Goal: Task Accomplishment & Management: Complete application form

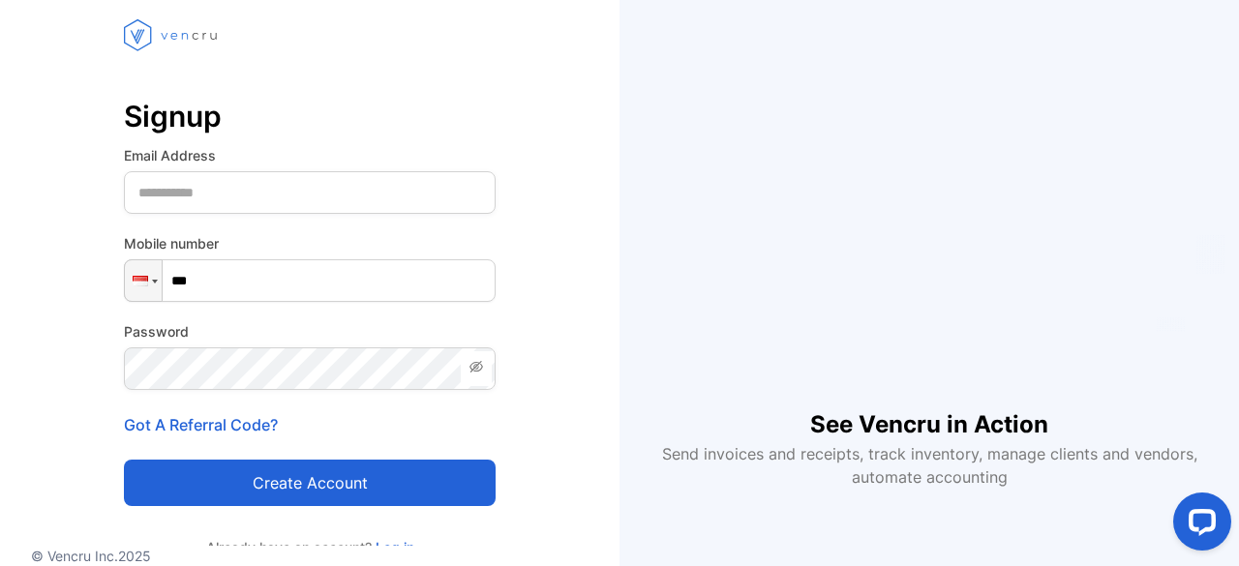
scroll to position [125, 0]
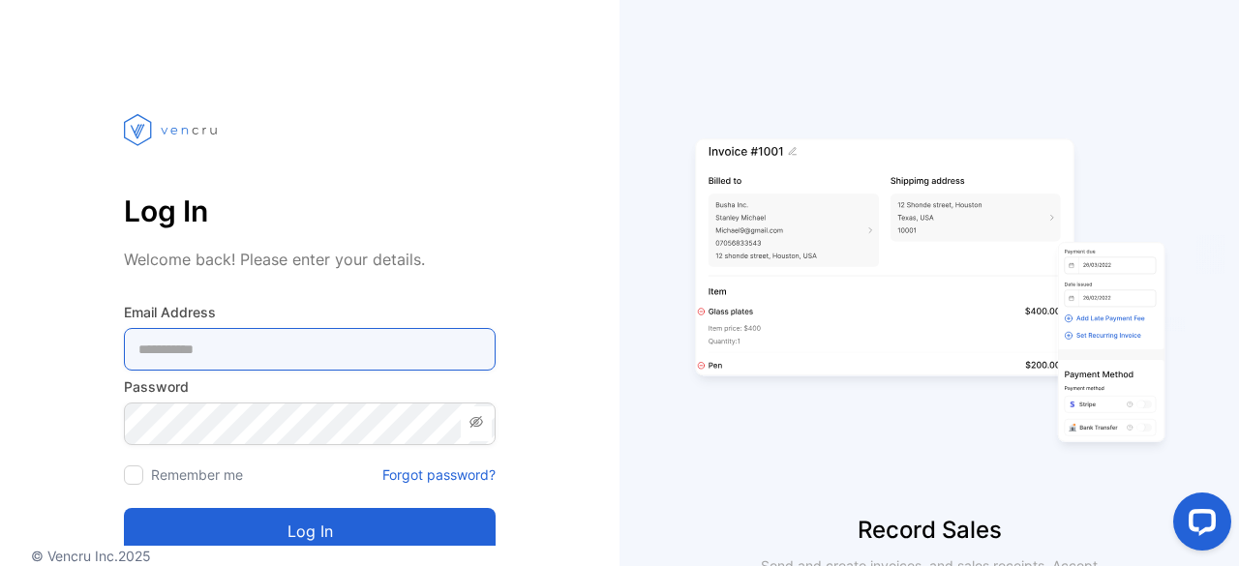
click at [197, 351] on Address-inputemail "email" at bounding box center [310, 349] width 372 height 43
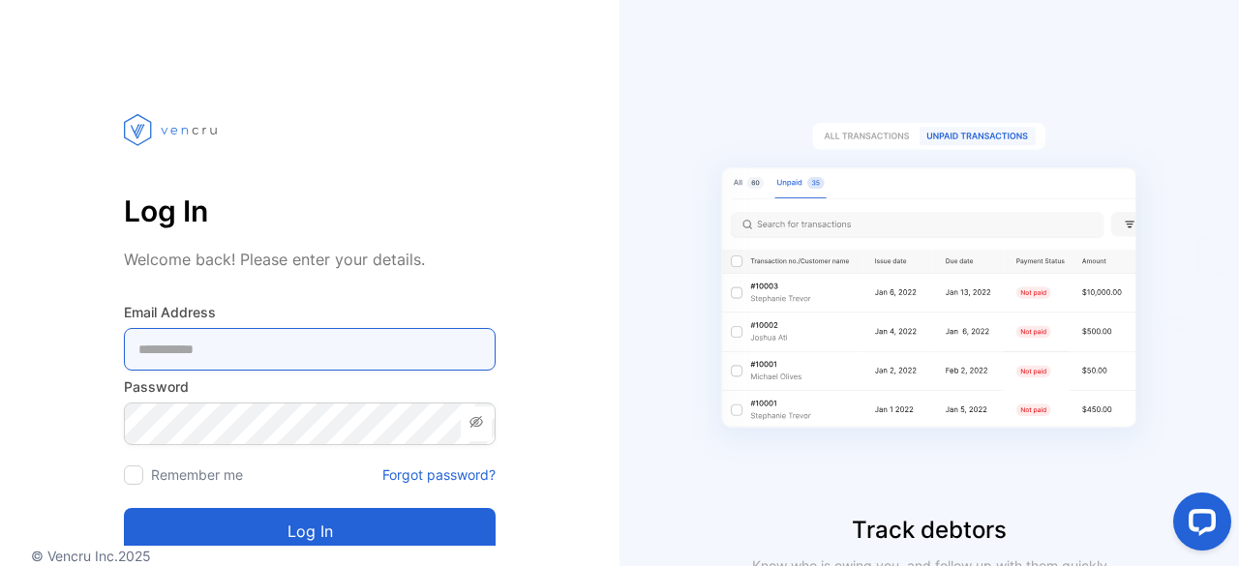
type Address-inputemail "**********"
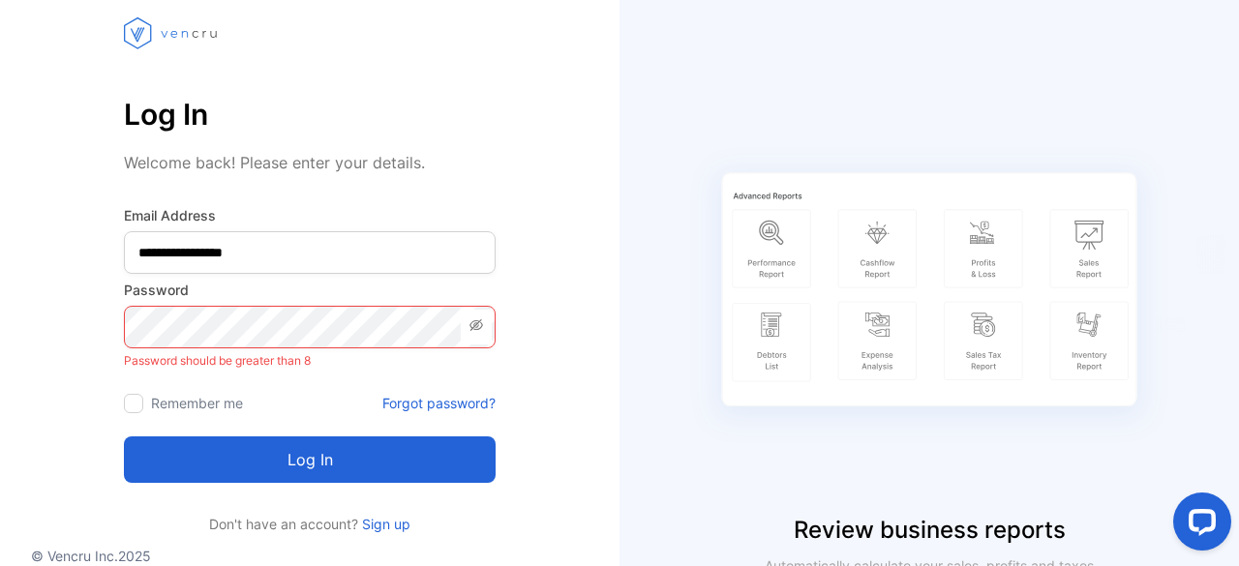
scroll to position [142, 0]
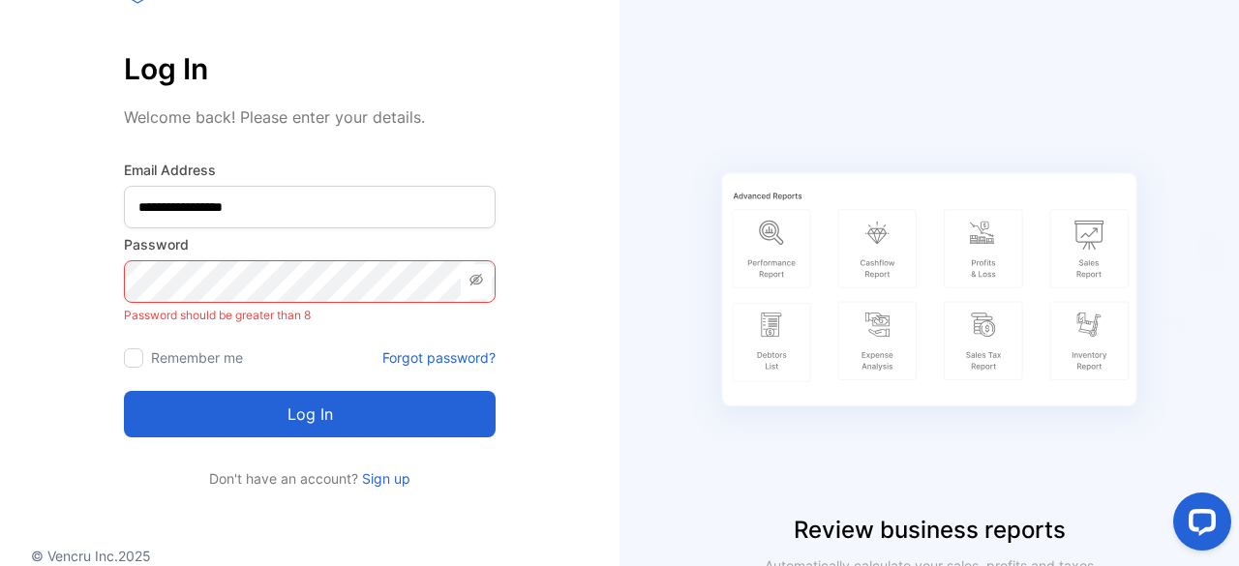
click at [380, 475] on link "Sign up" at bounding box center [384, 479] width 52 height 16
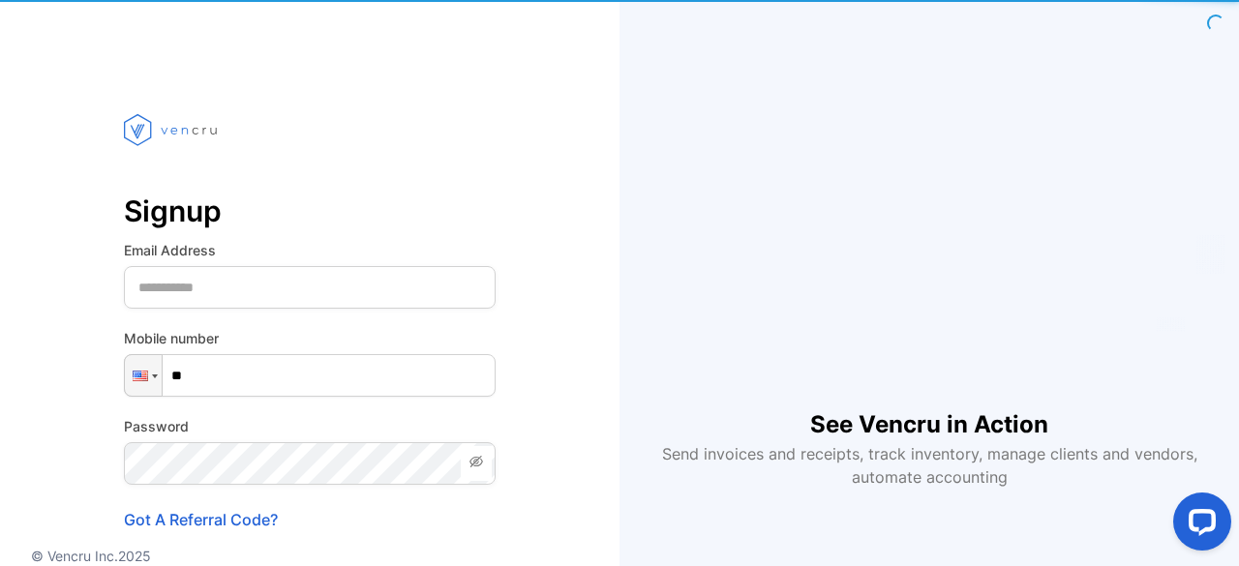
type input "***"
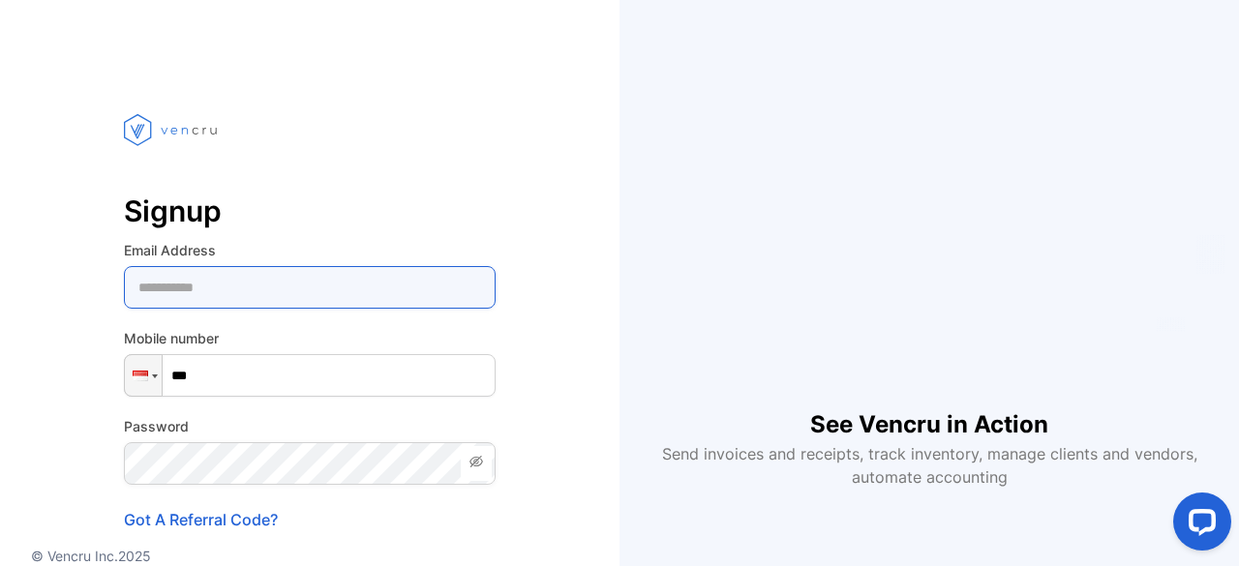
click at [291, 278] on Address-inputemail "email" at bounding box center [310, 287] width 372 height 43
type Address-inputemail "**********"
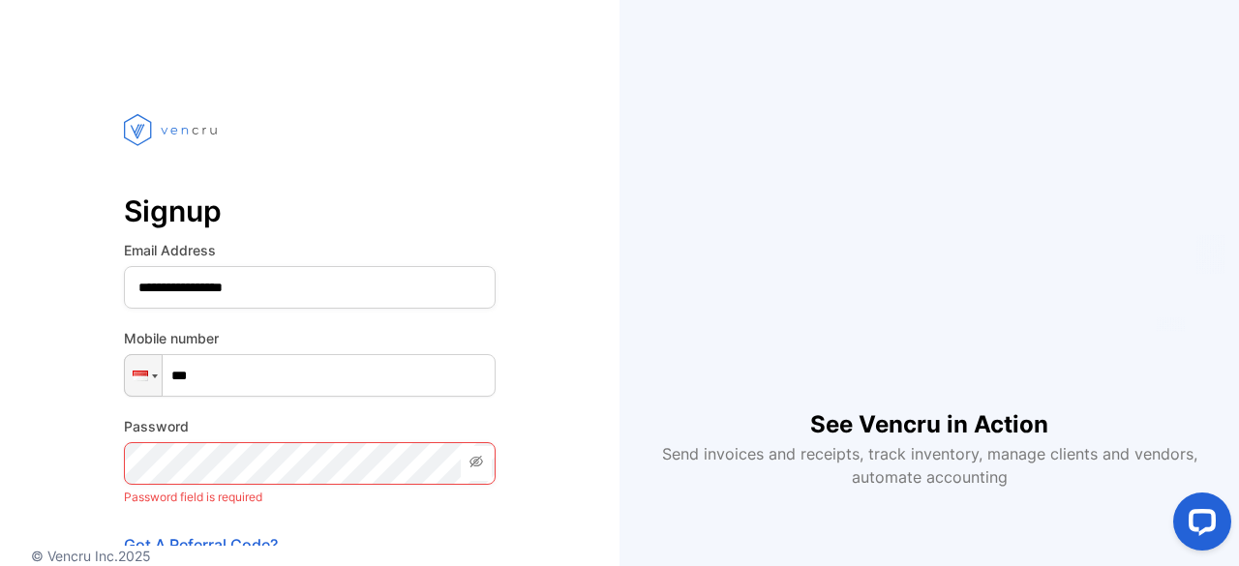
click at [291, 373] on input "***" at bounding box center [310, 375] width 372 height 43
type input "**********"
click at [471, 465] on icon at bounding box center [476, 461] width 15 height 15
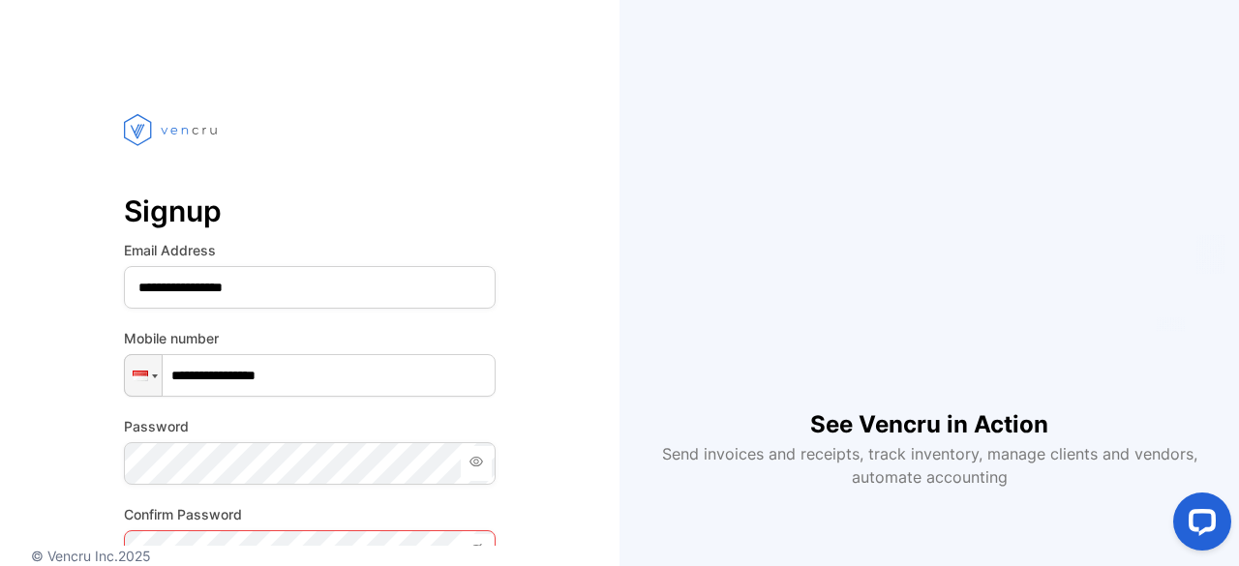
click at [215, 552] on p "© Vencru Inc. 2025" at bounding box center [310, 556] width 620 height 20
click at [293, 546] on p "© Vencru Inc. 2025" at bounding box center [310, 556] width 620 height 20
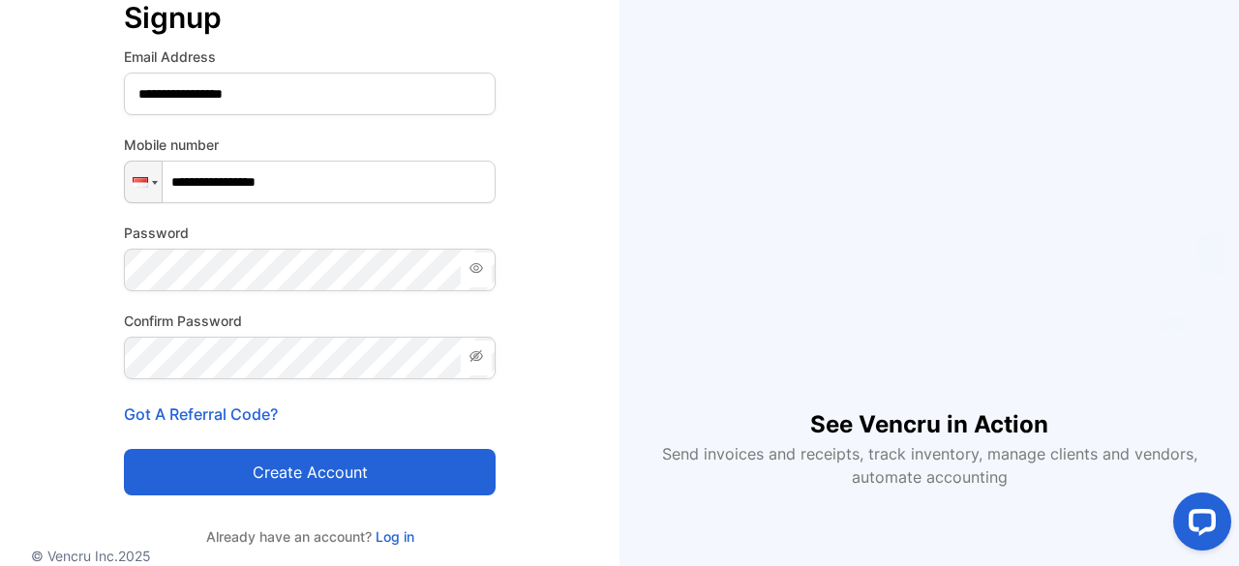
click at [479, 353] on icon at bounding box center [477, 357] width 14 height 12
click at [306, 471] on button "Create account" at bounding box center [310, 472] width 372 height 46
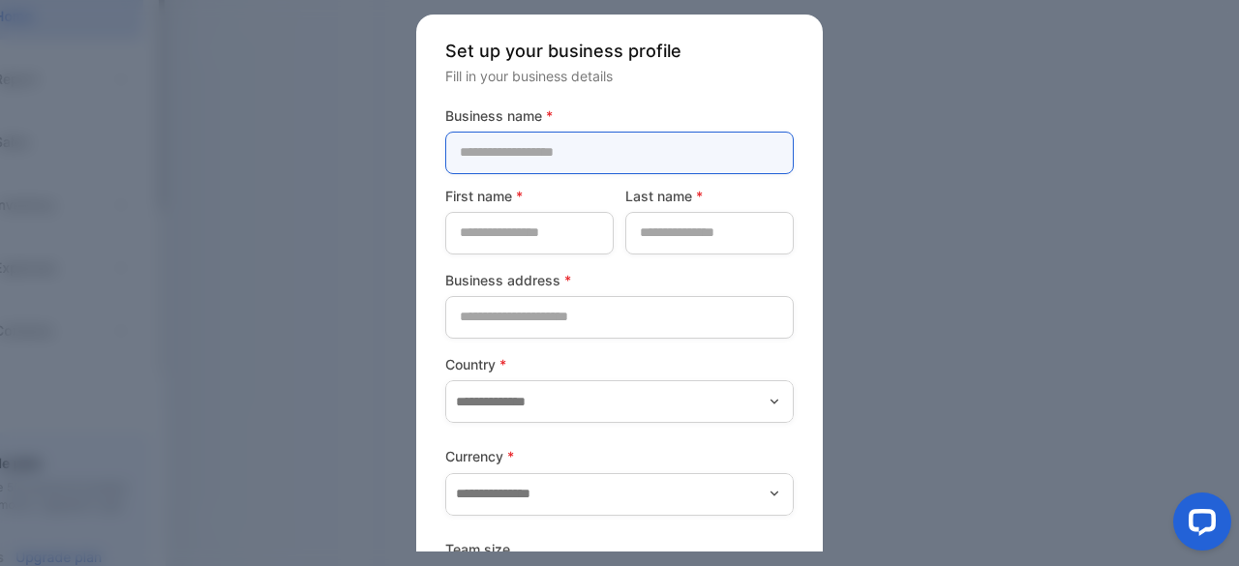
click at [575, 149] on name-inputcompanyname "text" at bounding box center [619, 153] width 349 height 43
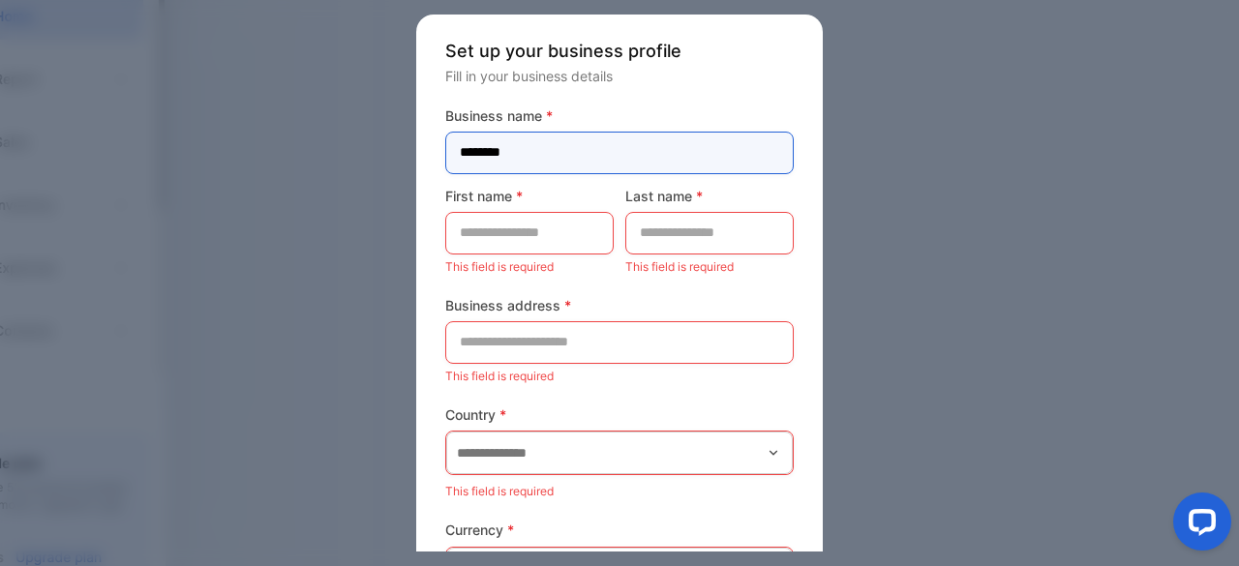
type name-inputcompanyname "********"
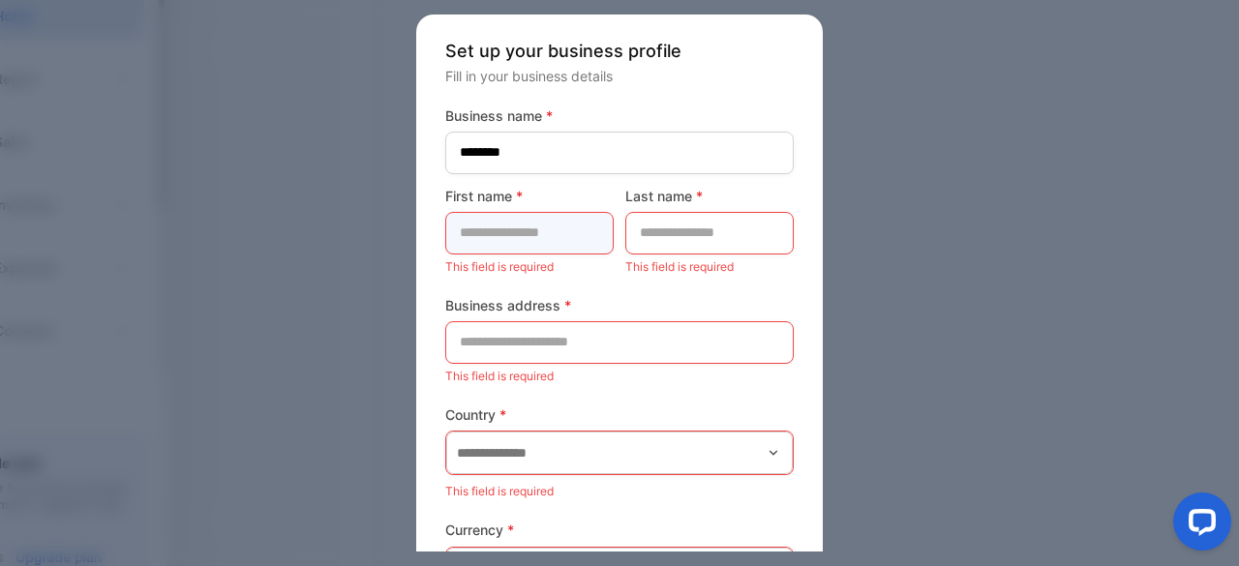
click at [500, 223] on name-inputfirstname "text" at bounding box center [529, 233] width 168 height 43
type name-inputfirstname "****"
type name-inputlastname "*********"
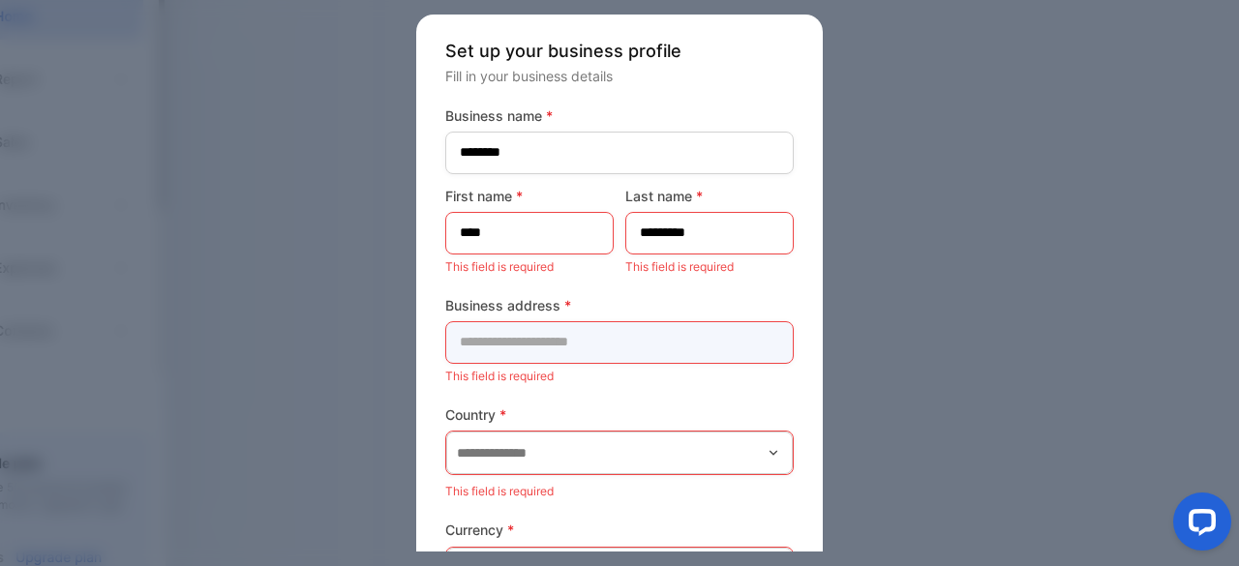
type address-inputaddress "**********"
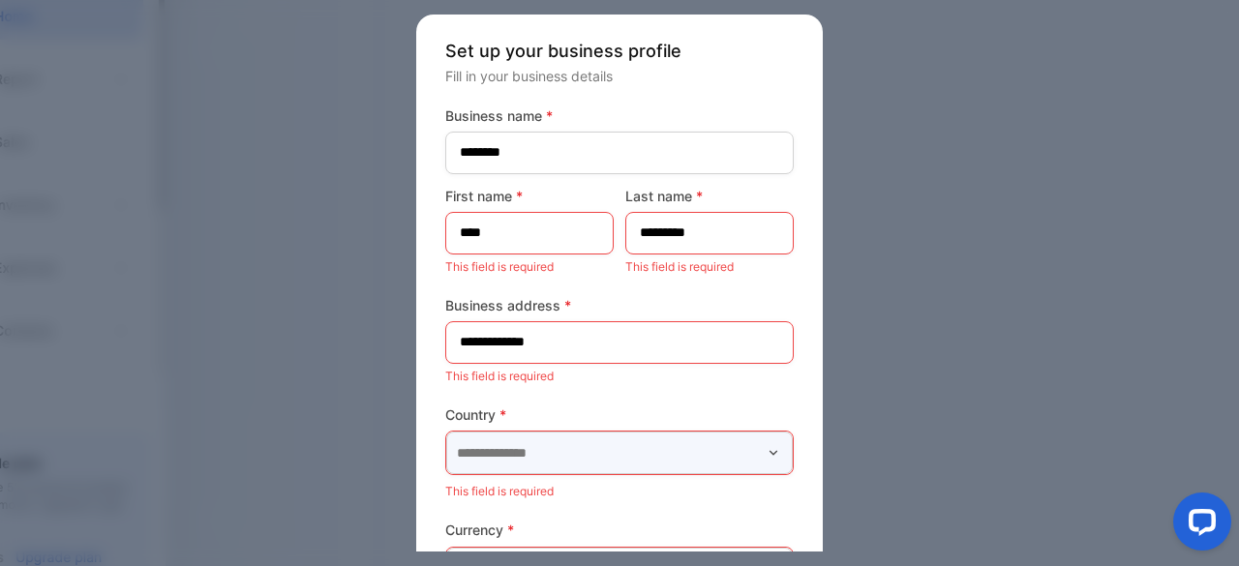
type input "*********"
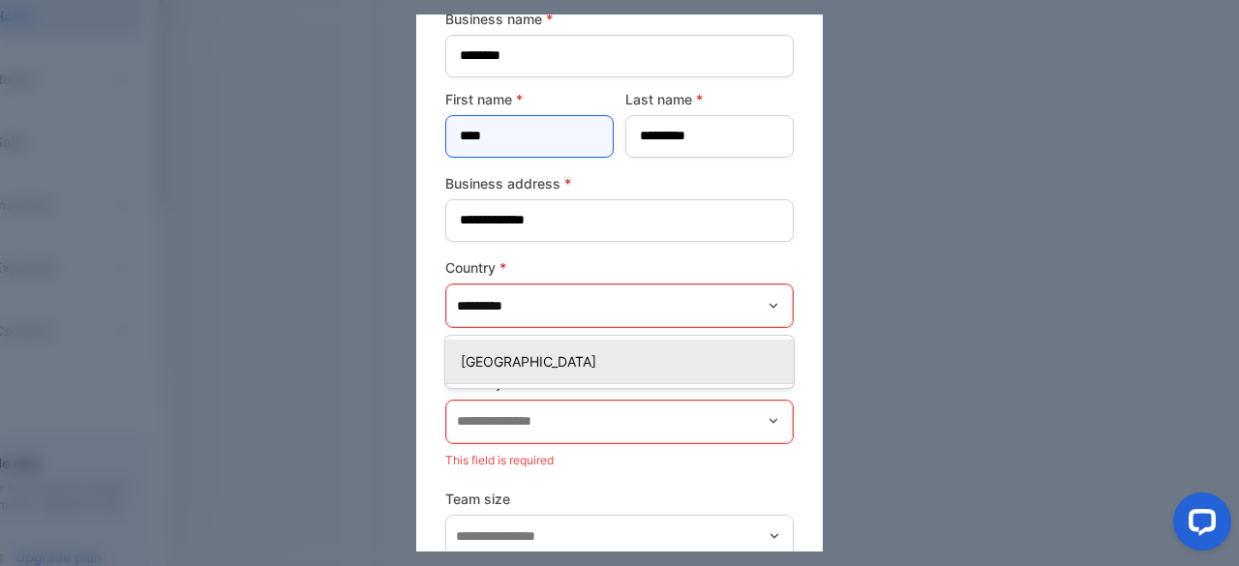
scroll to position [194, 0]
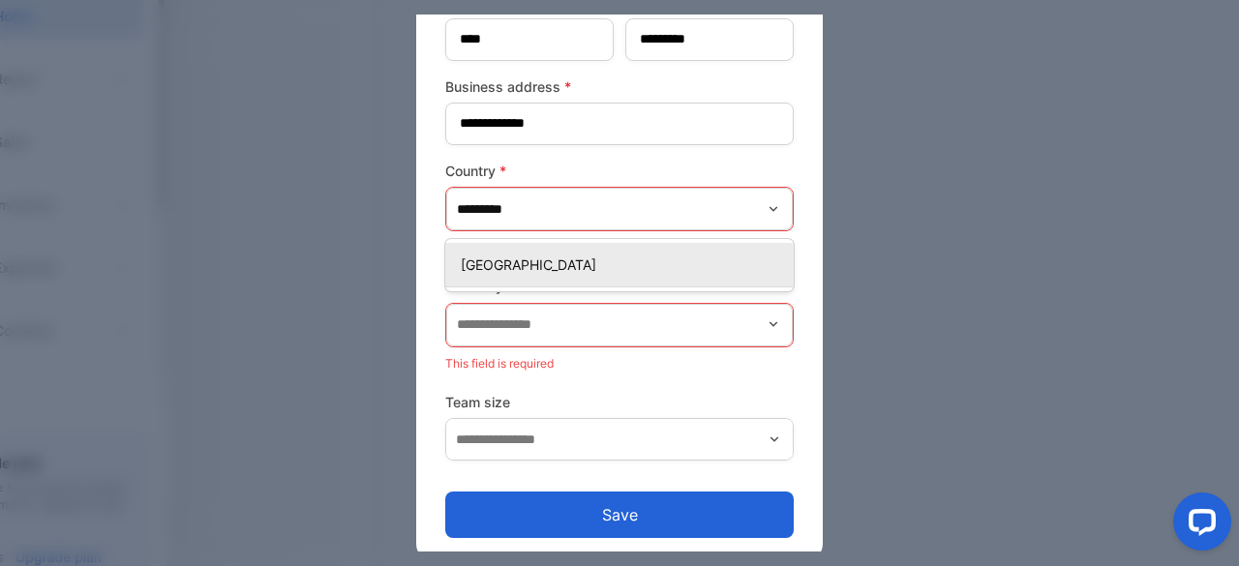
click at [770, 324] on icon "button" at bounding box center [773, 324] width 15 height 15
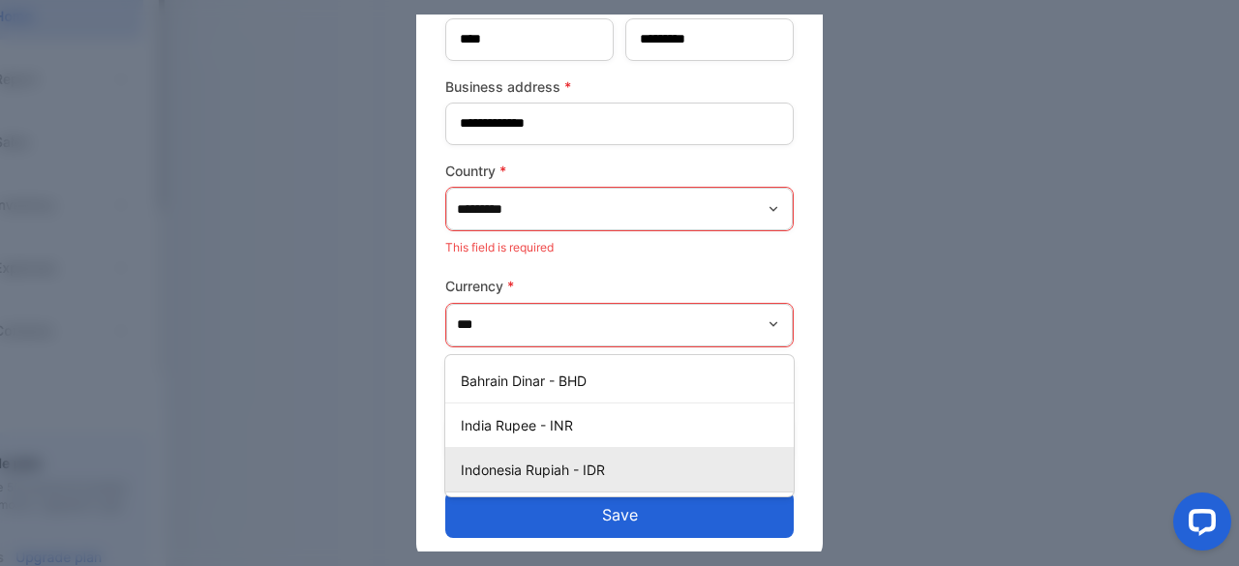
click at [531, 472] on p "Indonesia Rupiah - IDR" at bounding box center [623, 470] width 325 height 20
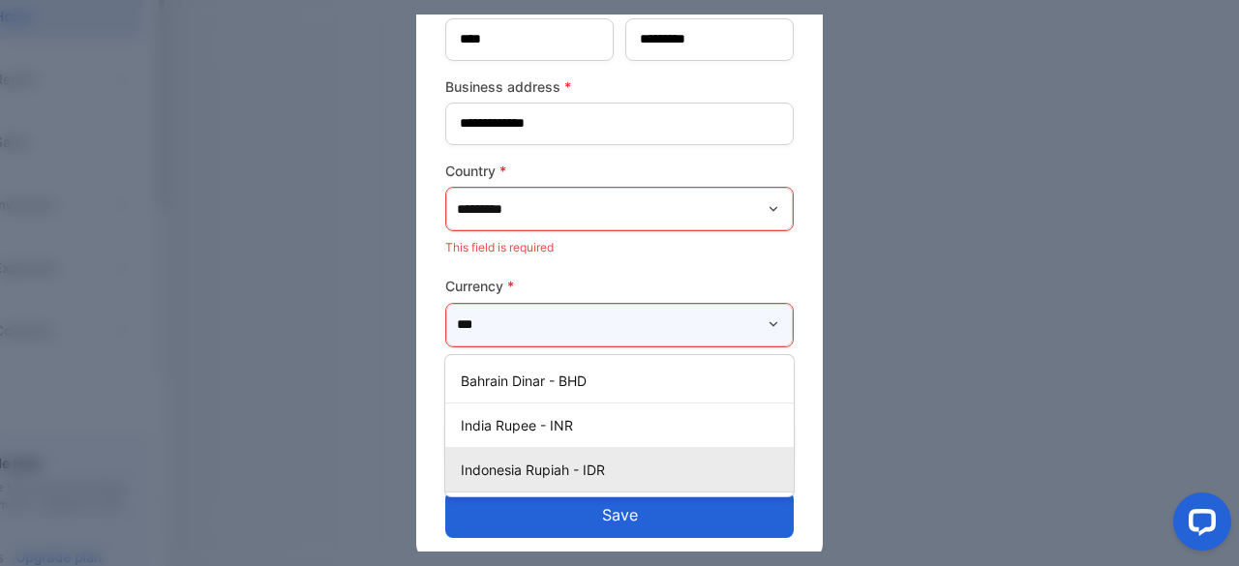
type input "**********"
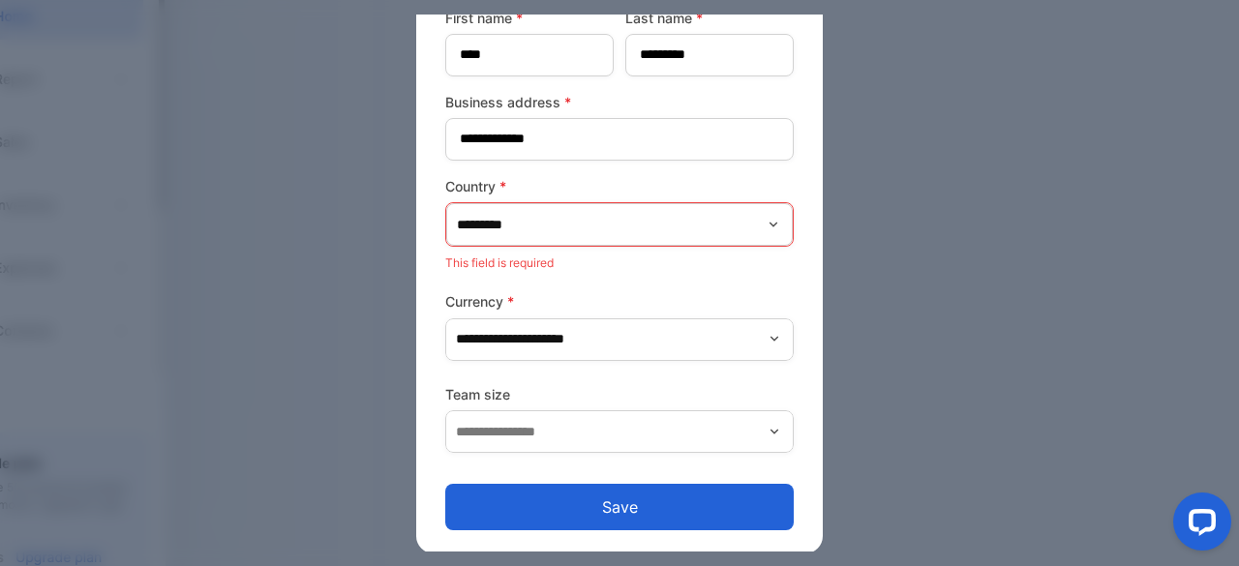
click at [769, 432] on icon "button" at bounding box center [774, 431] width 15 height 15
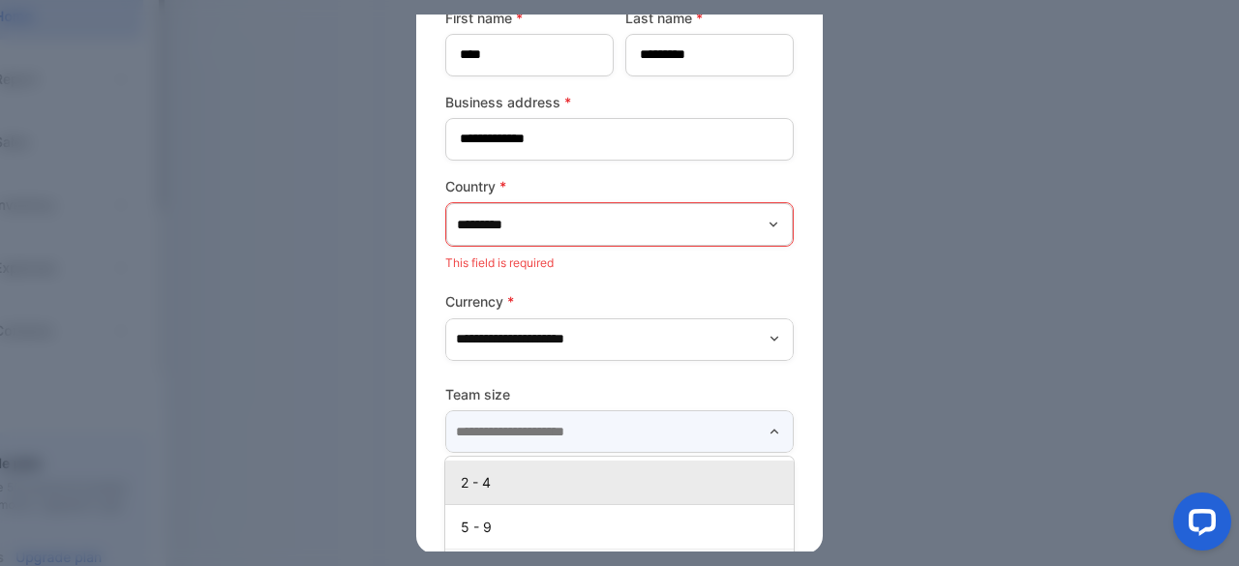
scroll to position [275, 0]
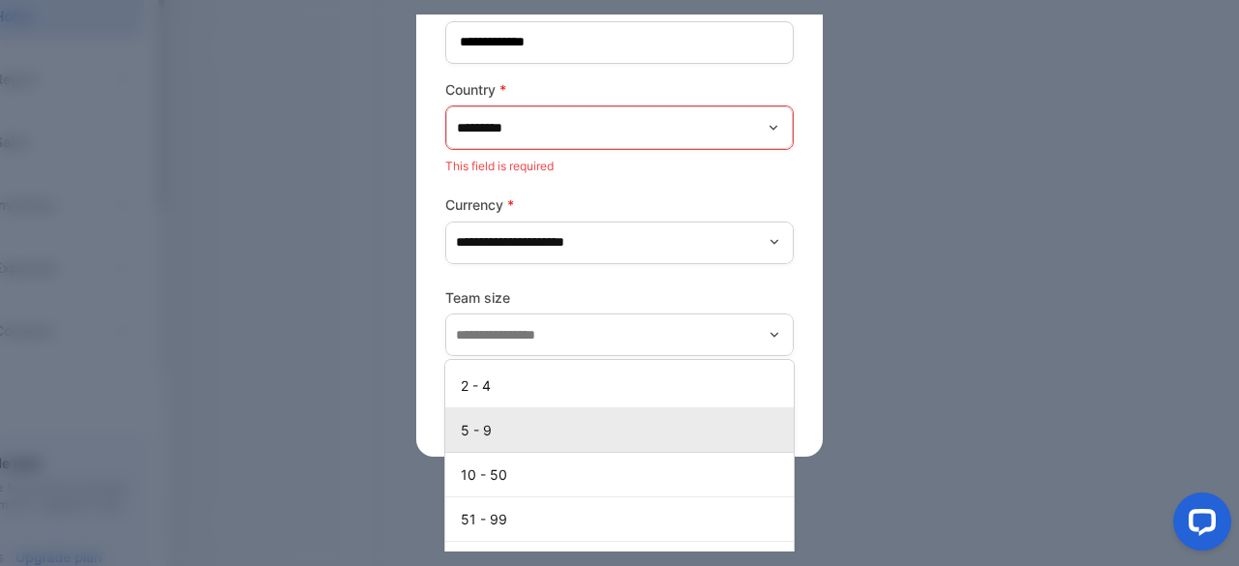
click at [685, 438] on p "5 - 9" at bounding box center [623, 430] width 325 height 20
type input "*****"
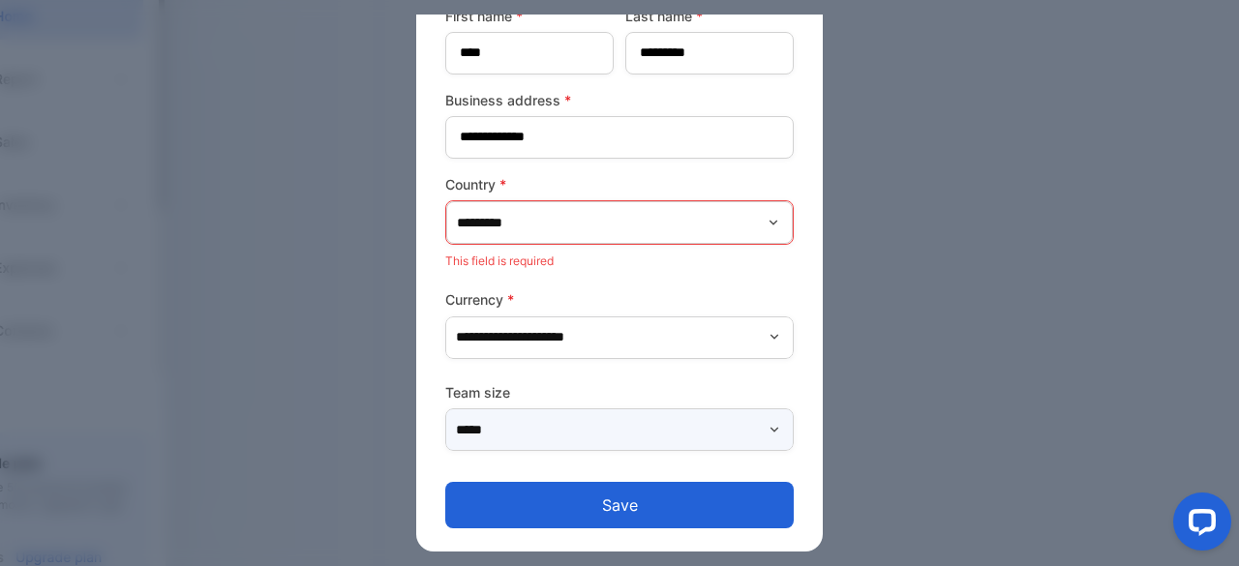
scroll to position [178, 0]
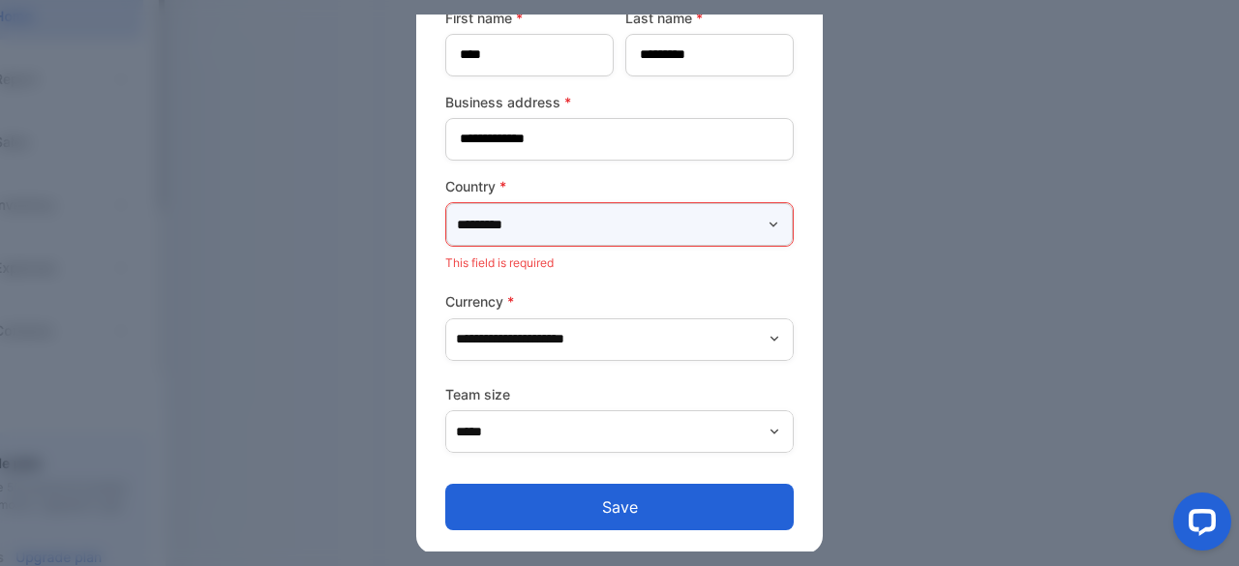
click at [610, 233] on input "*********" at bounding box center [619, 224] width 347 height 43
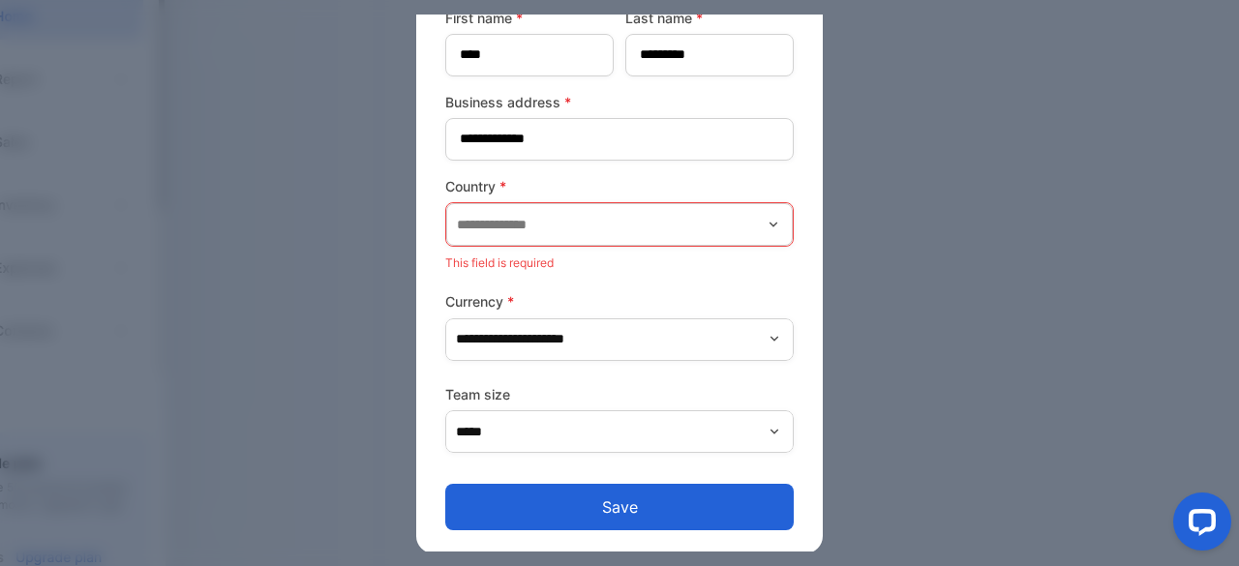
click at [769, 229] on icon "button" at bounding box center [773, 224] width 15 height 15
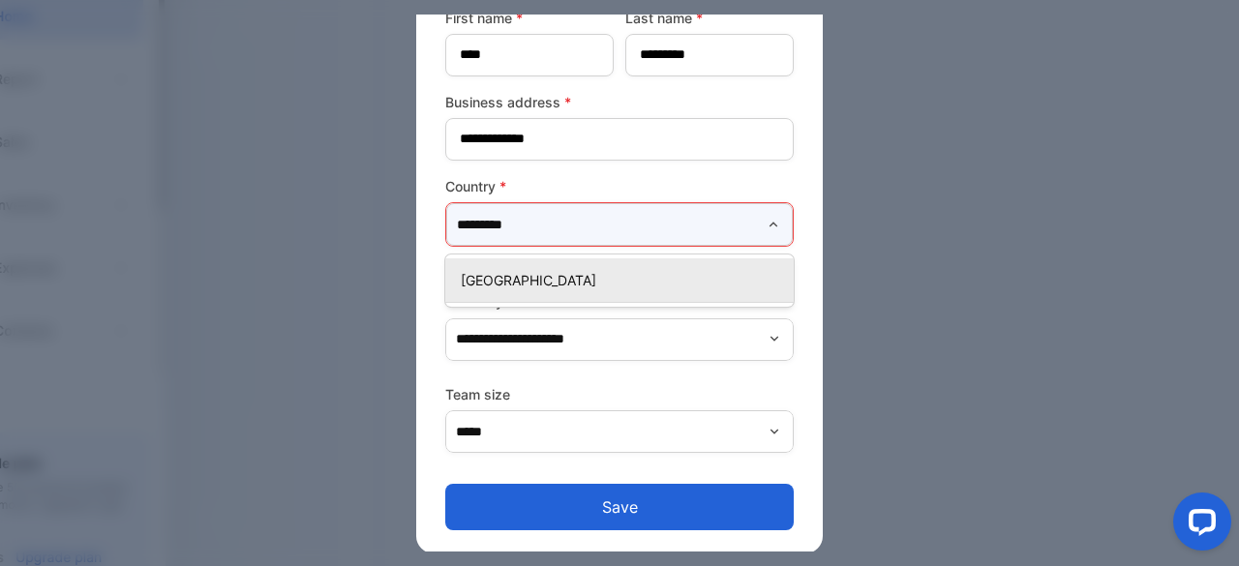
type input "*********"
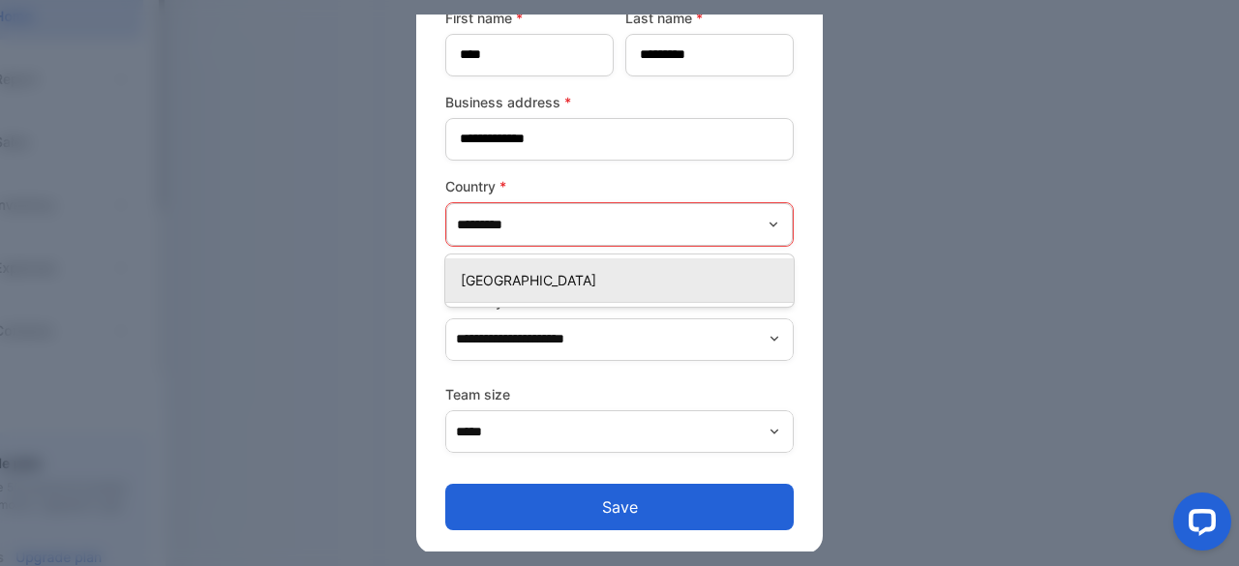
click at [519, 288] on p "[GEOGRAPHIC_DATA]" at bounding box center [623, 280] width 325 height 20
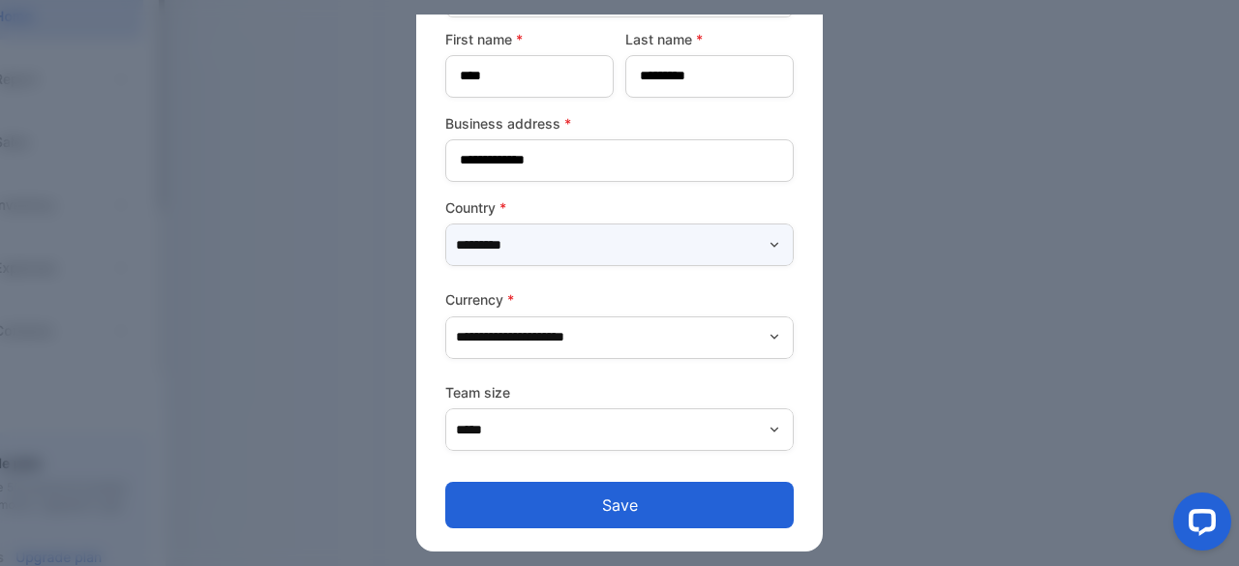
scroll to position [156, 0]
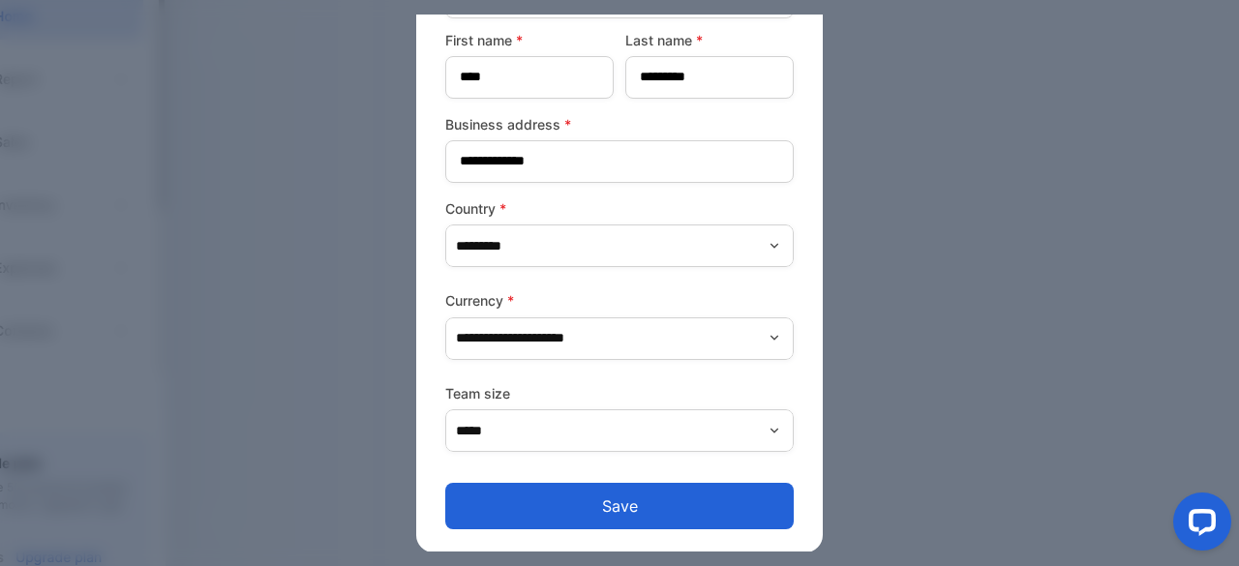
click at [642, 498] on button "Save" at bounding box center [619, 506] width 349 height 46
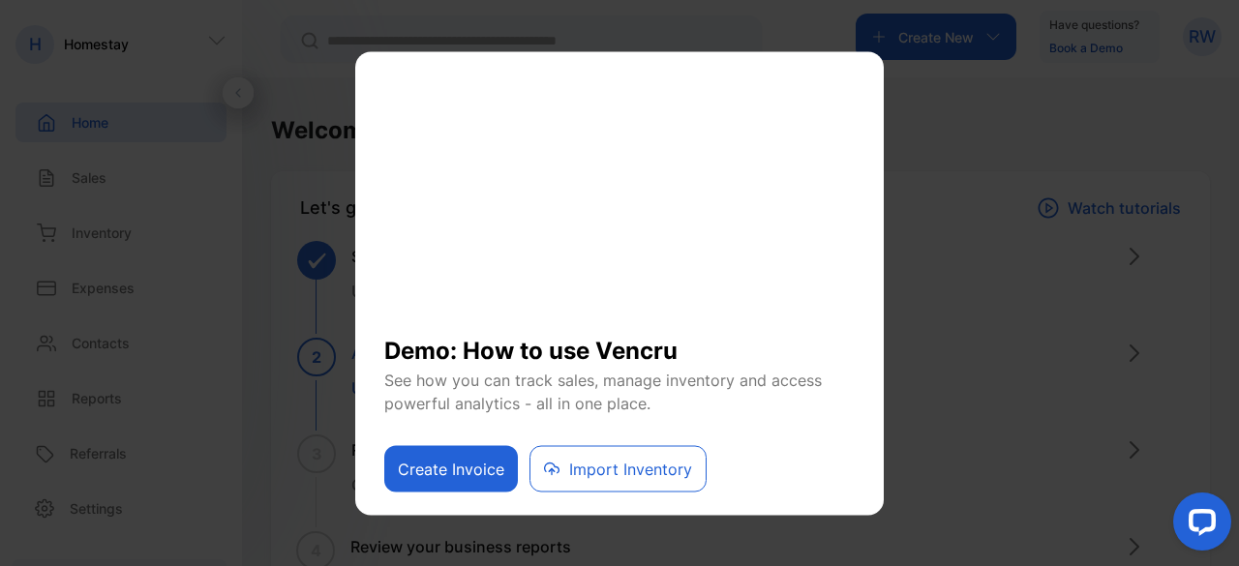
click at [488, 472] on button "Create Invoice" at bounding box center [451, 468] width 134 height 46
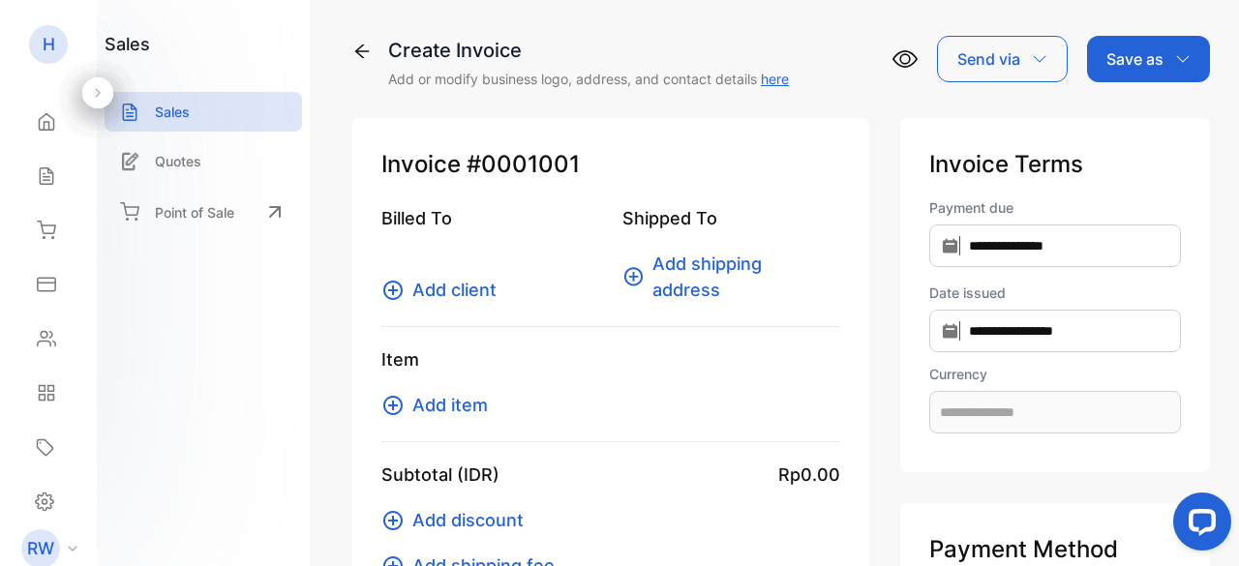
click at [1045, 60] on div "Send via" at bounding box center [1002, 59] width 131 height 46
click at [1040, 56] on icon "button" at bounding box center [1039, 58] width 15 height 15
click at [479, 295] on span "Add client" at bounding box center [455, 290] width 84 height 26
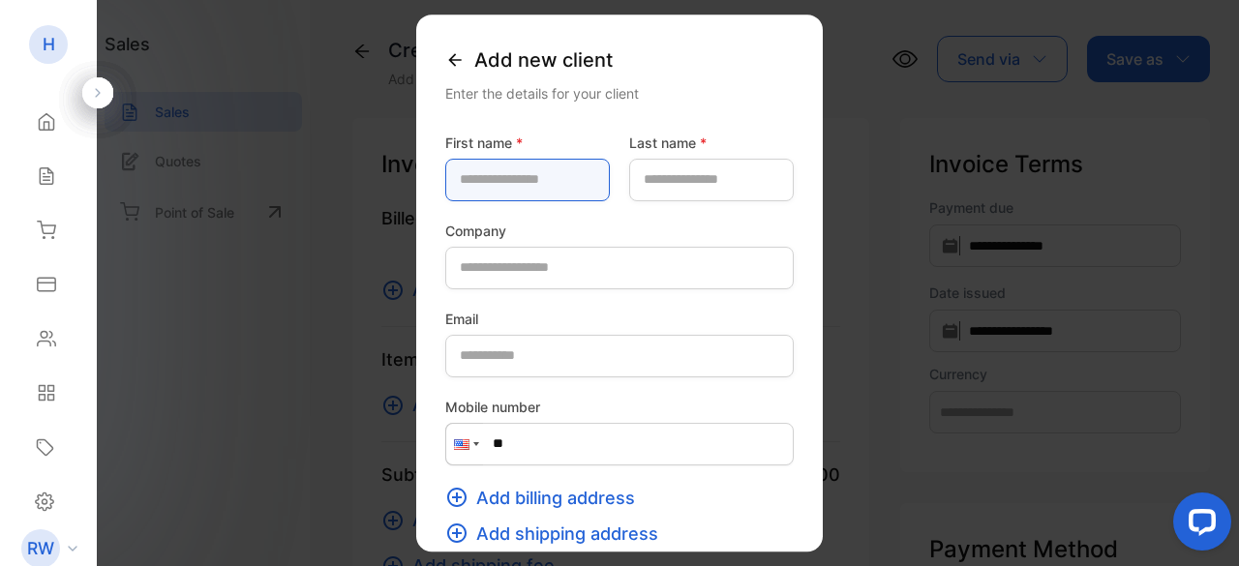
click at [477, 187] on name-inputfirstname "text" at bounding box center [527, 180] width 165 height 43
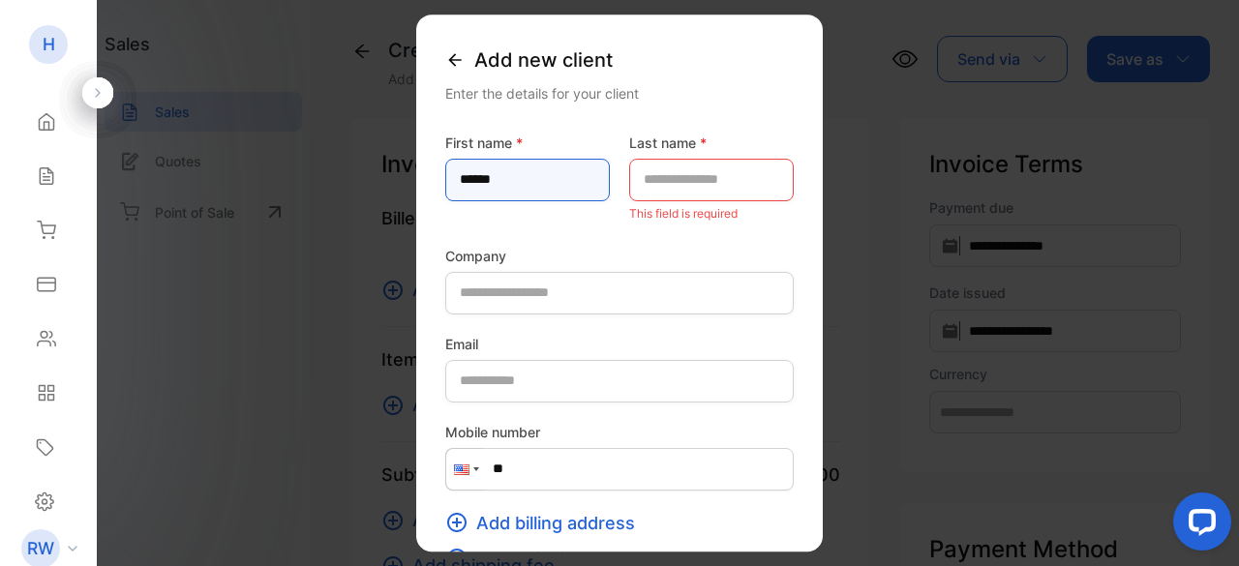
type name-inputfirstname "******"
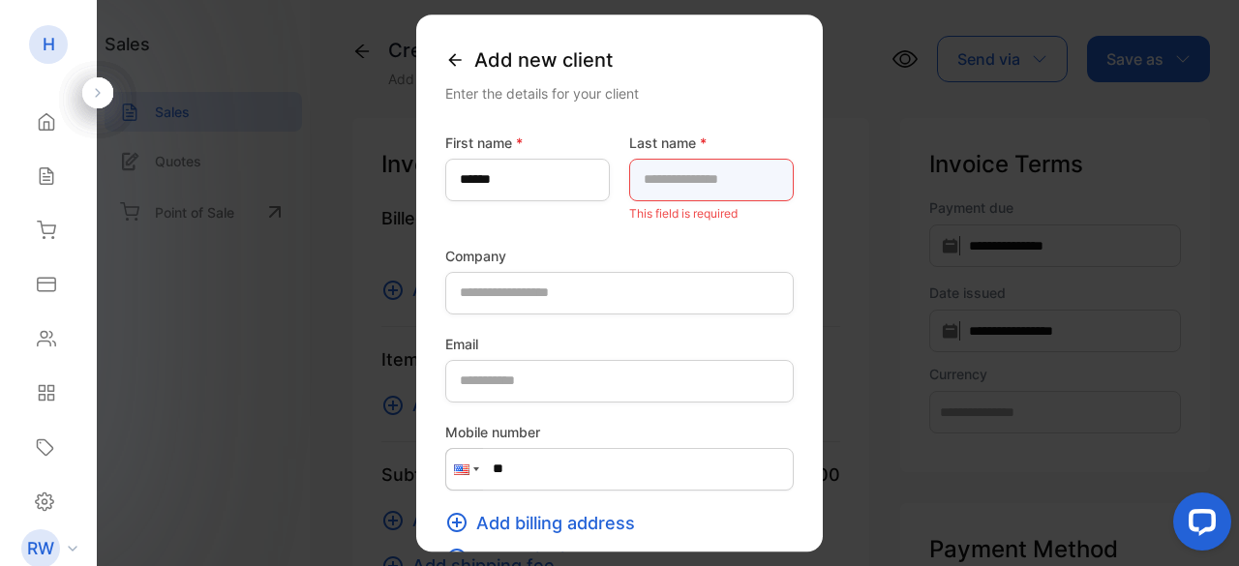
click at [712, 168] on name-inputlastname "text" at bounding box center [711, 180] width 165 height 43
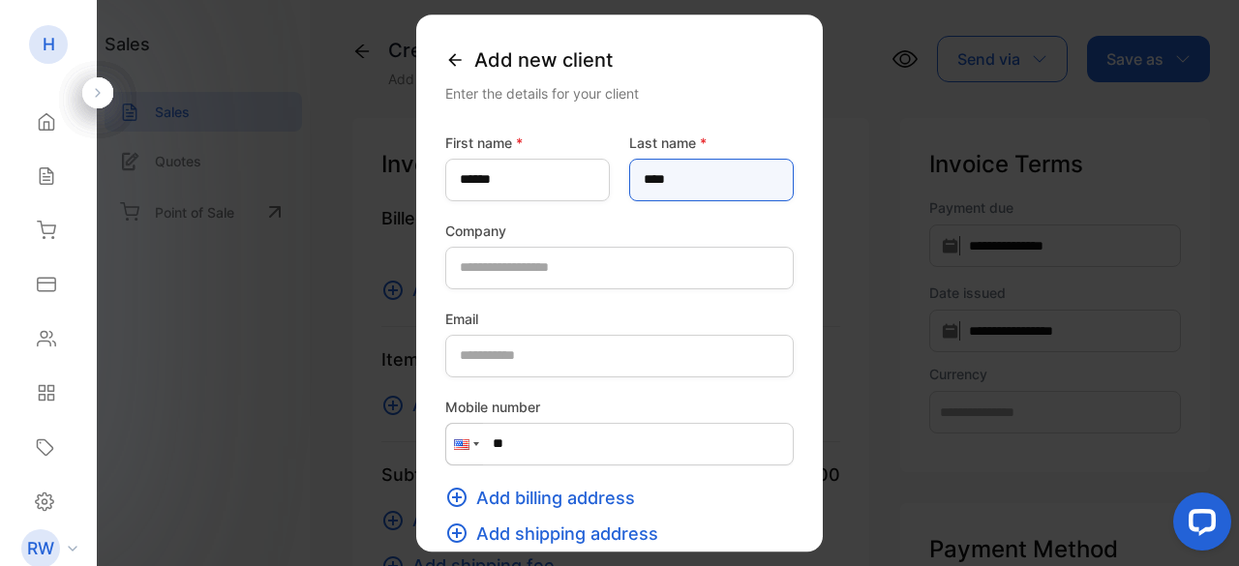
type name-inputlastname "****"
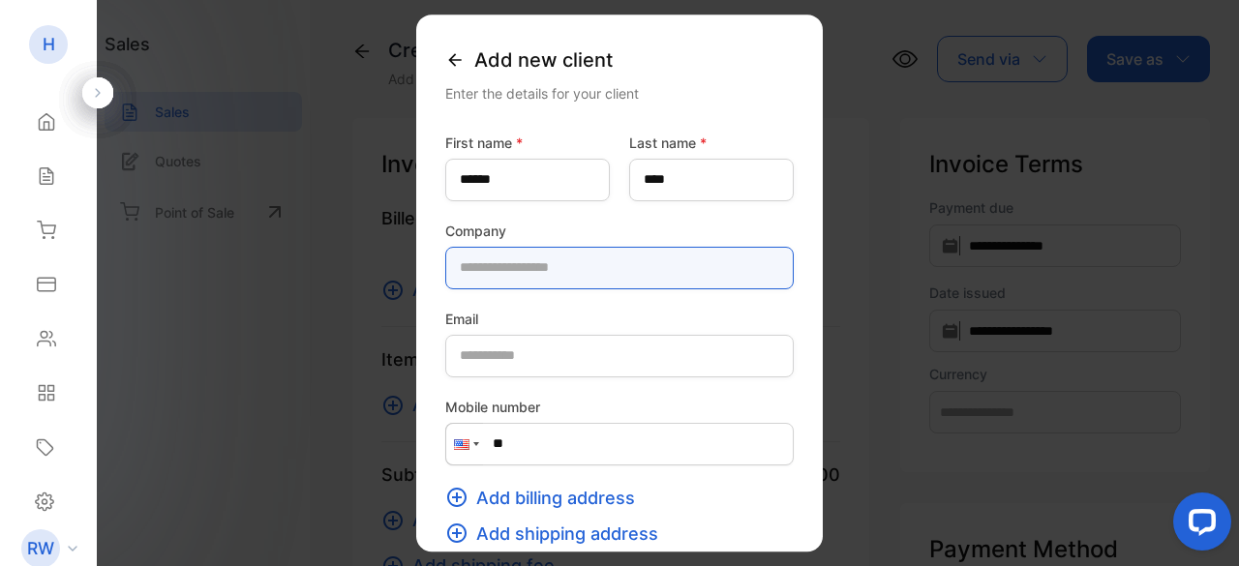
click at [662, 257] on input "text" at bounding box center [619, 268] width 349 height 43
type input "********"
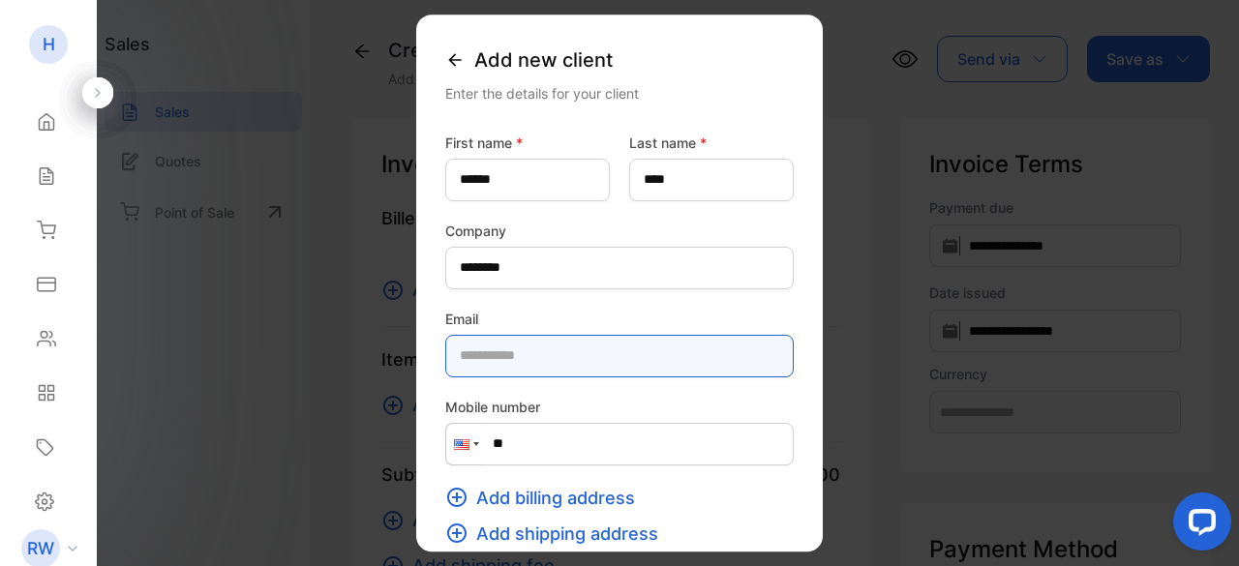
click at [577, 340] on input "email" at bounding box center [619, 356] width 349 height 43
type input "**********"
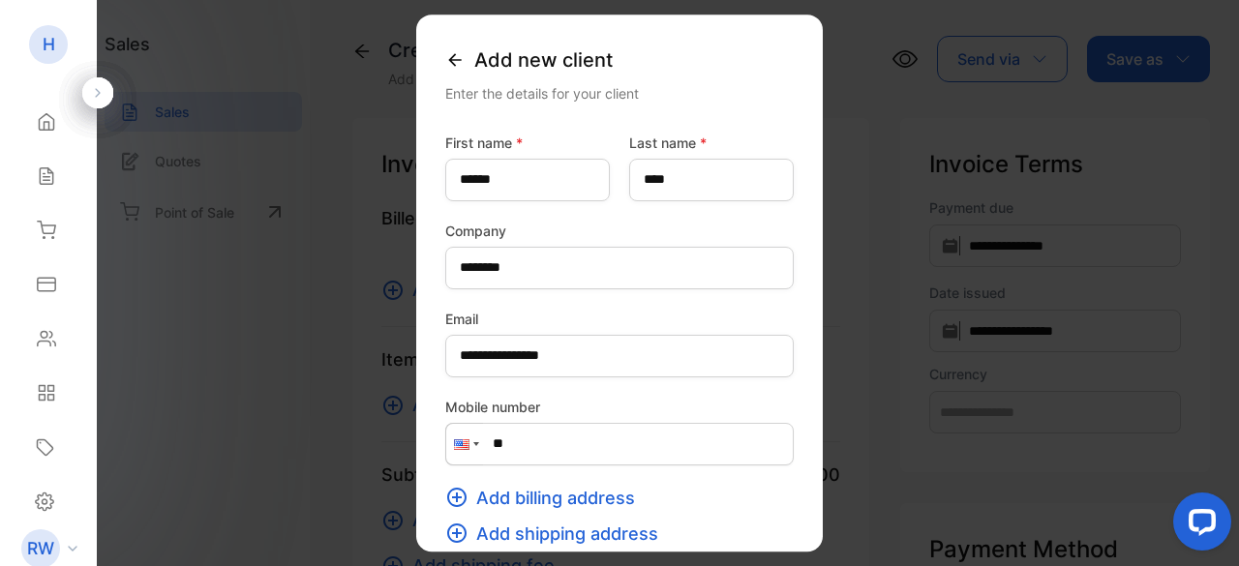
click at [504, 443] on input "**" at bounding box center [619, 444] width 349 height 43
click at [476, 446] on input "**" at bounding box center [619, 444] width 349 height 43
type input "**"
click at [446, 453] on div at bounding box center [464, 444] width 37 height 41
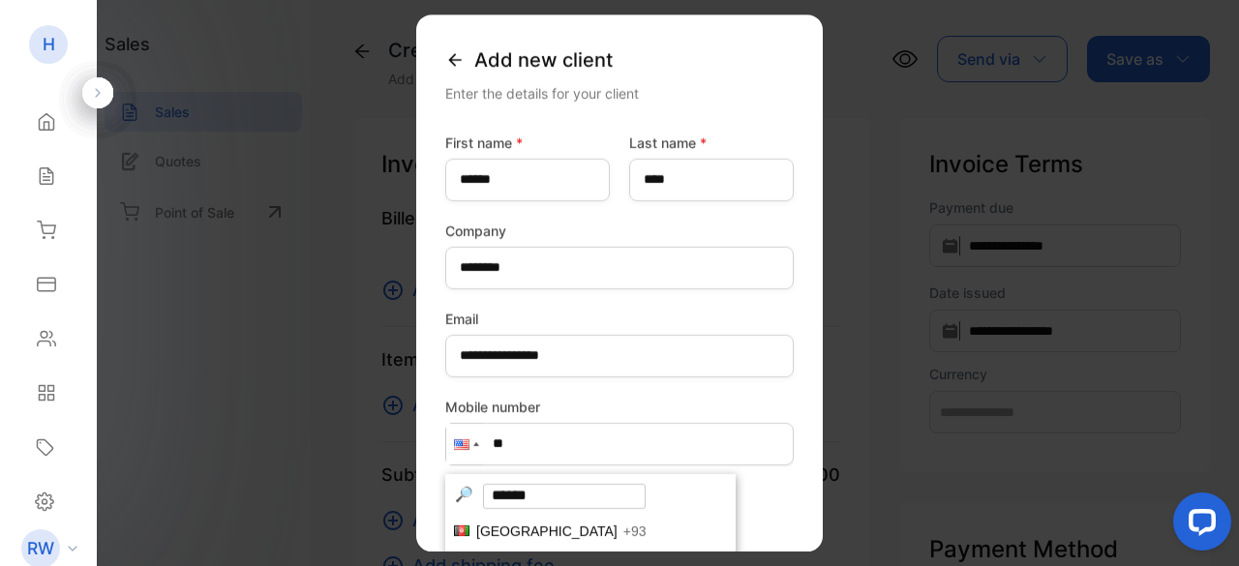
scroll to position [6715, 0]
click at [483, 491] on input "search" at bounding box center [564, 496] width 163 height 25
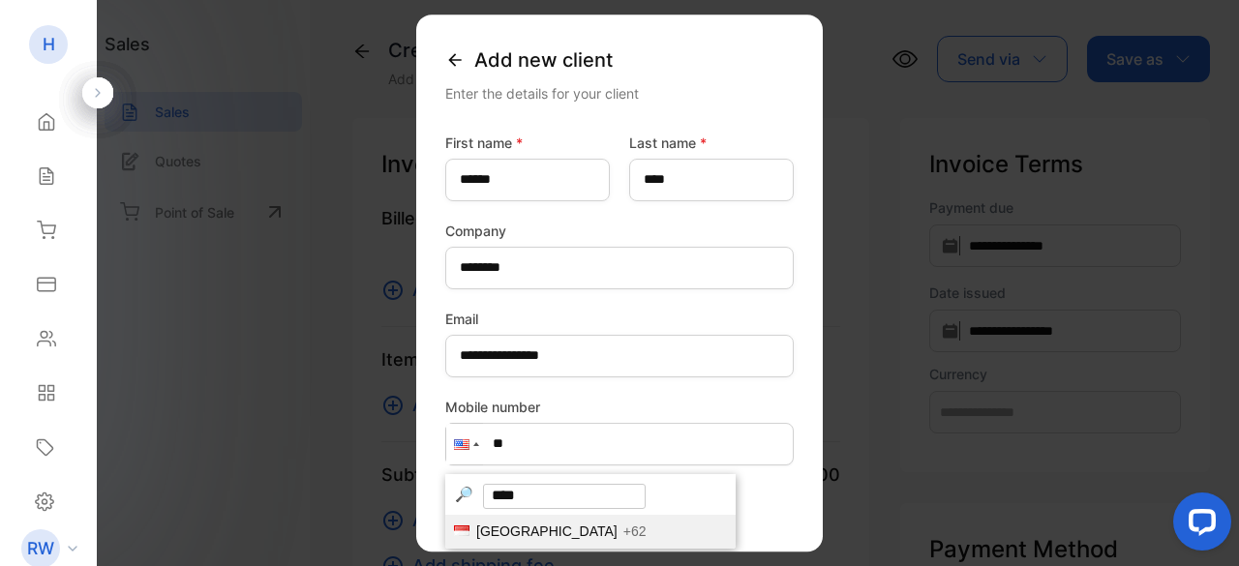
type input "****"
click at [624, 534] on span "+62" at bounding box center [635, 531] width 23 height 15
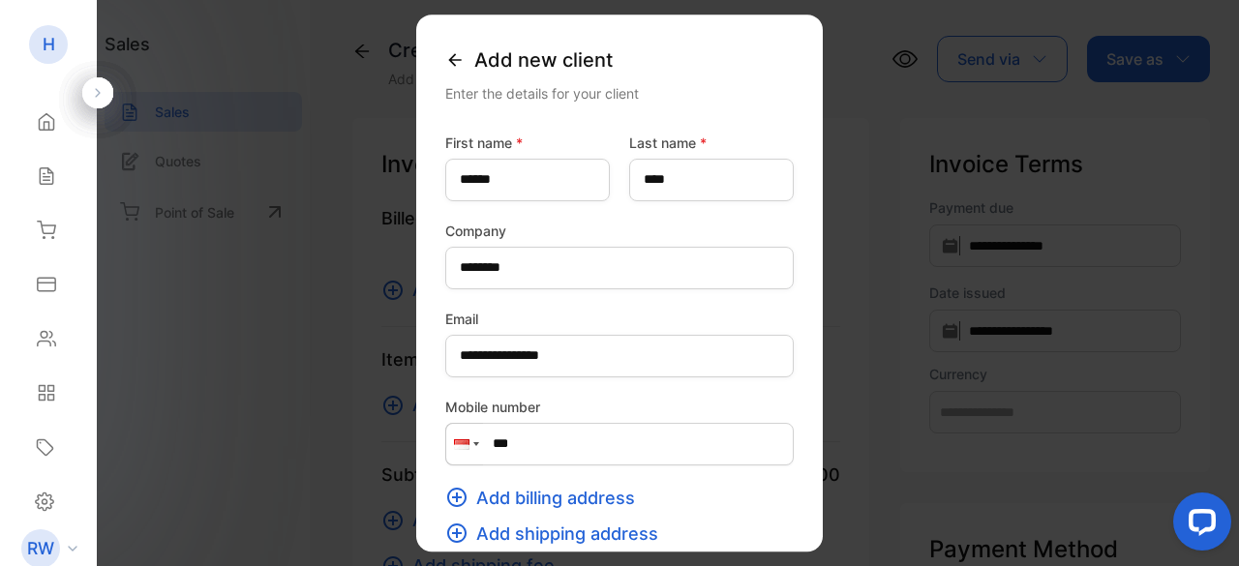
click at [502, 443] on input "***" at bounding box center [619, 444] width 349 height 43
type input "**********"
click at [527, 502] on span "Add billing address" at bounding box center [555, 498] width 159 height 26
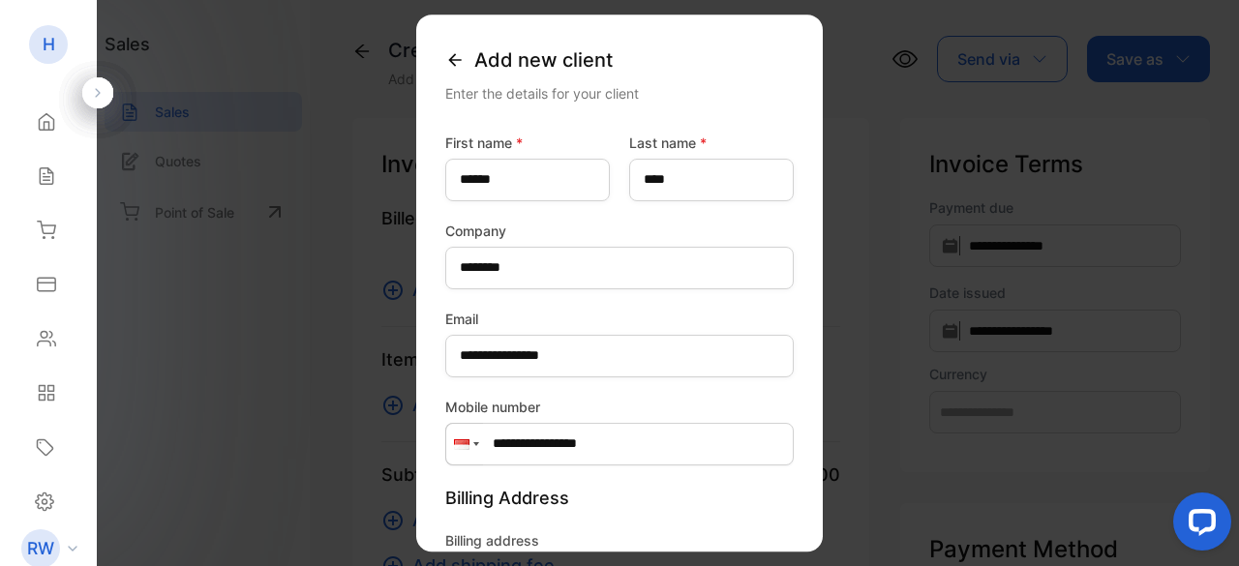
drag, startPoint x: 873, startPoint y: 257, endPoint x: 872, endPoint y: 286, distance: 29.1
click at [823, 287] on div "**********" at bounding box center [619, 284] width 407 height 538
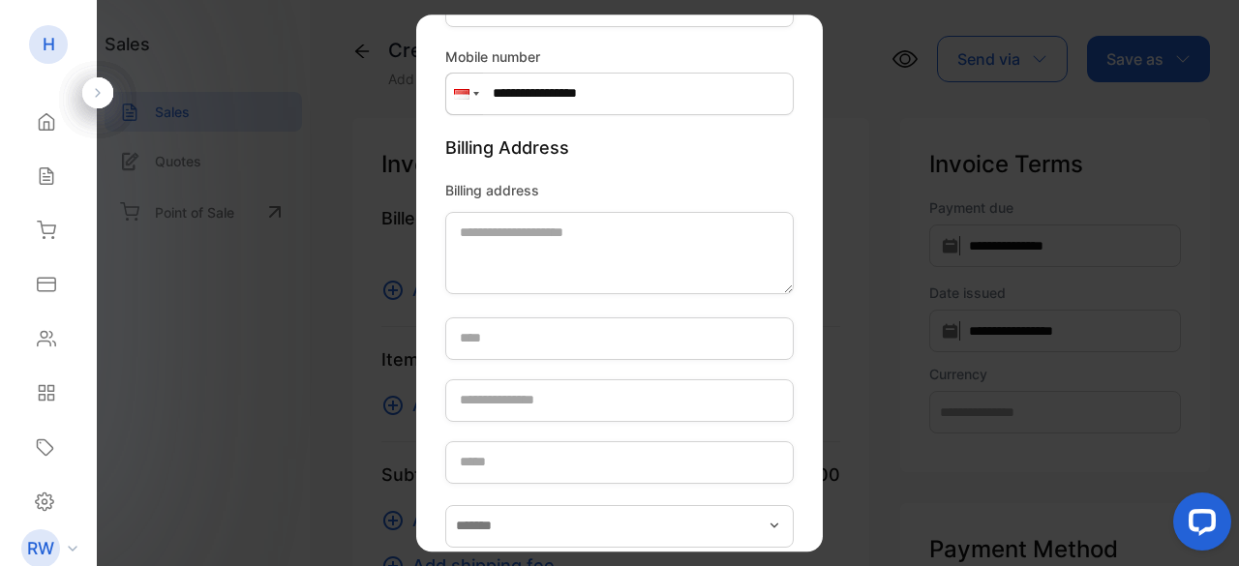
scroll to position [352, 0]
click at [445, 136] on p "Billing Address" at bounding box center [619, 146] width 349 height 46
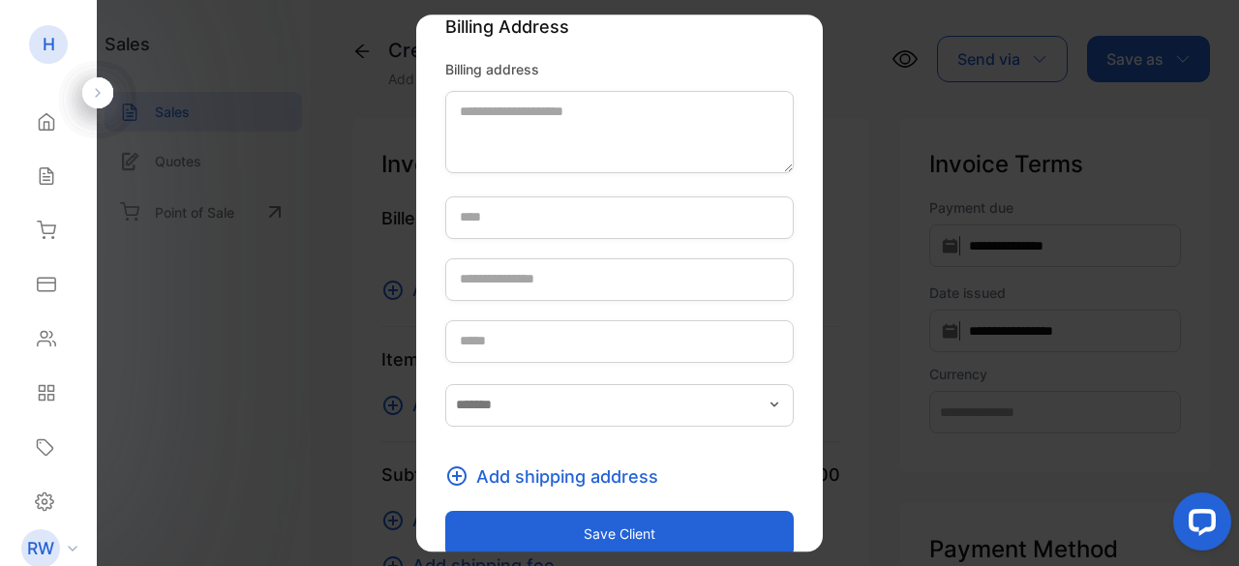
scroll to position [499, 0]
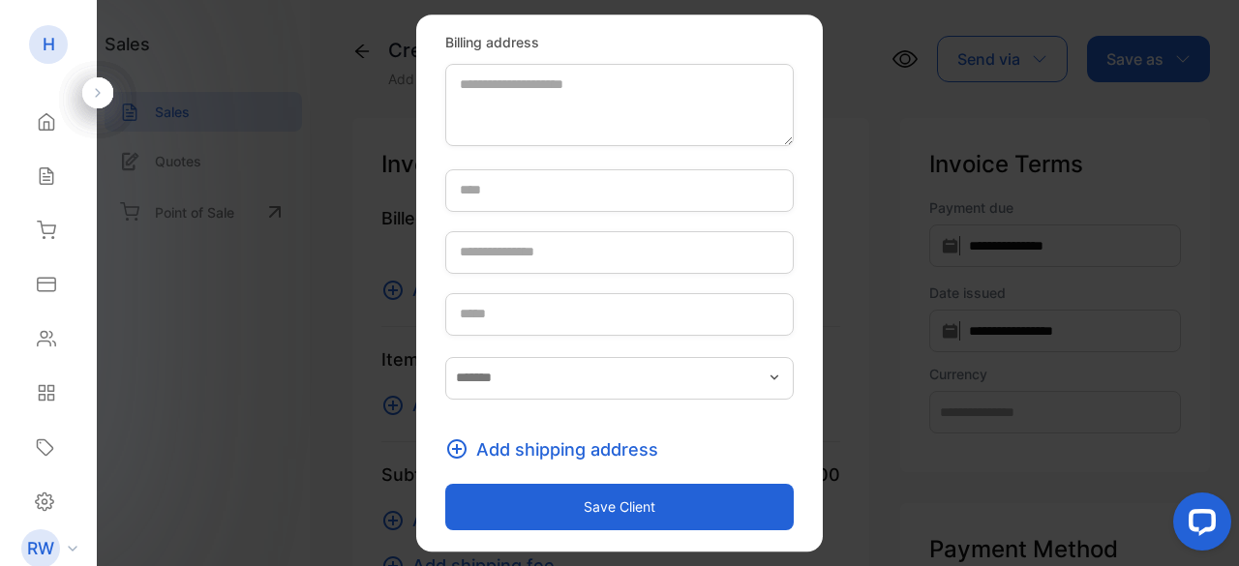
click at [447, 447] on icon "button" at bounding box center [456, 449] width 19 height 19
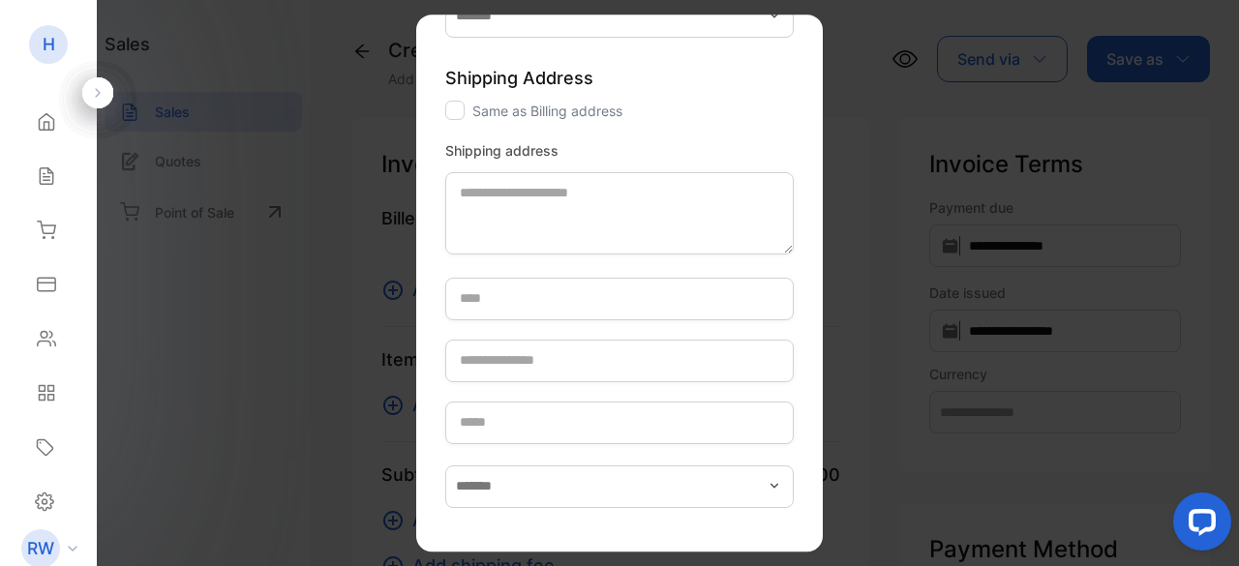
scroll to position [933, 0]
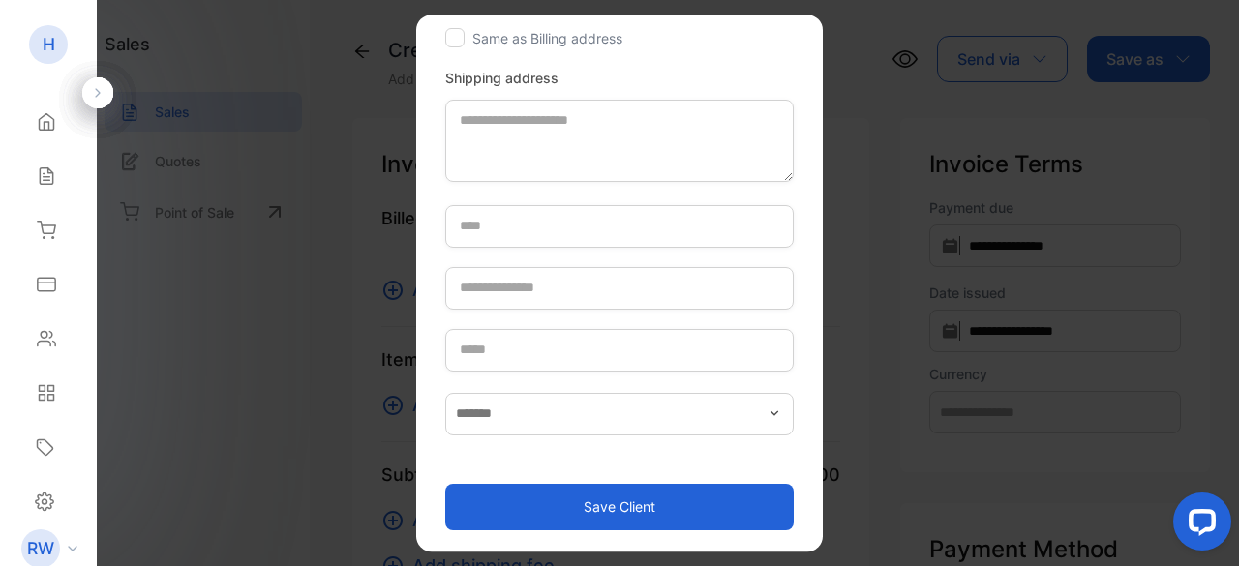
click at [647, 510] on button "Save client" at bounding box center [619, 507] width 349 height 46
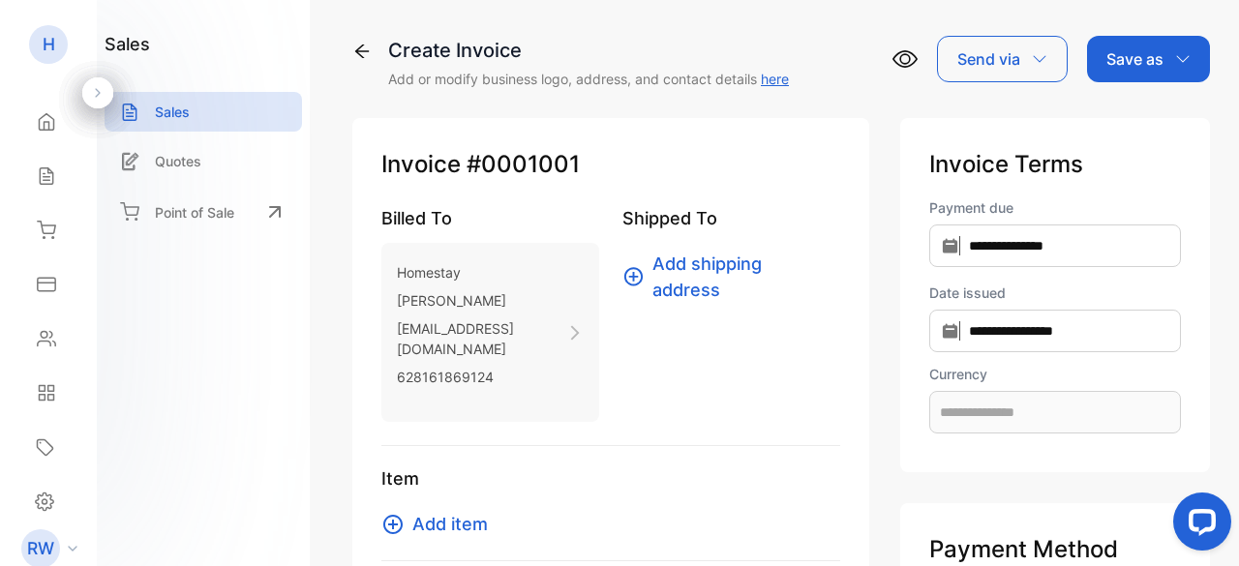
click at [775, 73] on link "here" at bounding box center [775, 79] width 28 height 16
click at [50, 342] on icon at bounding box center [46, 338] width 19 height 19
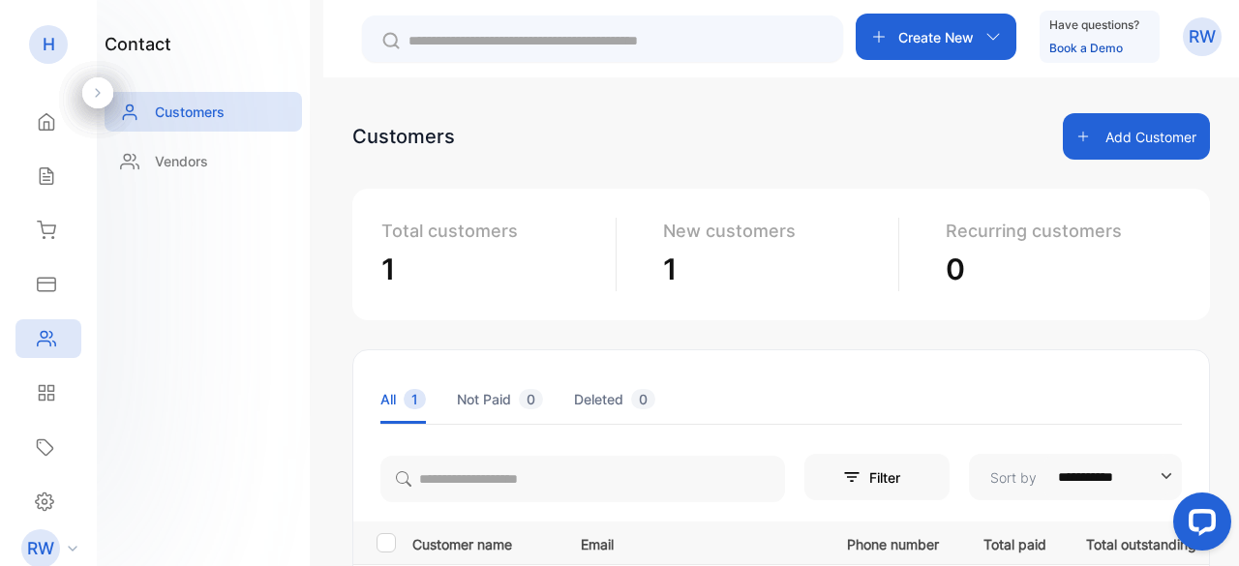
click at [1106, 144] on button "Add Customer" at bounding box center [1136, 136] width 147 height 46
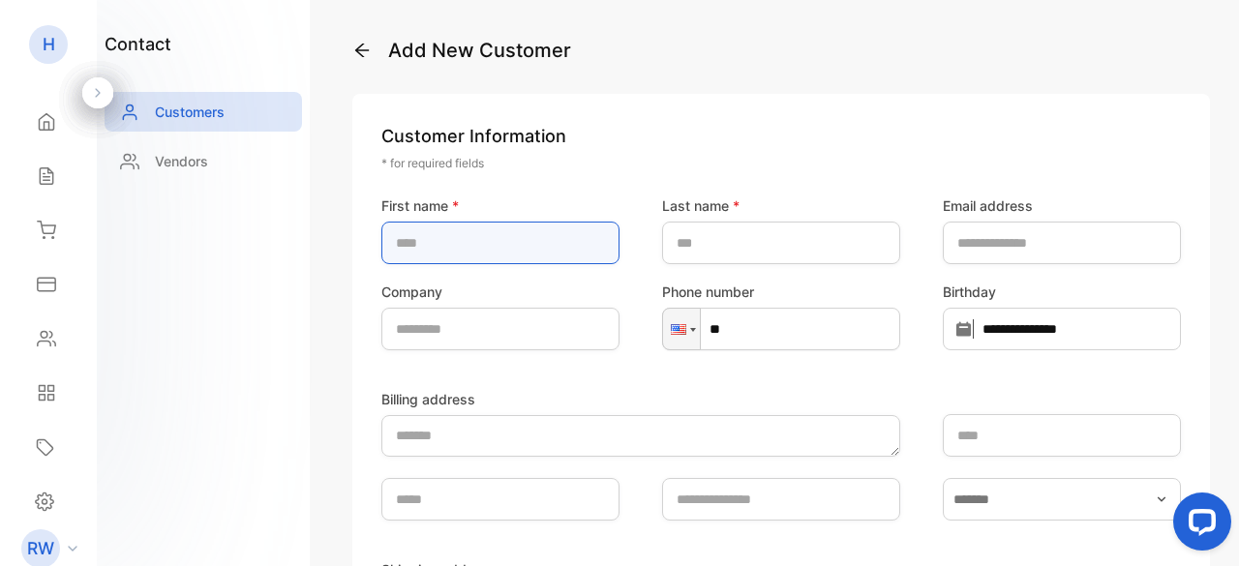
click at [507, 249] on name-inputfirstname "text" at bounding box center [501, 243] width 238 height 43
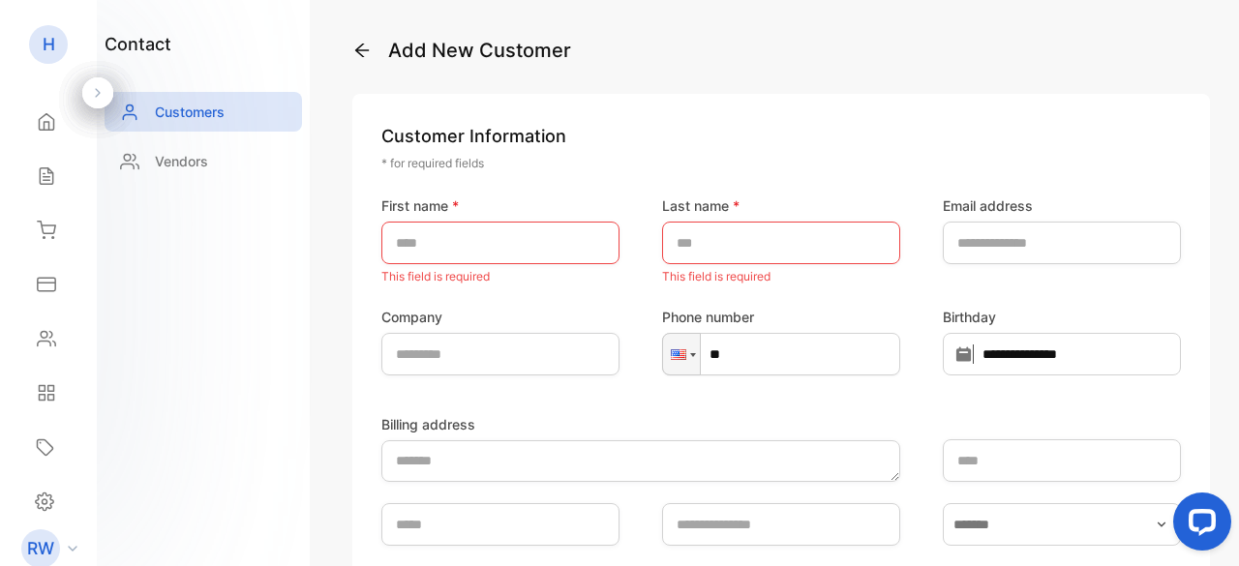
click at [46, 46] on p "H" at bounding box center [49, 44] width 13 height 25
click at [60, 124] on div "Home" at bounding box center [48, 122] width 66 height 39
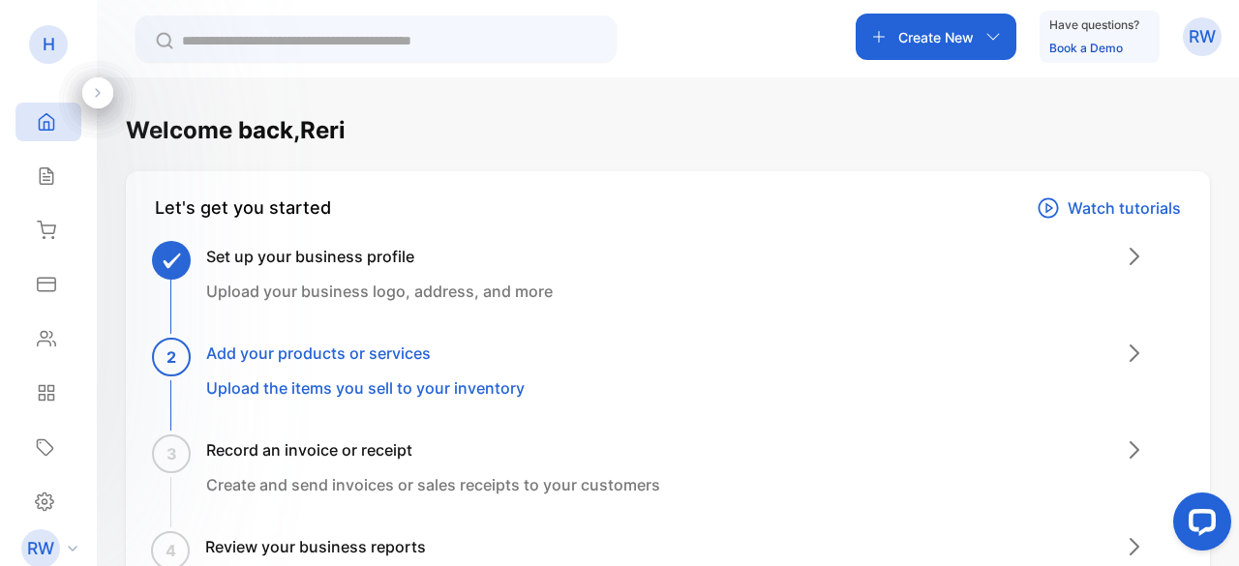
click at [1050, 202] on icon at bounding box center [1048, 208] width 23 height 23
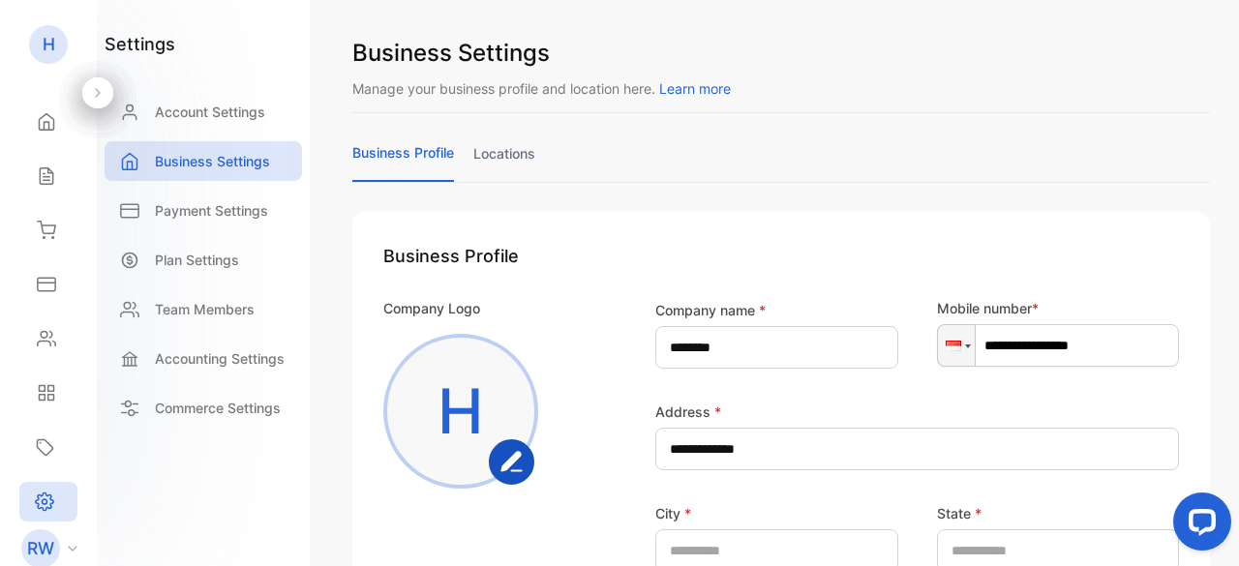
click at [514, 460] on icon "button" at bounding box center [511, 461] width 19 height 18
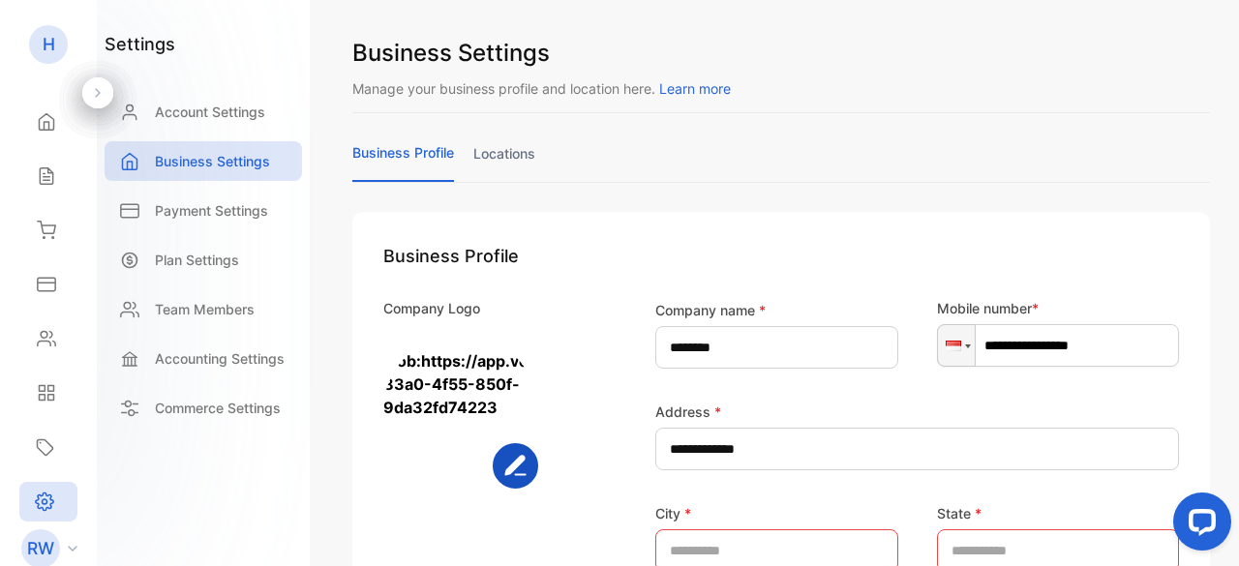
click at [654, 262] on h1 "Business Profile" at bounding box center [781, 256] width 796 height 26
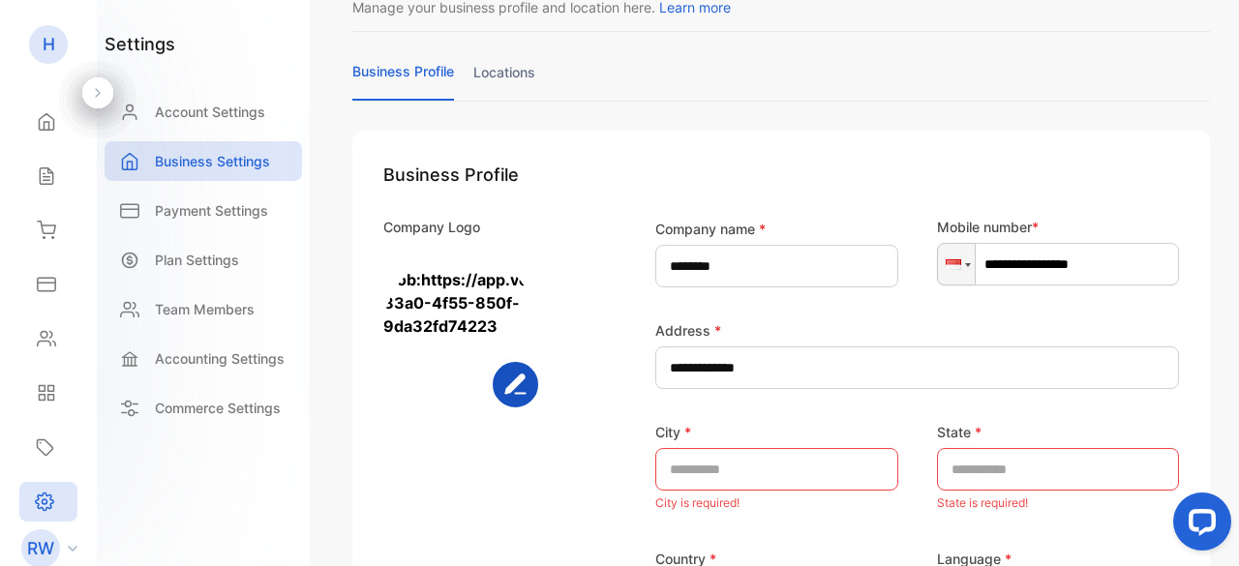
scroll to position [194, 0]
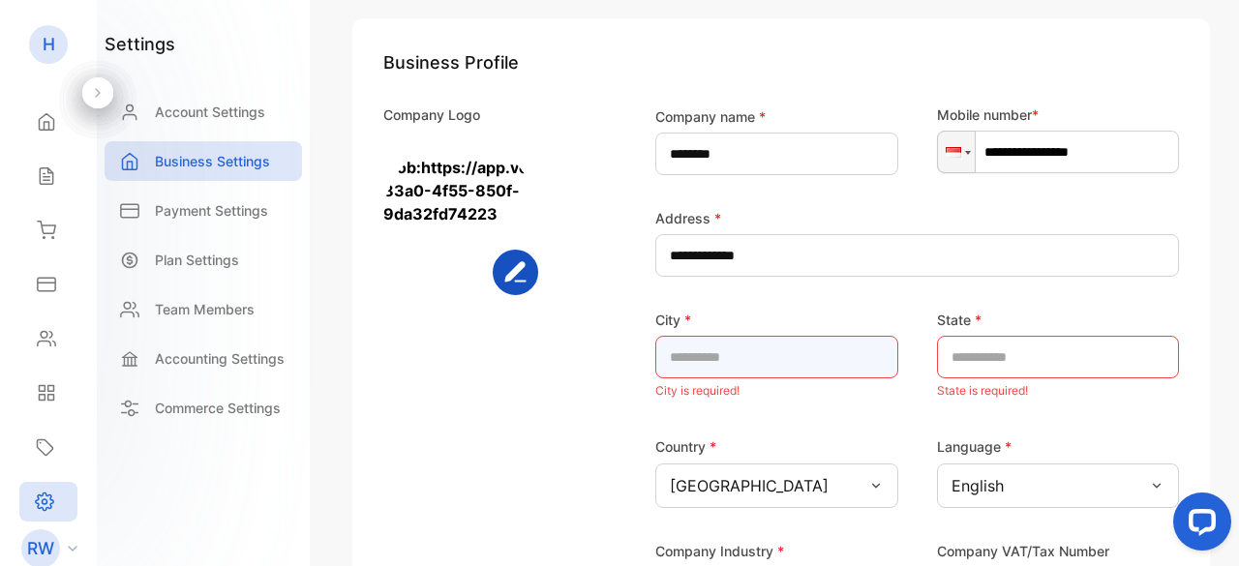
click at [806, 355] on input "text" at bounding box center [777, 357] width 243 height 43
type input "**********"
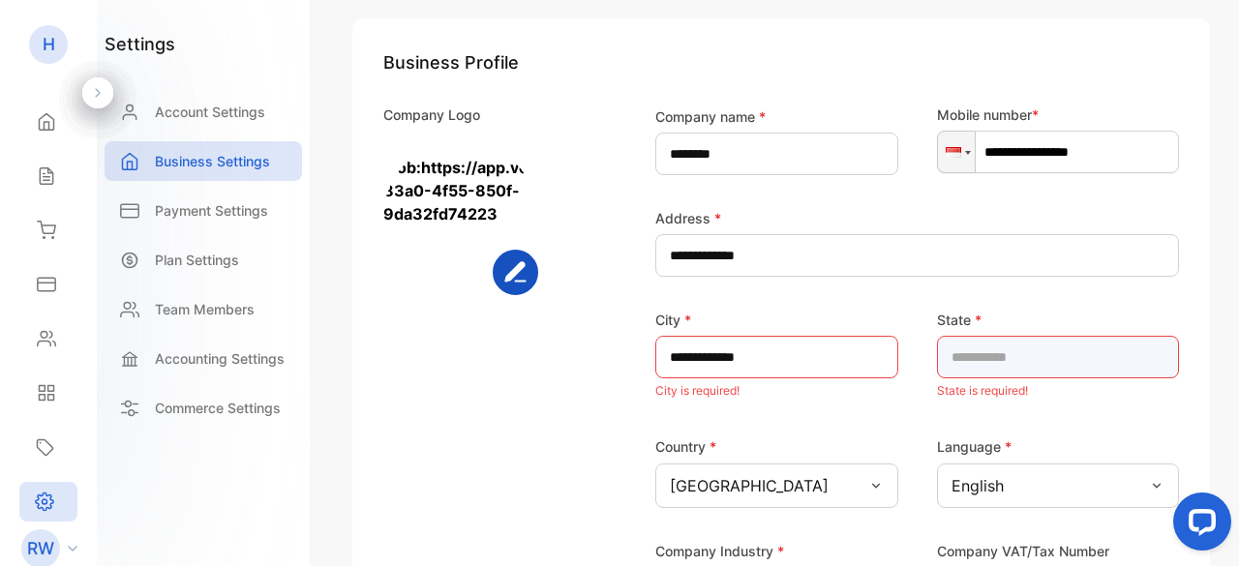
type input "**********"
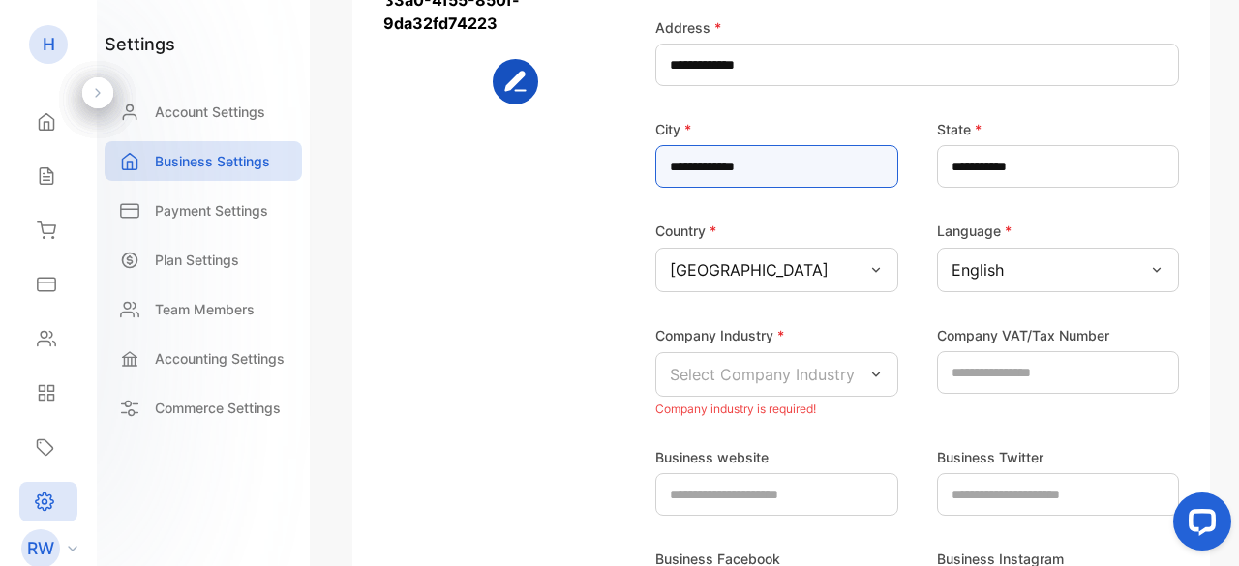
scroll to position [387, 0]
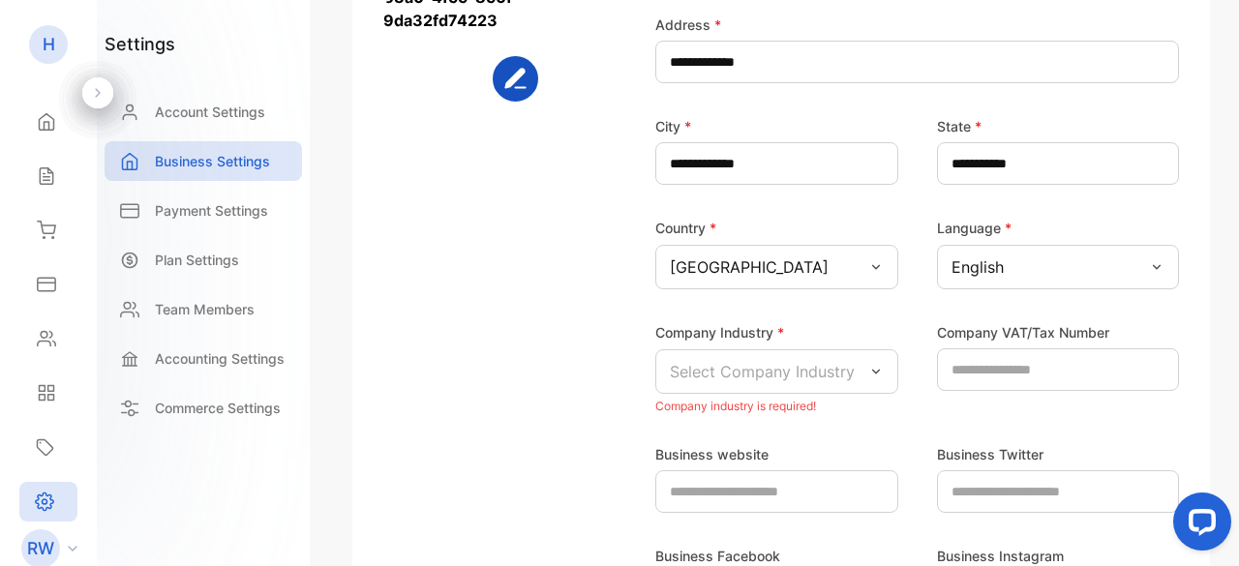
click at [1156, 265] on icon at bounding box center [1156, 267] width 15 height 15
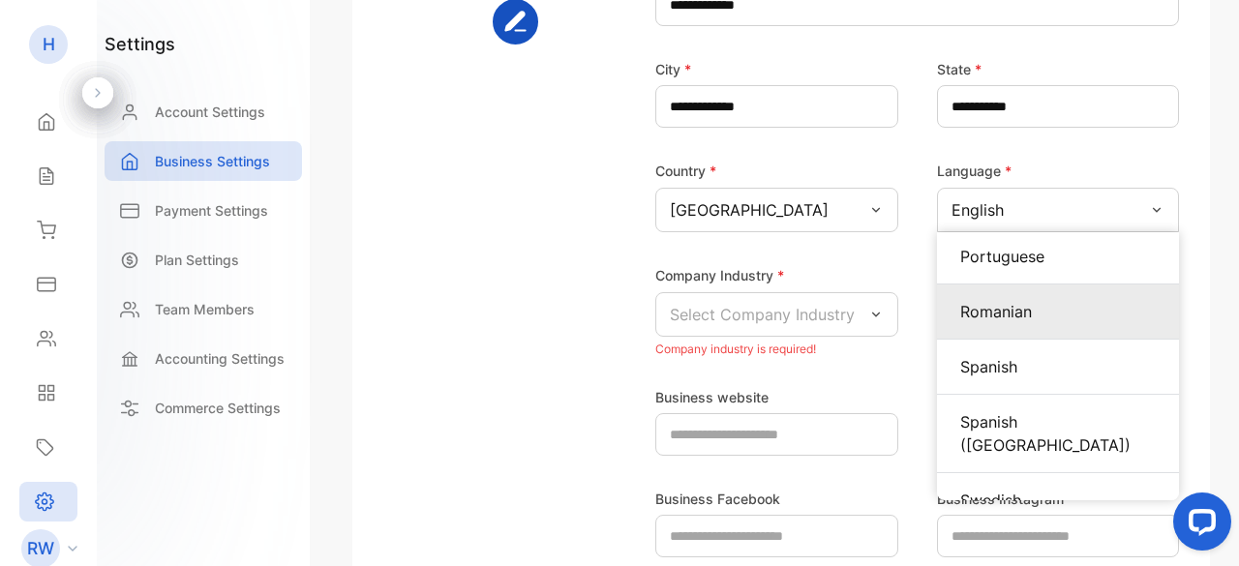
scroll to position [484, 0]
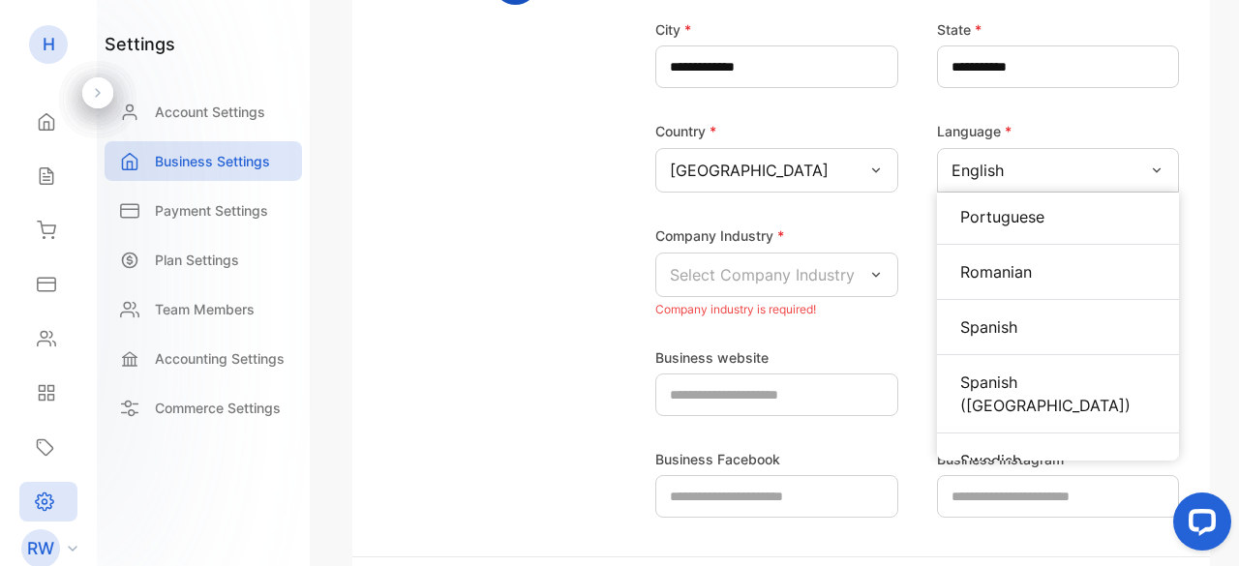
click at [1044, 169] on div "English" at bounding box center [1058, 170] width 243 height 45
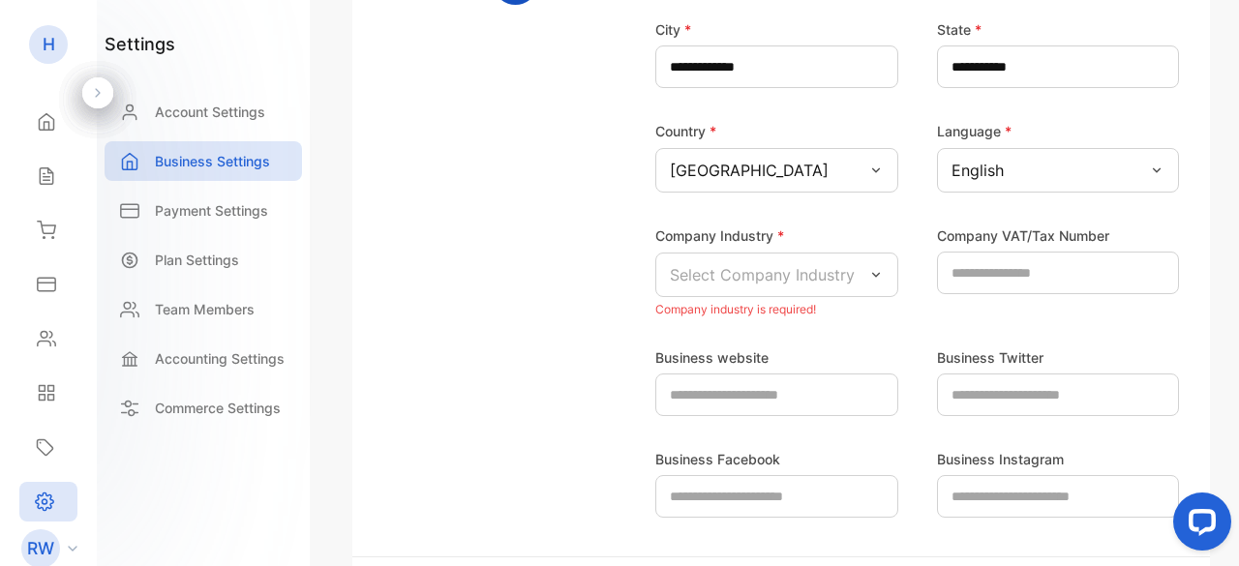
click at [1037, 174] on div "English" at bounding box center [1058, 170] width 243 height 45
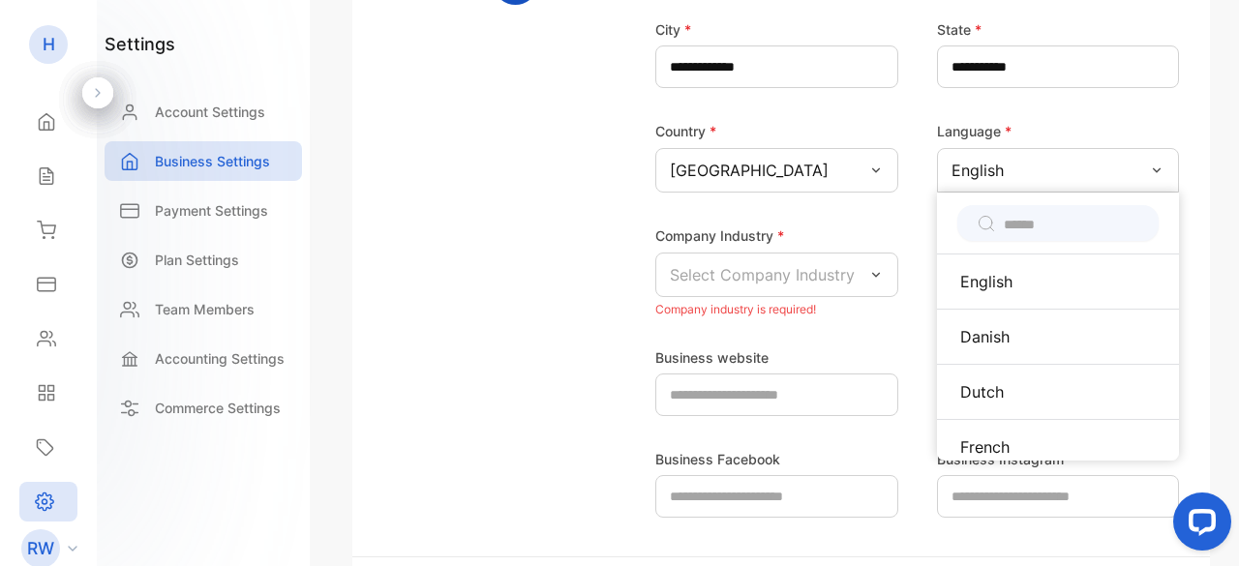
click at [1004, 215] on input "text" at bounding box center [1072, 225] width 136 height 20
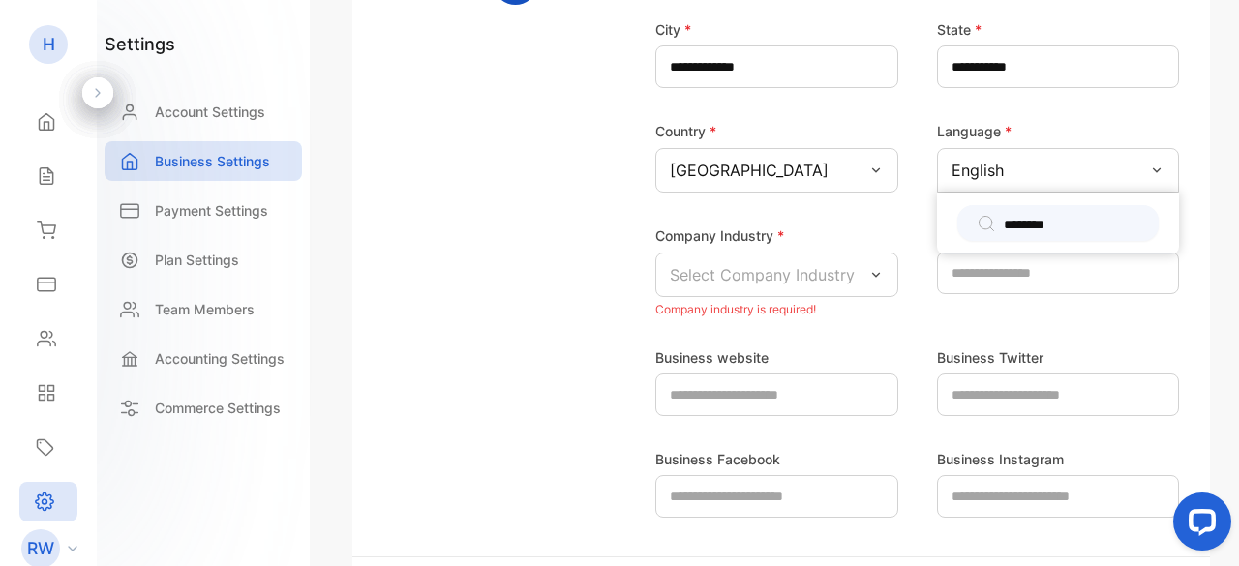
type input "*********"
click at [1162, 301] on div "Company VAT/Tax Number" at bounding box center [1049, 273] width 262 height 99
click at [1157, 170] on icon at bounding box center [1156, 170] width 15 height 15
click at [1159, 169] on div "English" at bounding box center [1058, 170] width 243 height 45
click at [880, 282] on div "Select Company Industry" at bounding box center [777, 275] width 243 height 45
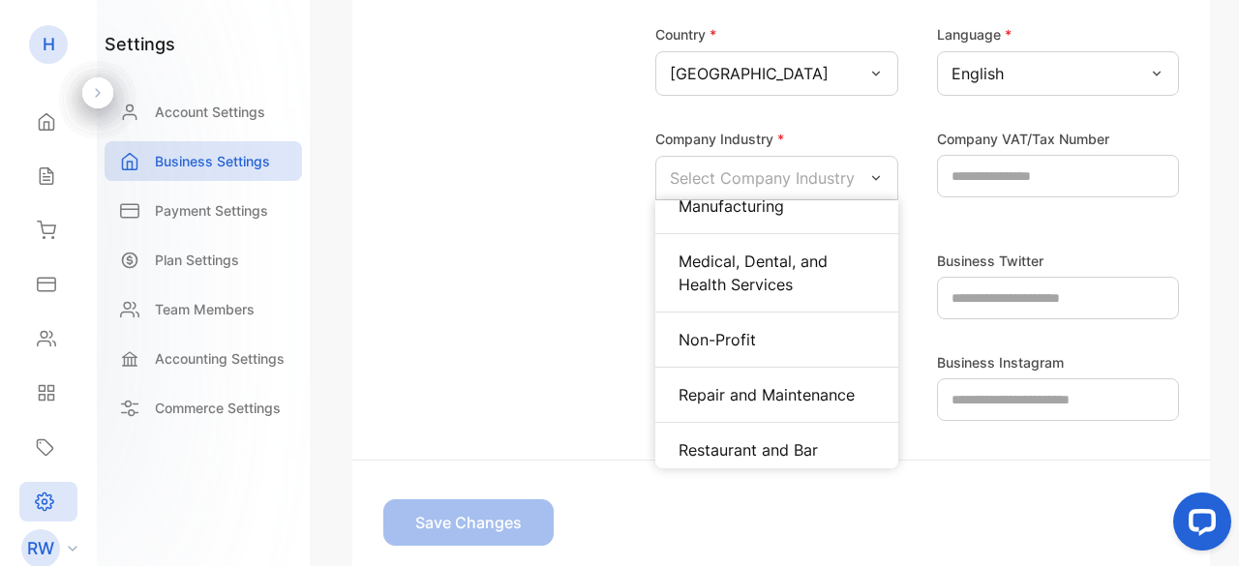
scroll to position [1201, 0]
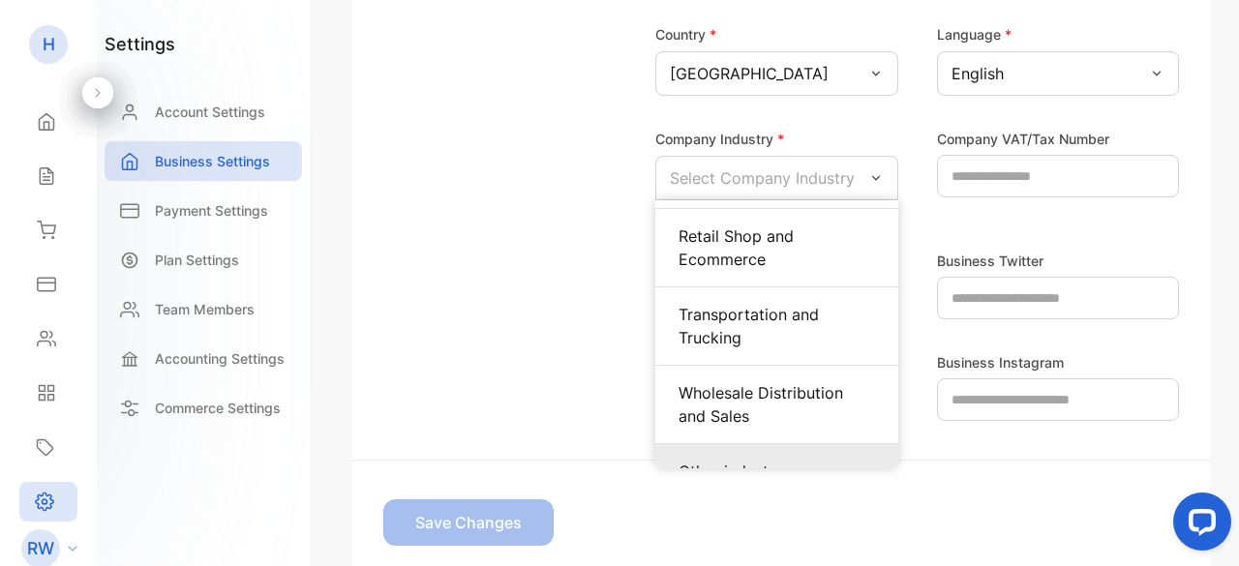
click at [765, 460] on p "Other industry" at bounding box center [777, 471] width 197 height 23
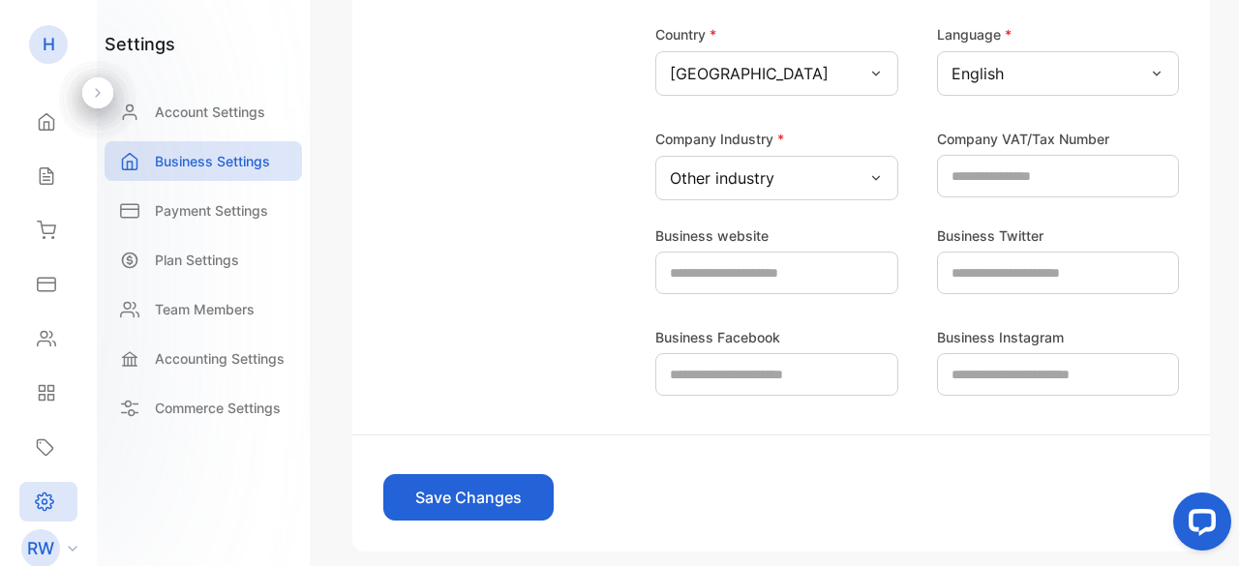
click at [529, 486] on button "Save Changes" at bounding box center [468, 497] width 170 height 46
click at [240, 113] on p "Account Settings" at bounding box center [210, 112] width 110 height 20
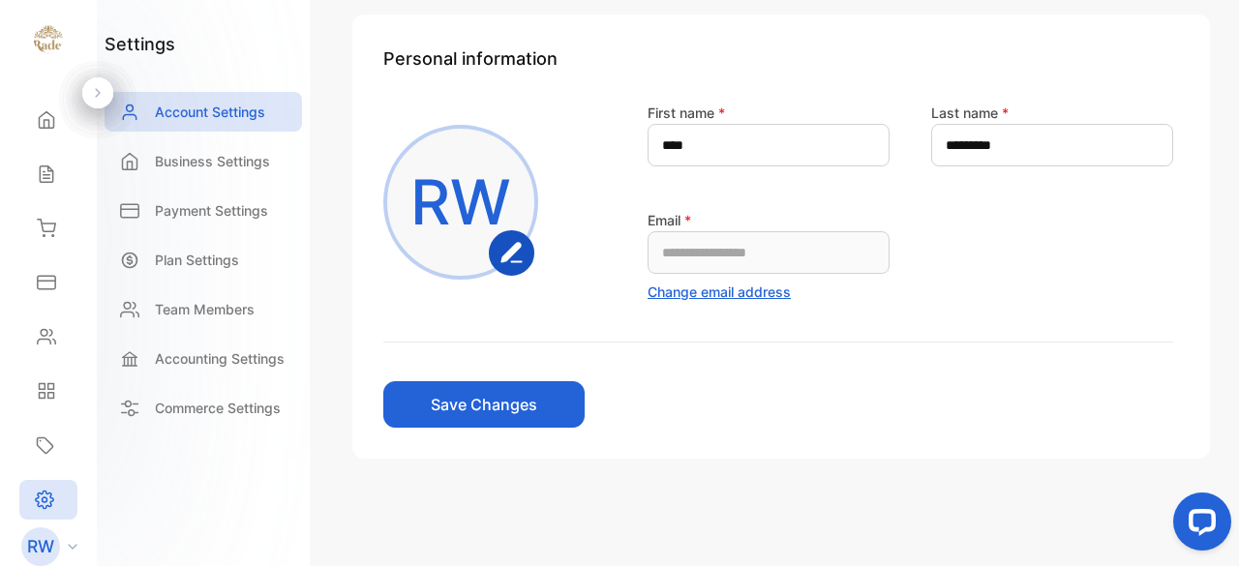
click at [511, 255] on icon "button" at bounding box center [511, 252] width 19 height 18
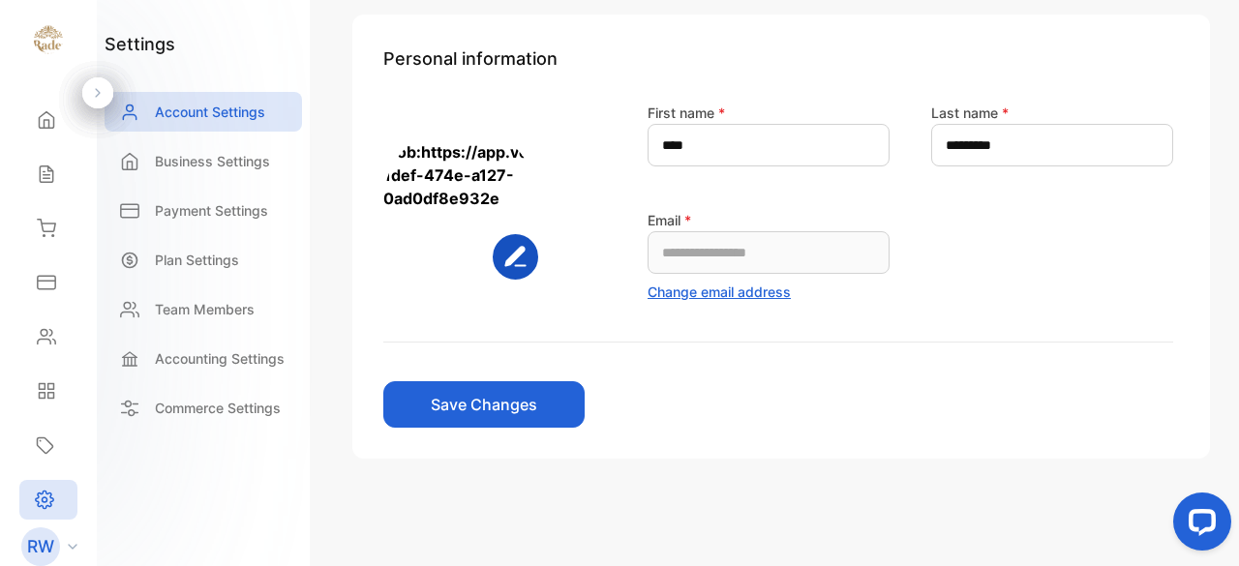
click at [502, 406] on button "Save Changes" at bounding box center [483, 405] width 201 height 46
click at [245, 206] on p "Payment Settings" at bounding box center [211, 210] width 113 height 20
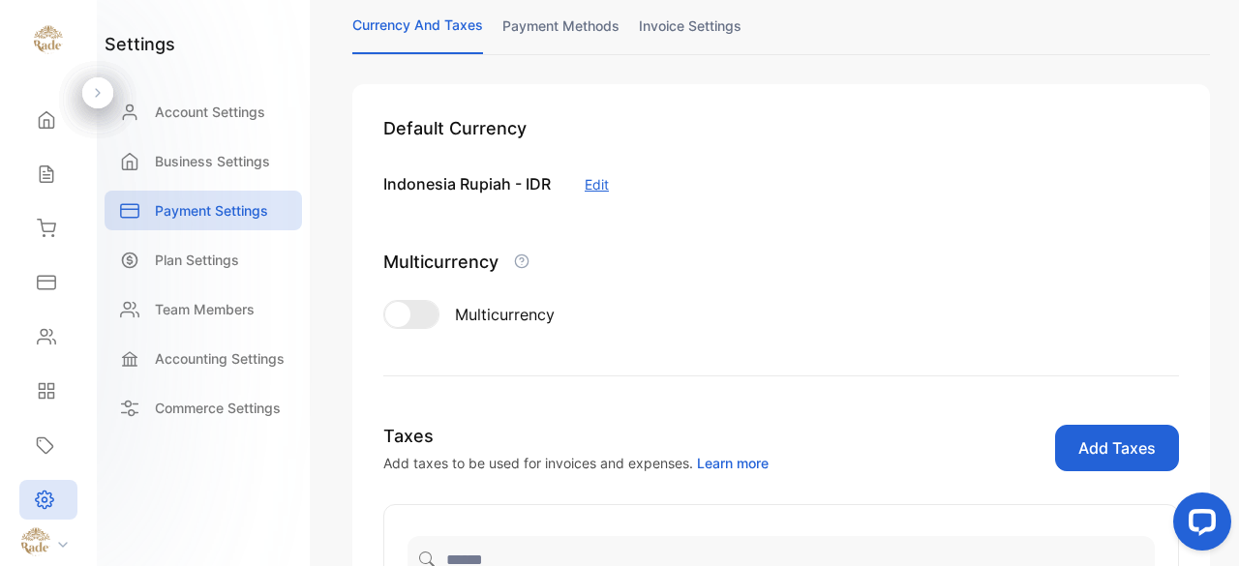
click at [696, 25] on link "invoice settings" at bounding box center [690, 34] width 103 height 38
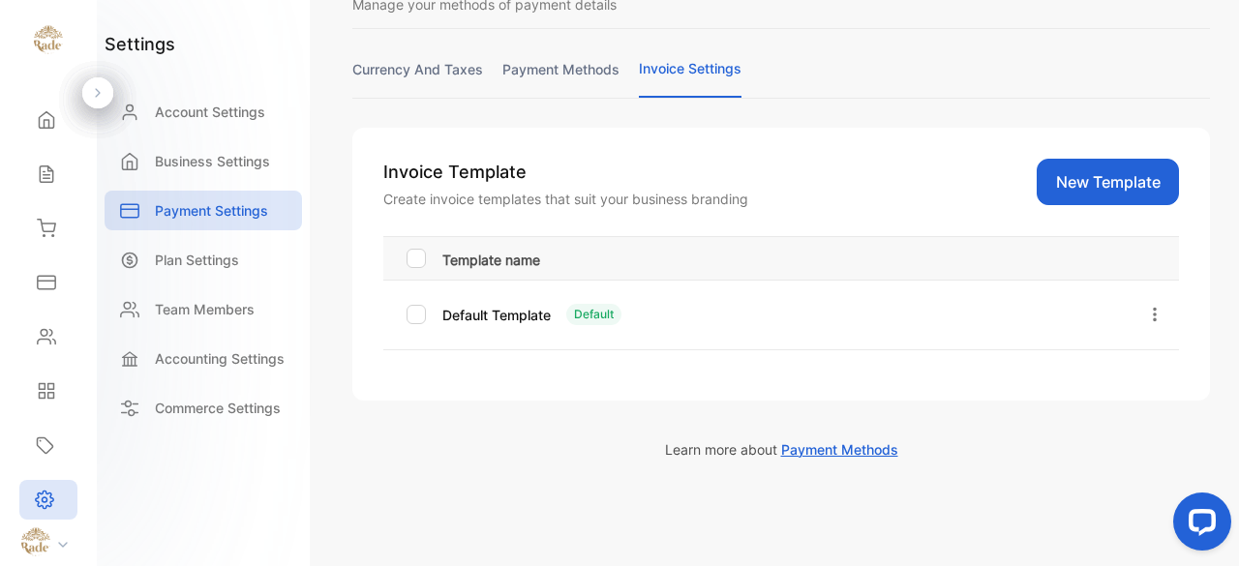
scroll to position [120, 0]
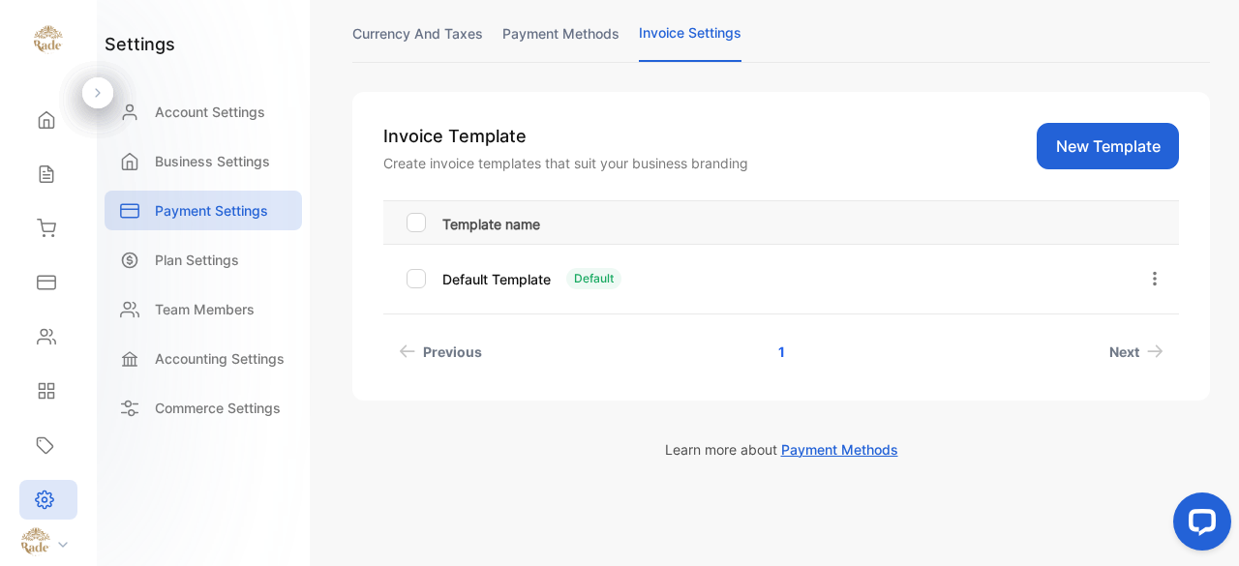
click at [464, 284] on p "Default Template" at bounding box center [497, 279] width 108 height 20
click at [1148, 350] on icon "Next page" at bounding box center [1155, 352] width 15 height 13
click at [1119, 347] on span "Next" at bounding box center [1125, 352] width 30 height 20
click at [1148, 350] on icon "Next page" at bounding box center [1155, 352] width 15 height 13
click at [1110, 350] on span "Next" at bounding box center [1125, 352] width 30 height 20
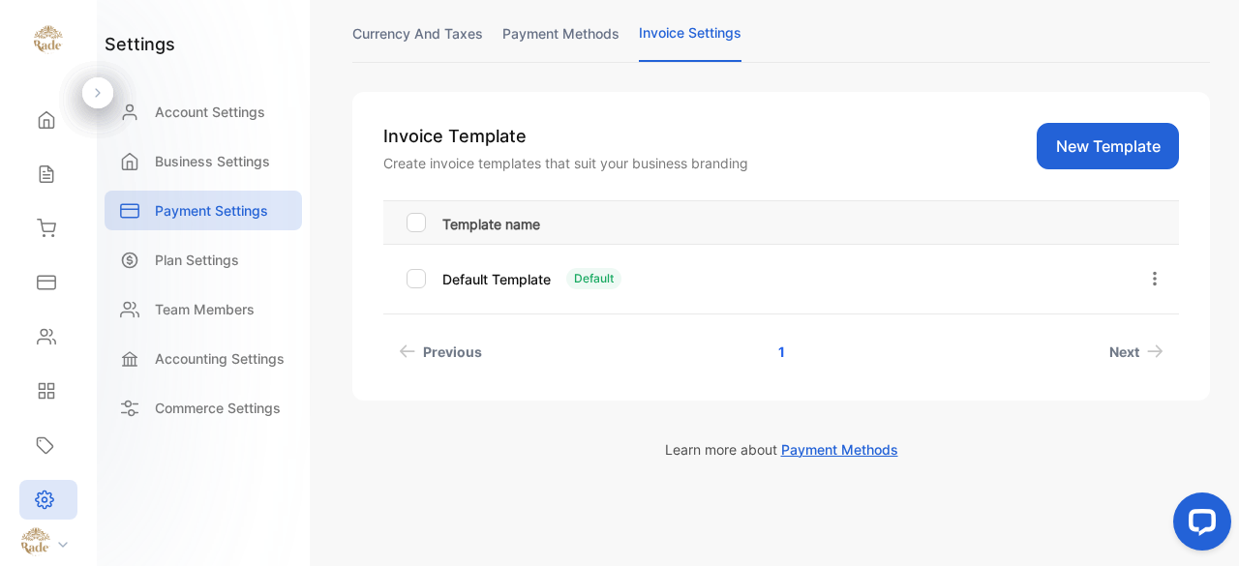
click at [1116, 142] on button "New Template" at bounding box center [1108, 146] width 142 height 46
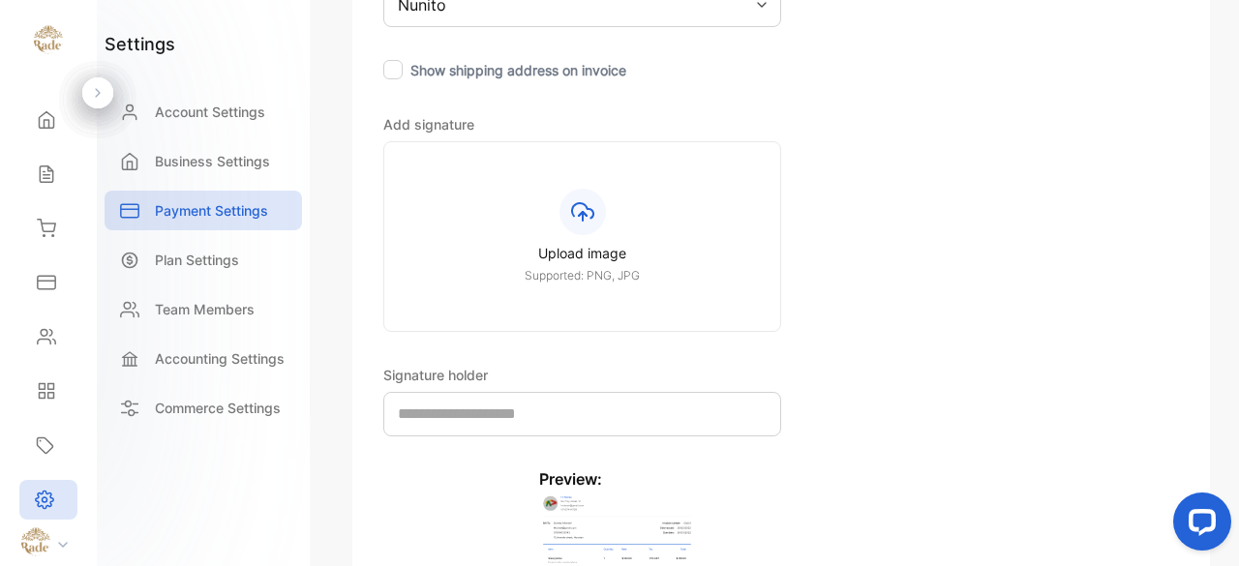
scroll to position [678, 0]
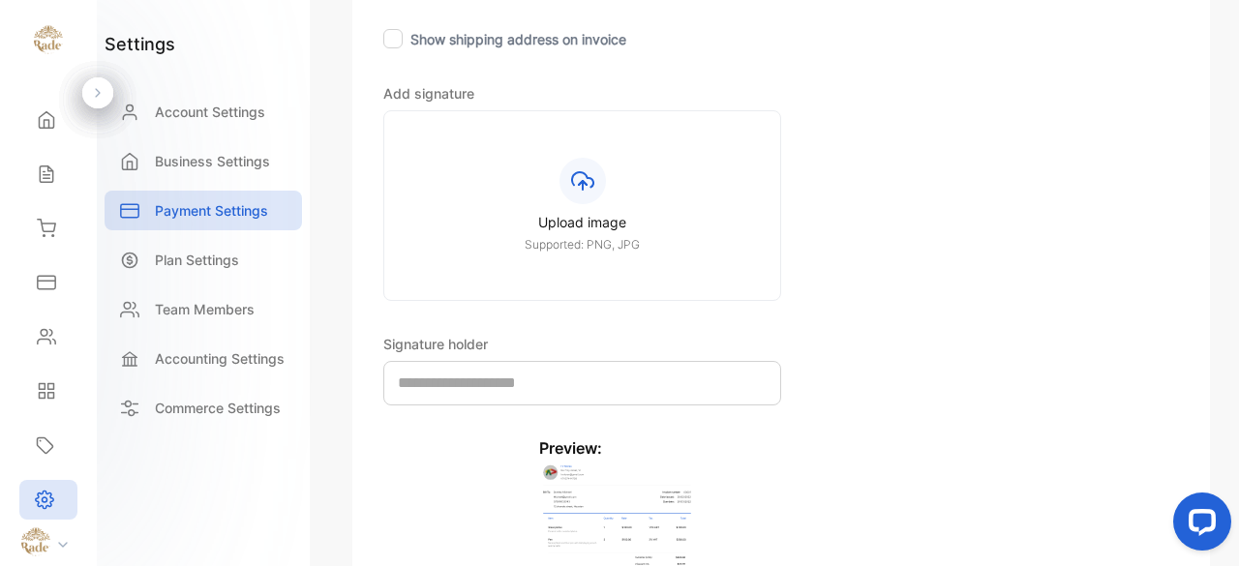
click at [591, 197] on div at bounding box center [583, 181] width 46 height 46
click at [0, 0] on input "Upload image Supported: PNG, JPG" at bounding box center [0, 0] width 0 height 0
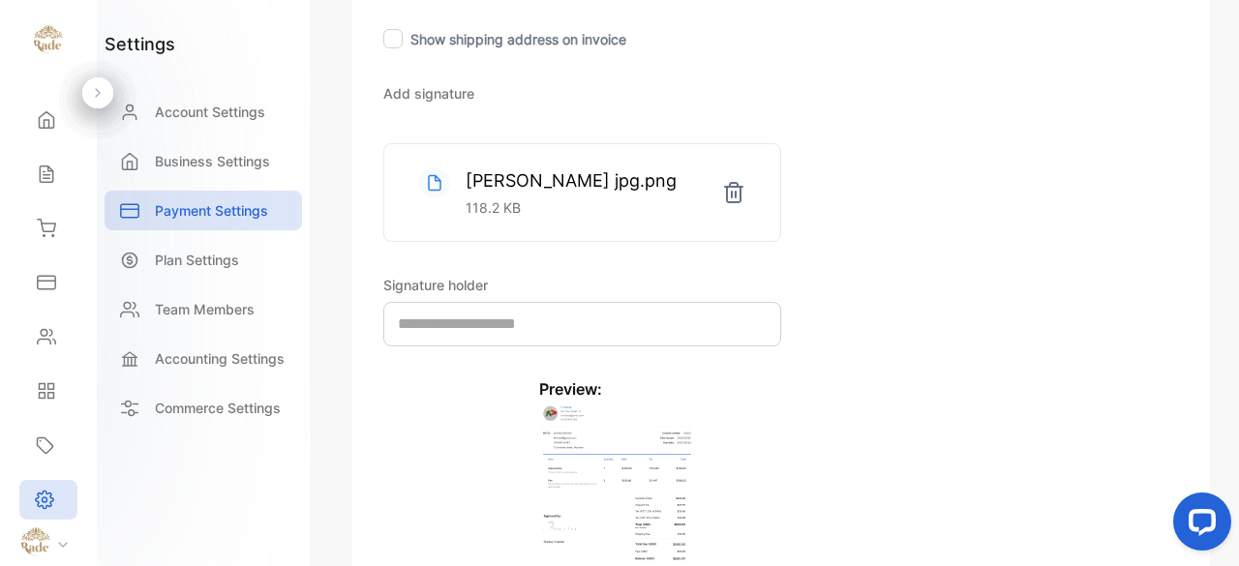
click at [605, 431] on img at bounding box center [617, 526] width 156 height 251
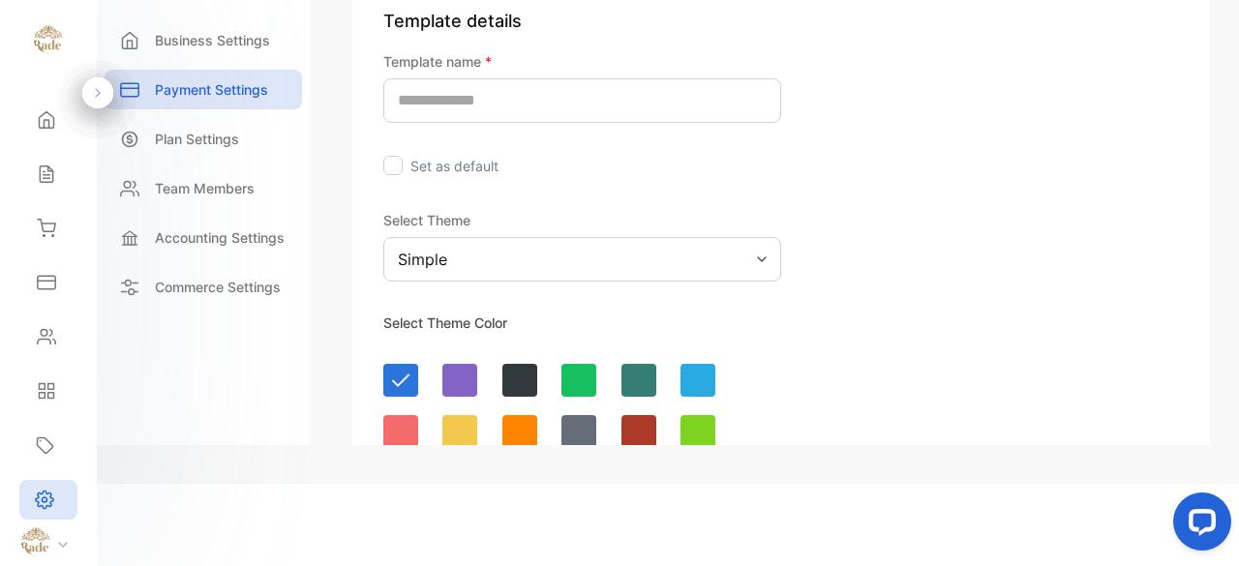
scroll to position [112, 0]
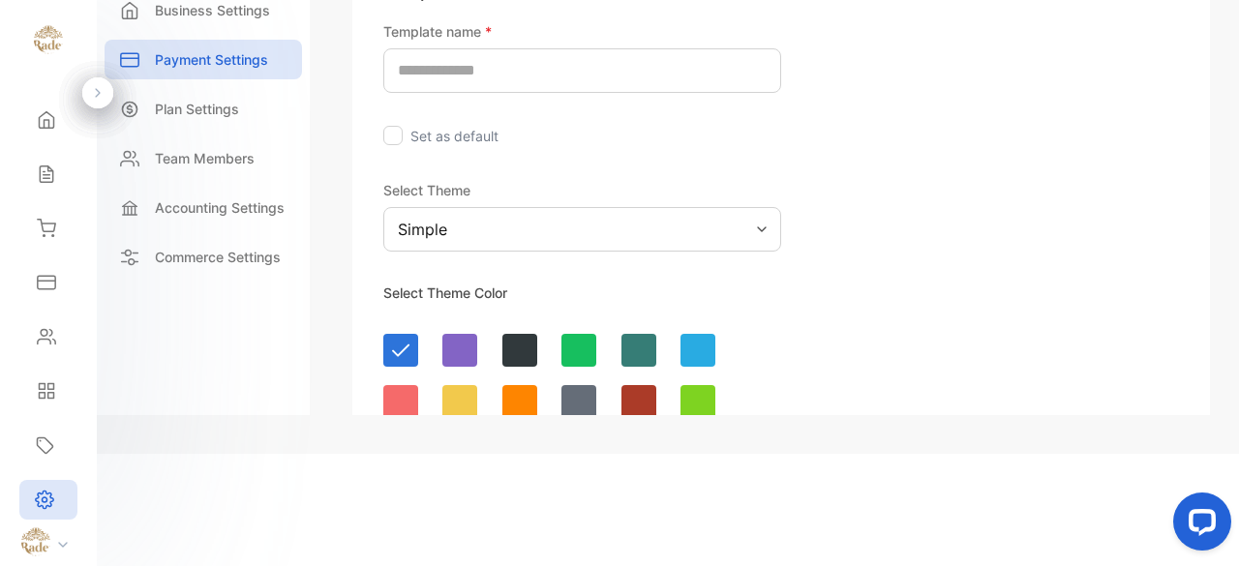
click at [585, 367] on div at bounding box center [579, 350] width 35 height 33
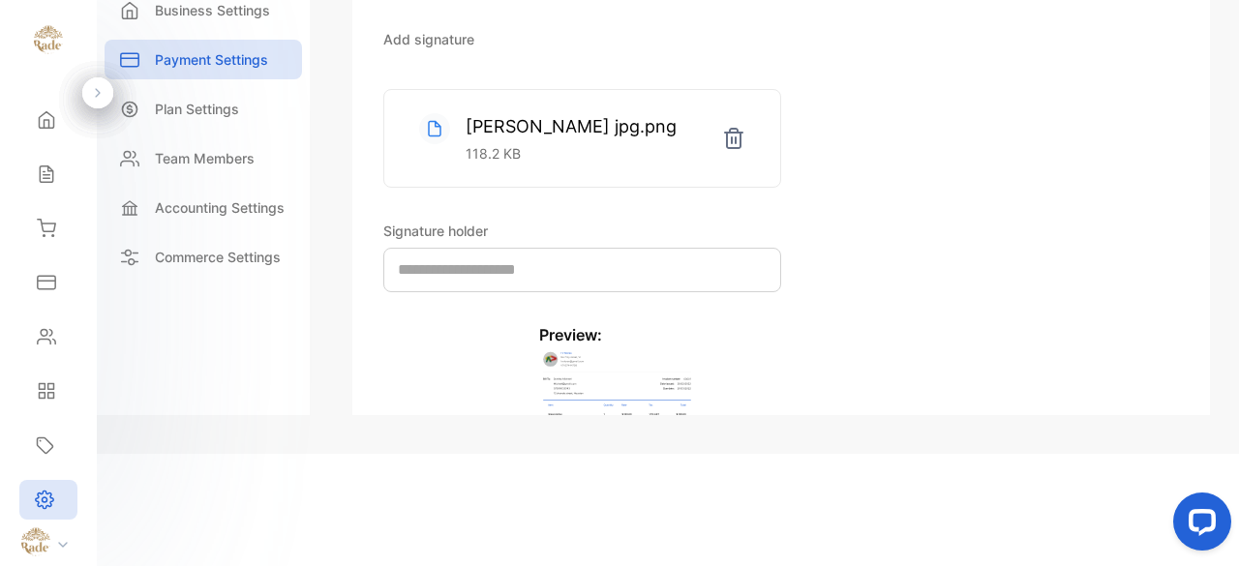
click at [728, 148] on icon at bounding box center [733, 138] width 17 height 19
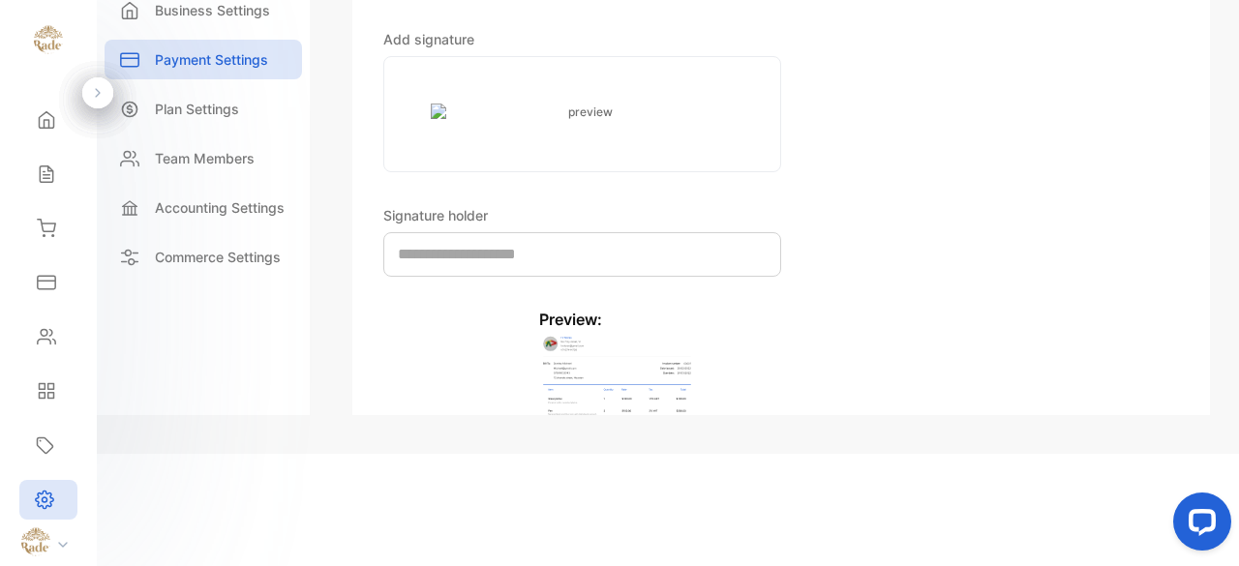
click at [575, 161] on div at bounding box center [582, 114] width 398 height 116
click at [454, 121] on img at bounding box center [582, 112] width 303 height 17
click at [0, 0] on input "file" at bounding box center [0, 0] width 0 height 0
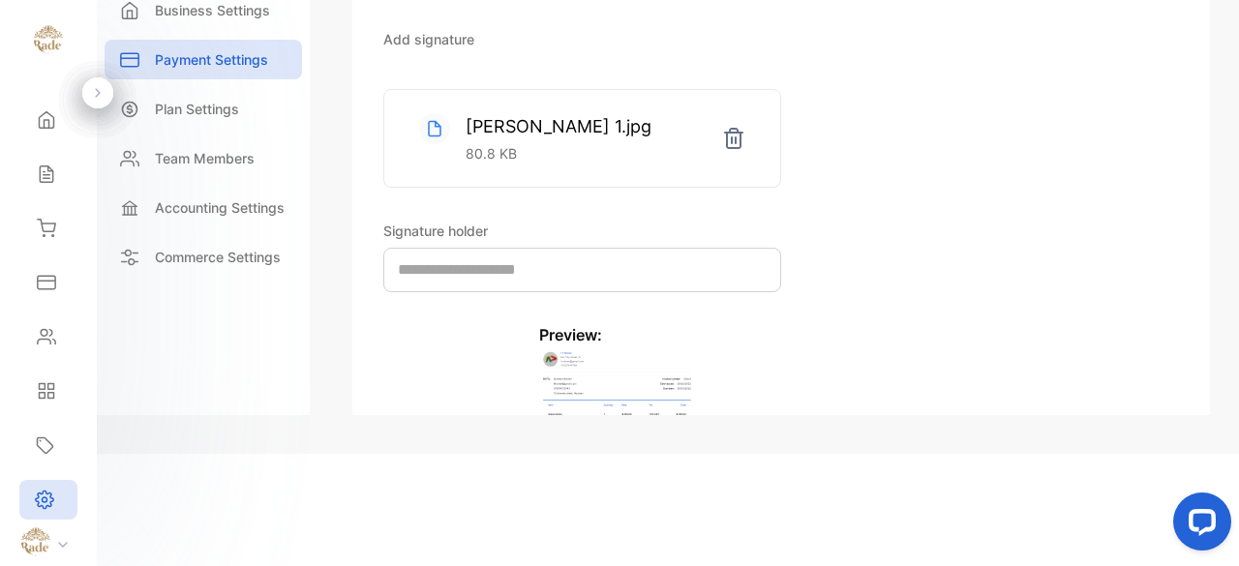
click at [565, 384] on img at bounding box center [617, 472] width 156 height 251
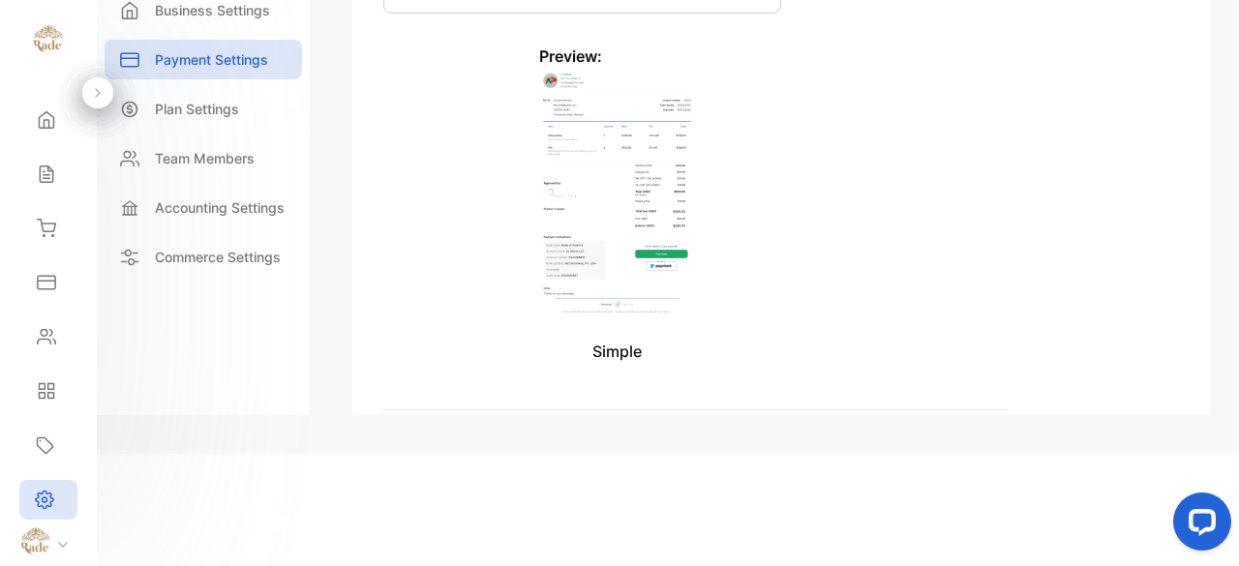
scroll to position [862, 0]
click at [627, 361] on p "Simple" at bounding box center [617, 349] width 156 height 23
click at [625, 270] on img at bounding box center [617, 191] width 156 height 251
click at [626, 268] on img at bounding box center [617, 191] width 156 height 251
click at [620, 214] on img at bounding box center [617, 191] width 156 height 251
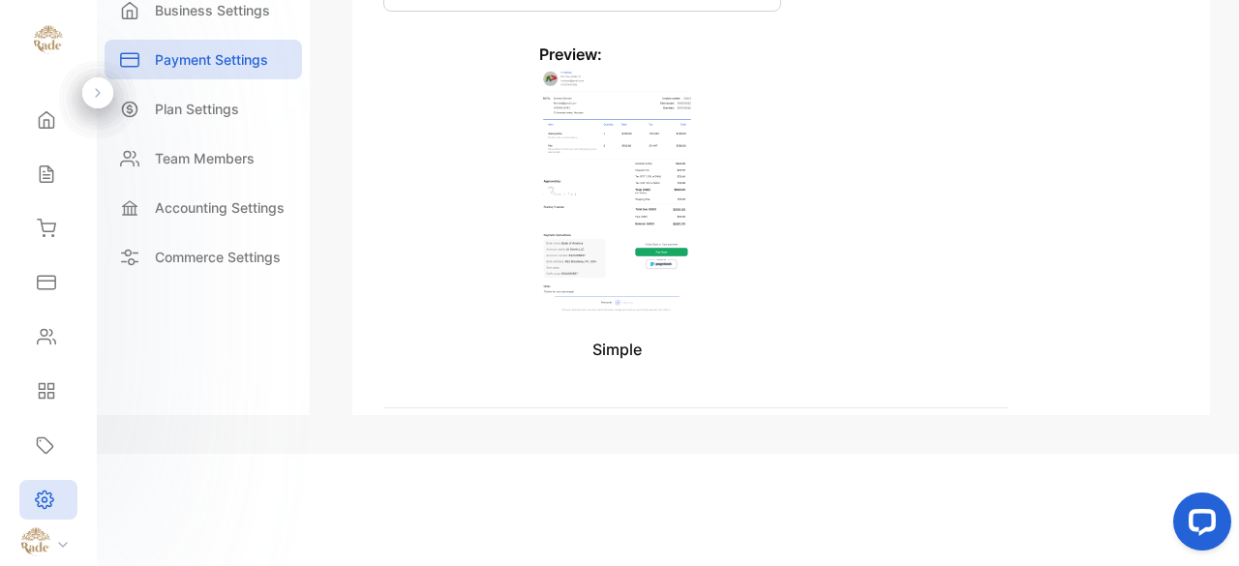
click at [620, 214] on img at bounding box center [617, 191] width 156 height 251
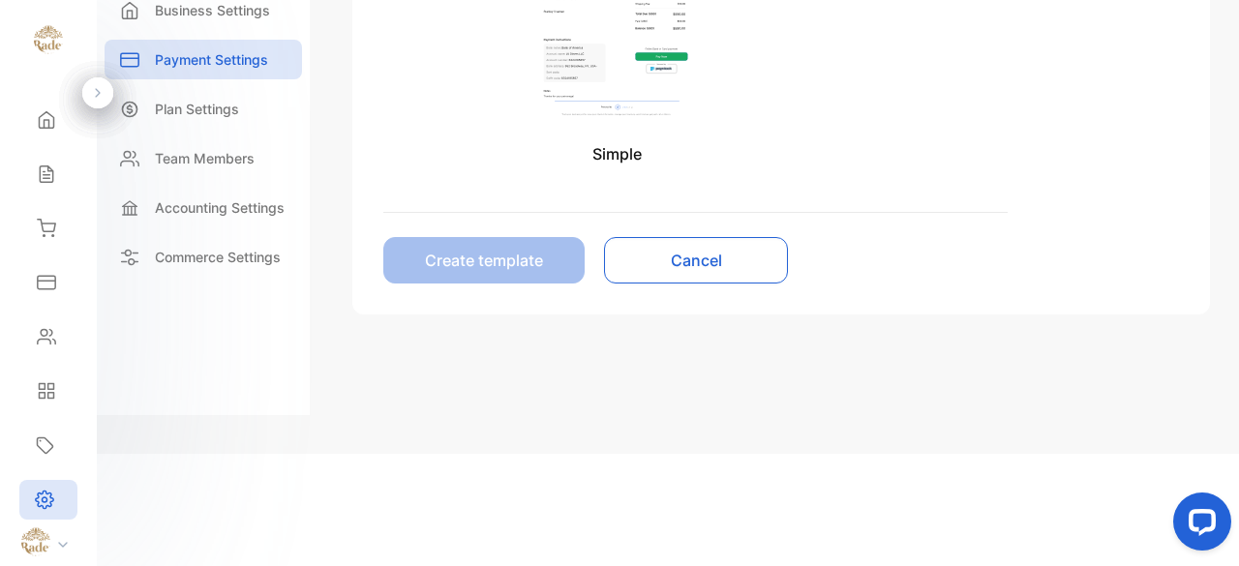
click at [620, 166] on p "Simple" at bounding box center [617, 153] width 156 height 23
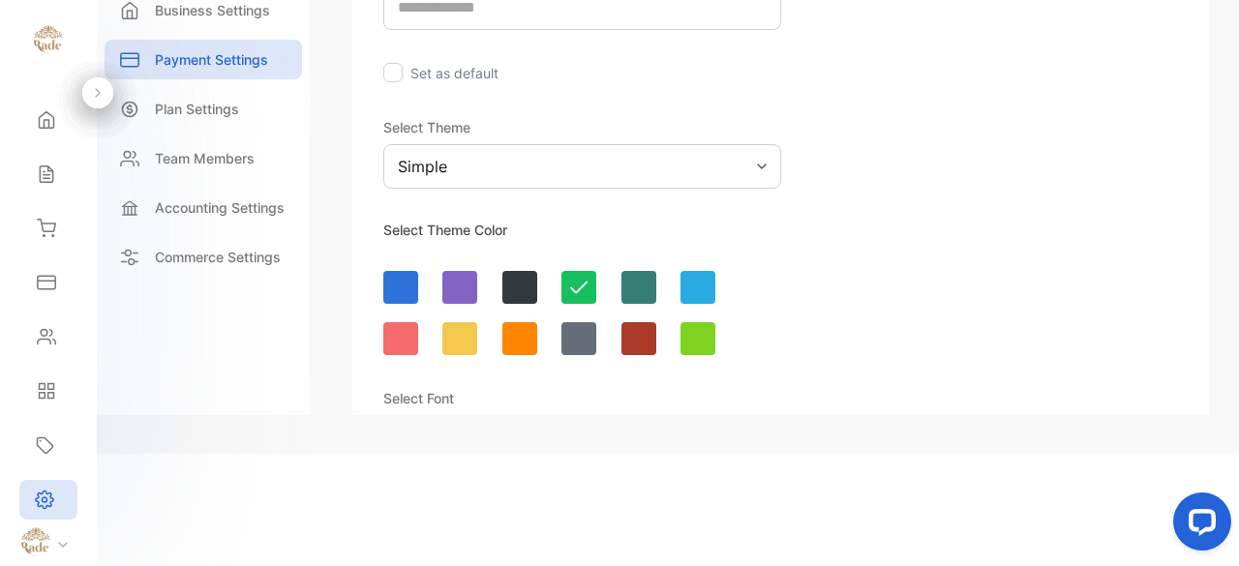
scroll to position [0, 0]
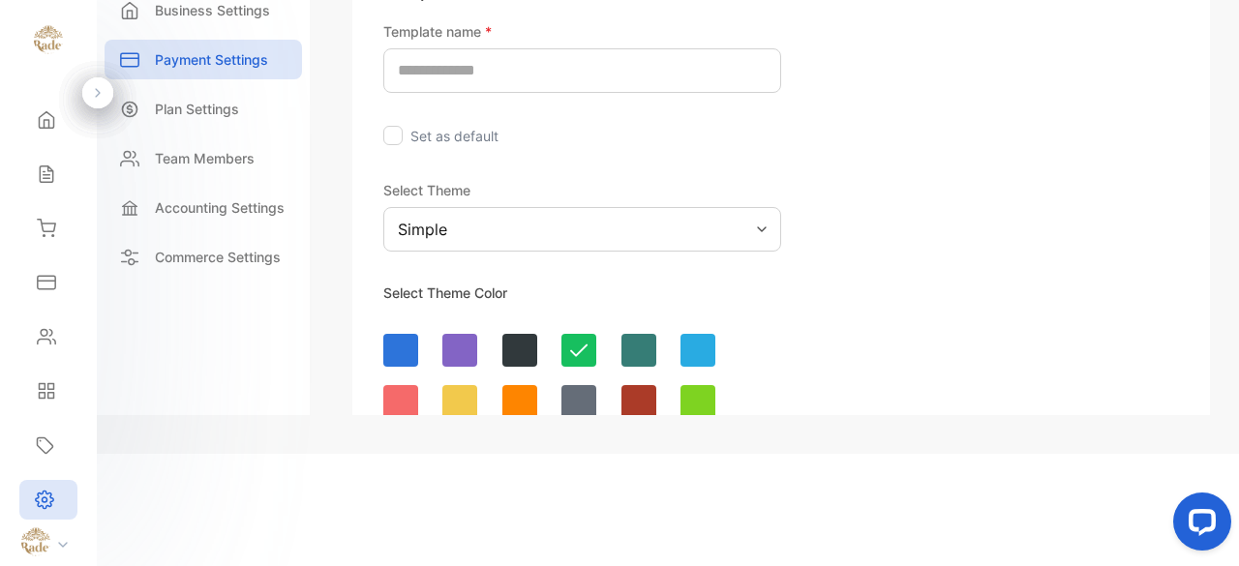
click at [553, 93] on input "text" at bounding box center [582, 70] width 398 height 45
type input "*****"
click at [400, 145] on div at bounding box center [392, 135] width 19 height 19
click at [752, 252] on div "Simple" at bounding box center [582, 229] width 398 height 45
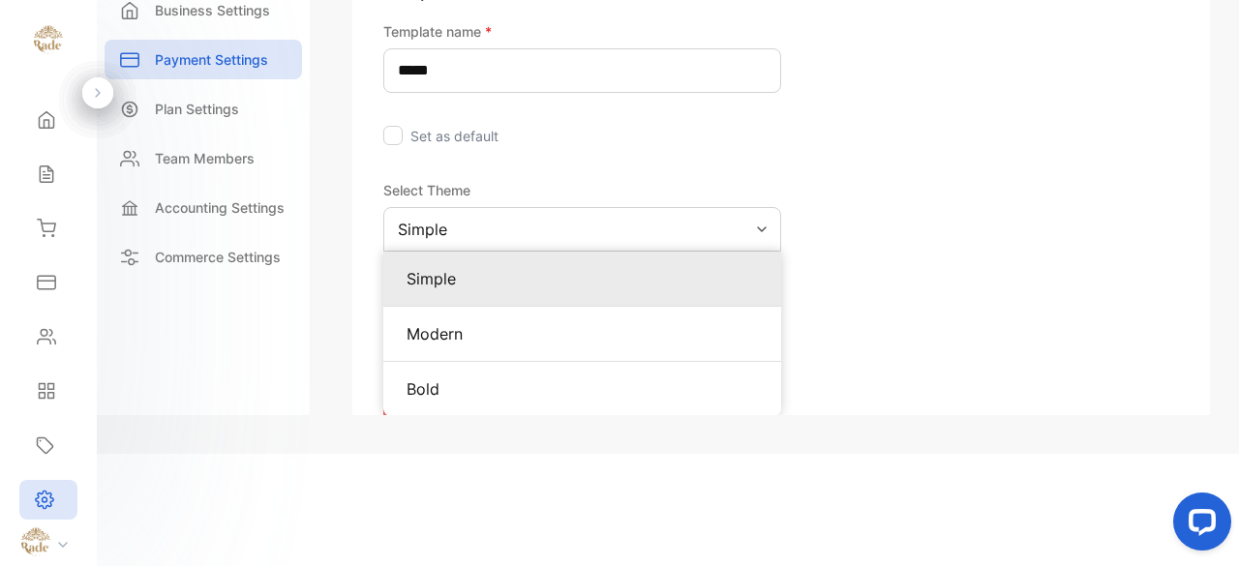
click at [732, 291] on p "Simple" at bounding box center [583, 278] width 352 height 23
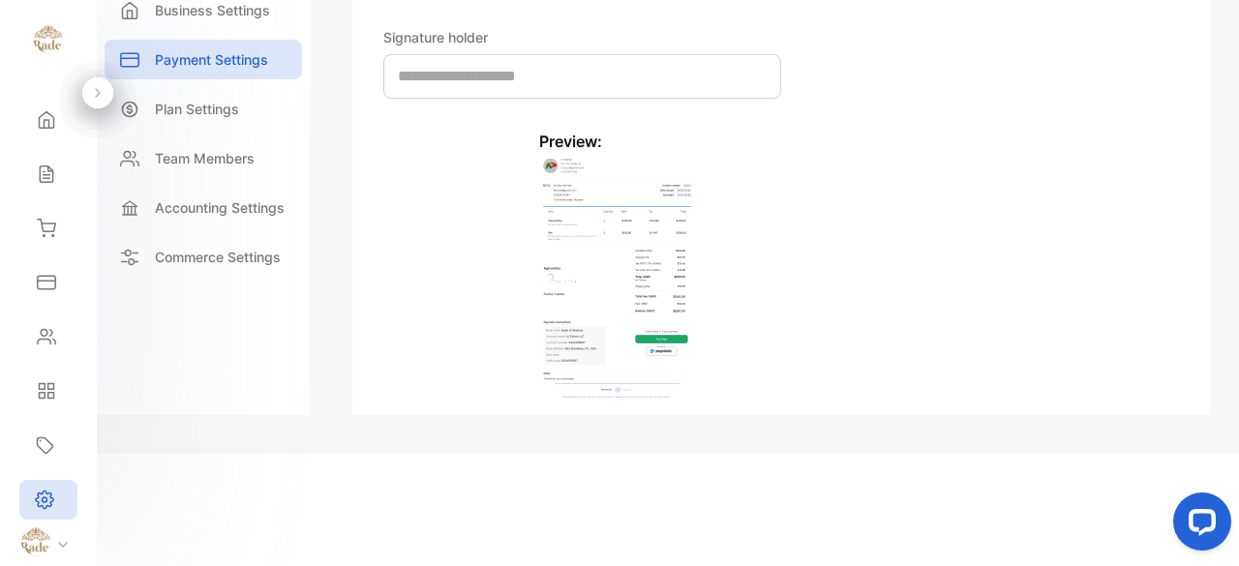
scroll to position [484, 0]
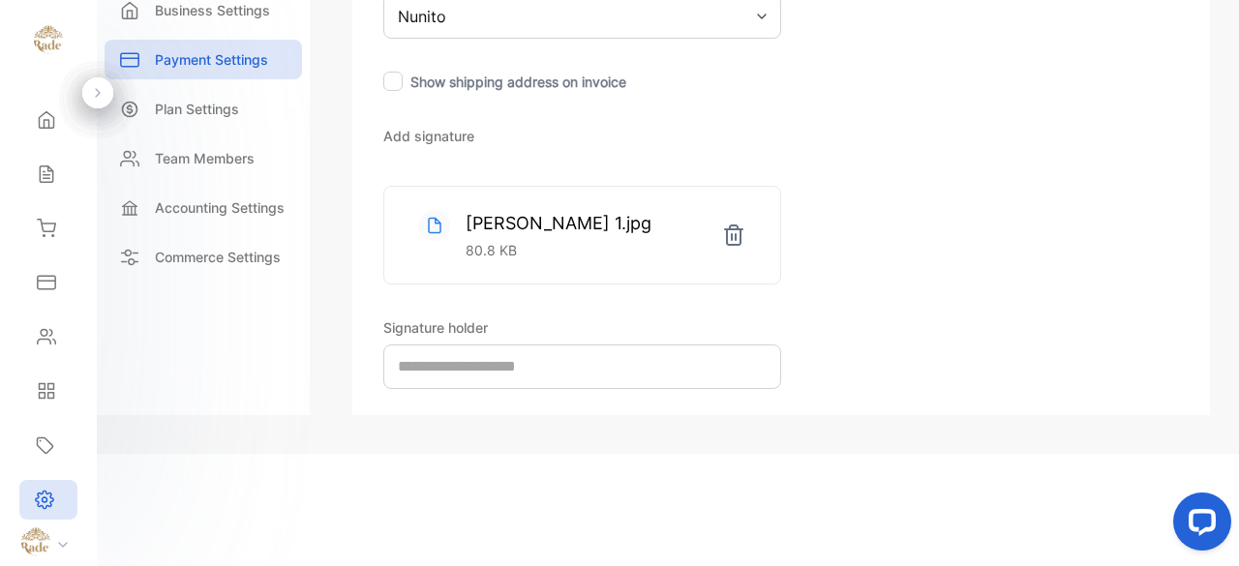
click at [403, 93] on div "Show shipping address on invoice" at bounding box center [582, 81] width 398 height 23
click at [392, 91] on div at bounding box center [392, 81] width 19 height 19
click at [750, 39] on div "Nunito" at bounding box center [582, 16] width 398 height 45
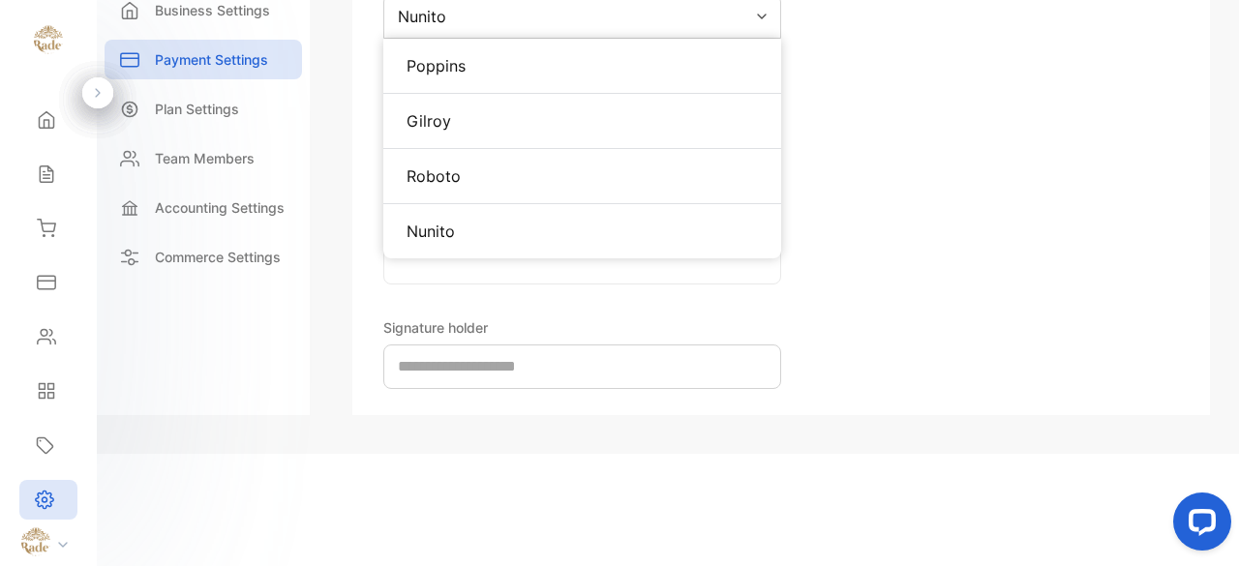
click at [750, 39] on div "Nunito" at bounding box center [582, 16] width 398 height 45
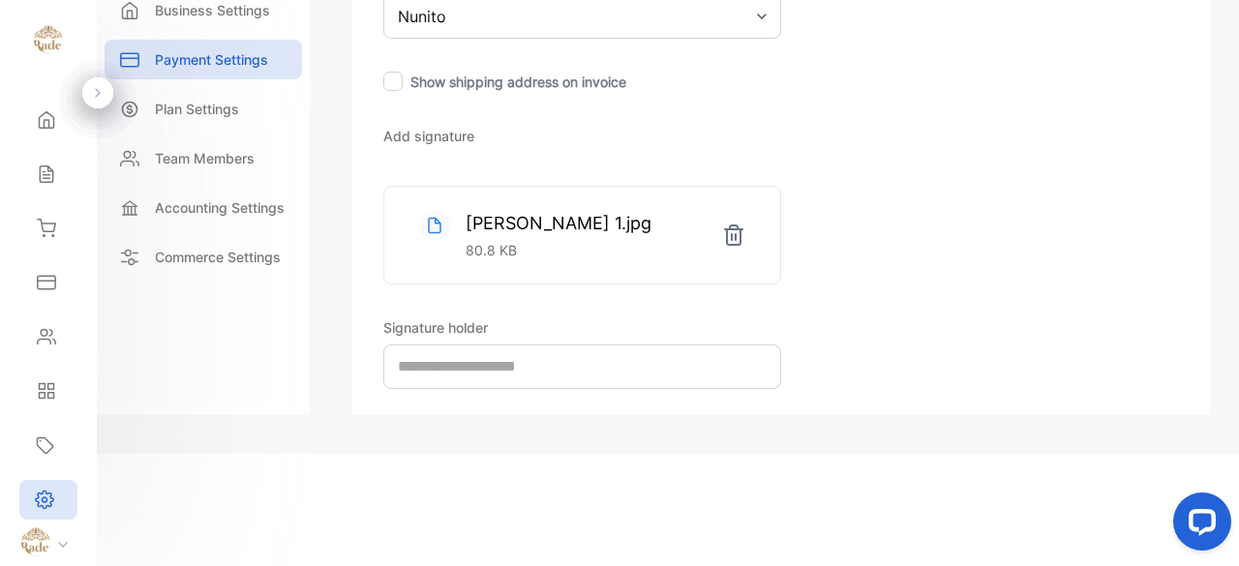
scroll to position [775, 0]
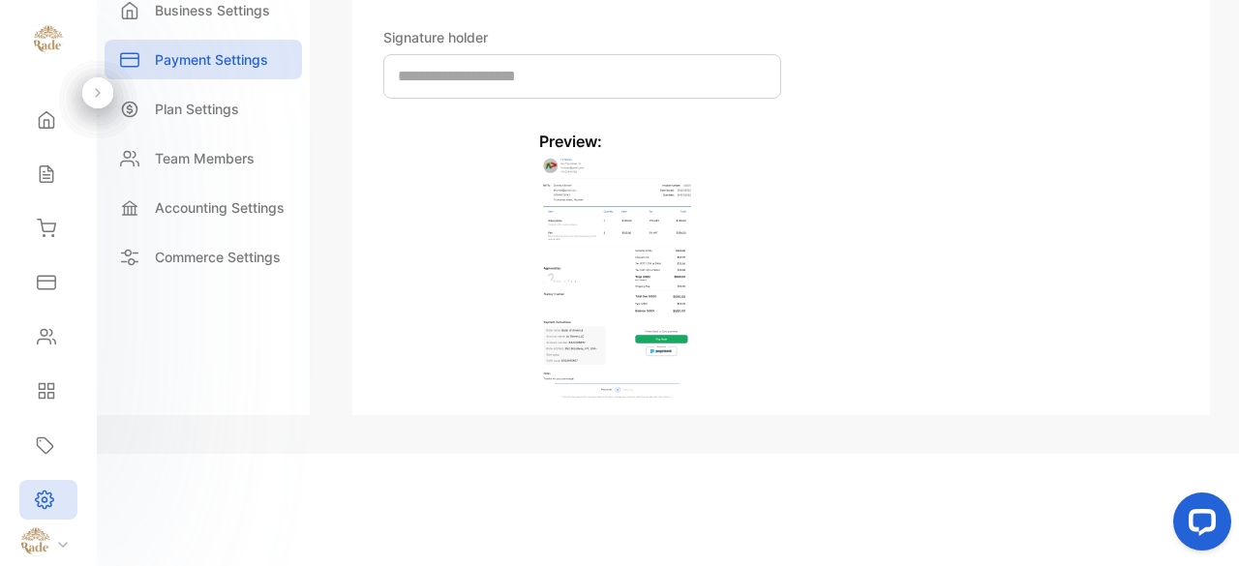
click at [653, 99] on input "text" at bounding box center [582, 76] width 398 height 45
click at [664, 321] on img at bounding box center [617, 278] width 156 height 251
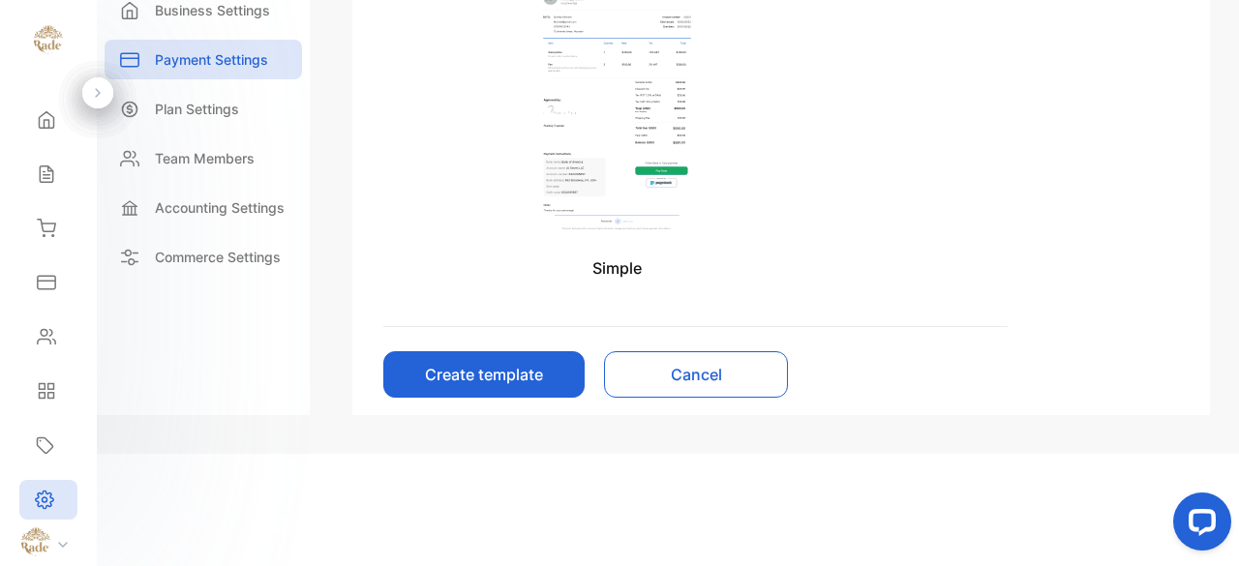
scroll to position [1057, 0]
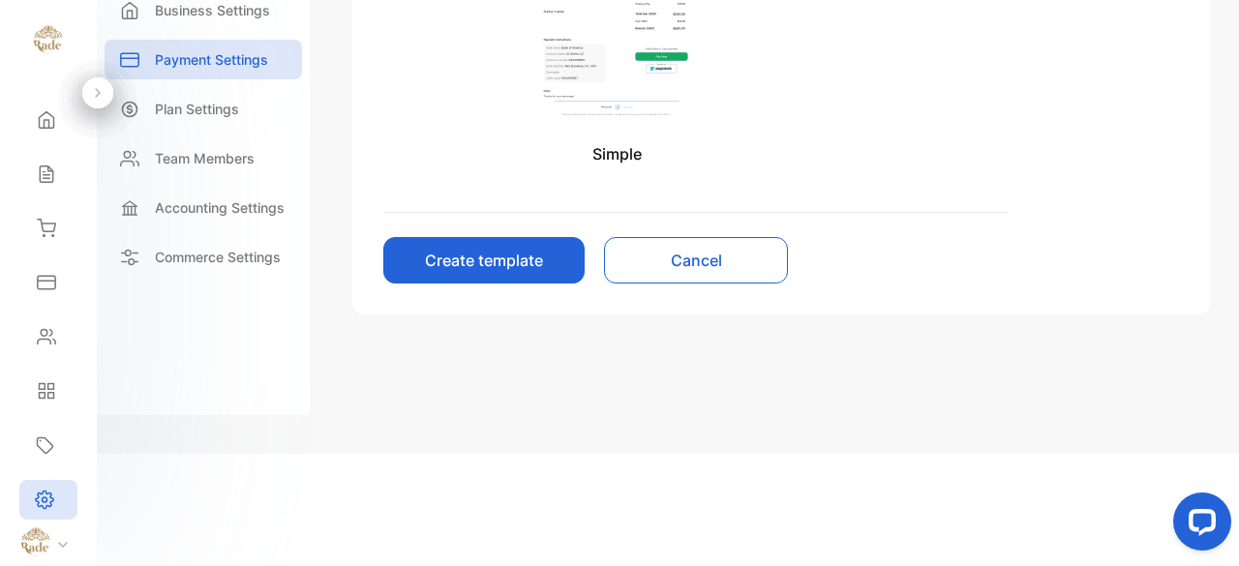
click at [567, 284] on button "Create template" at bounding box center [483, 260] width 201 height 46
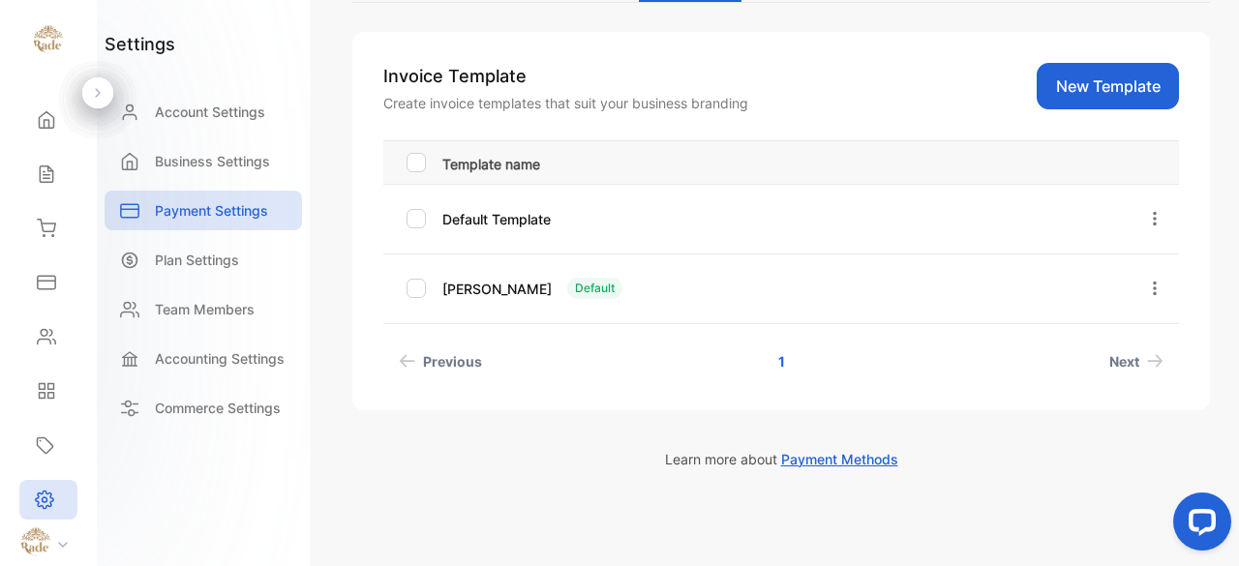
scroll to position [190, 0]
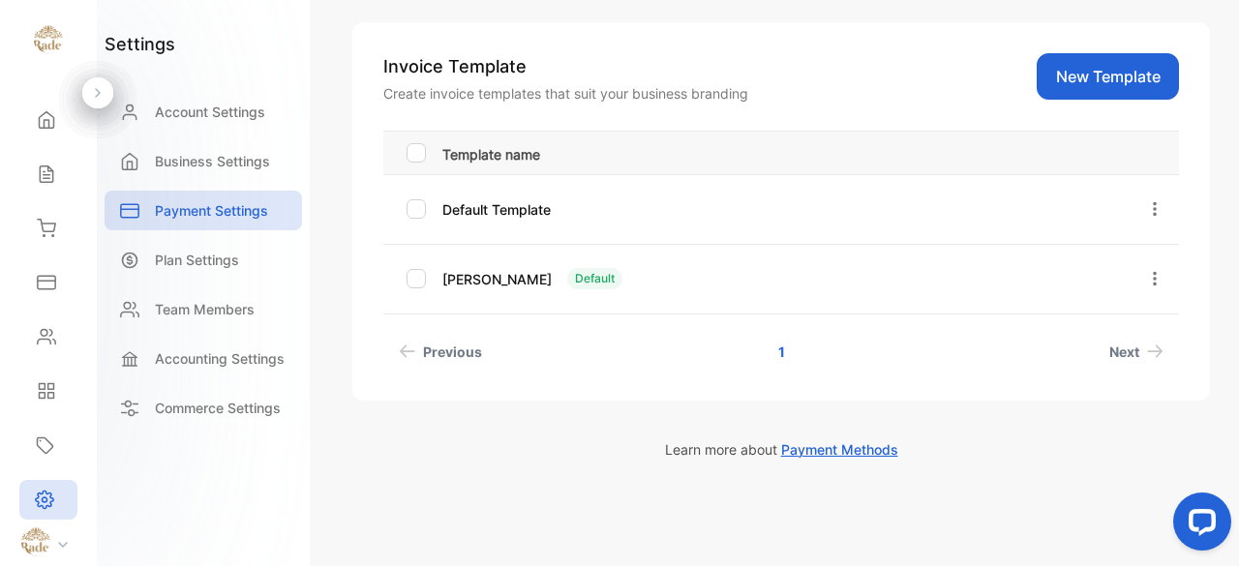
click at [428, 281] on div at bounding box center [420, 278] width 27 height 19
click at [1110, 342] on span "Next" at bounding box center [1125, 352] width 30 height 20
click at [1125, 349] on span "Next" at bounding box center [1125, 352] width 30 height 20
click at [1124, 350] on span "Next" at bounding box center [1125, 352] width 30 height 20
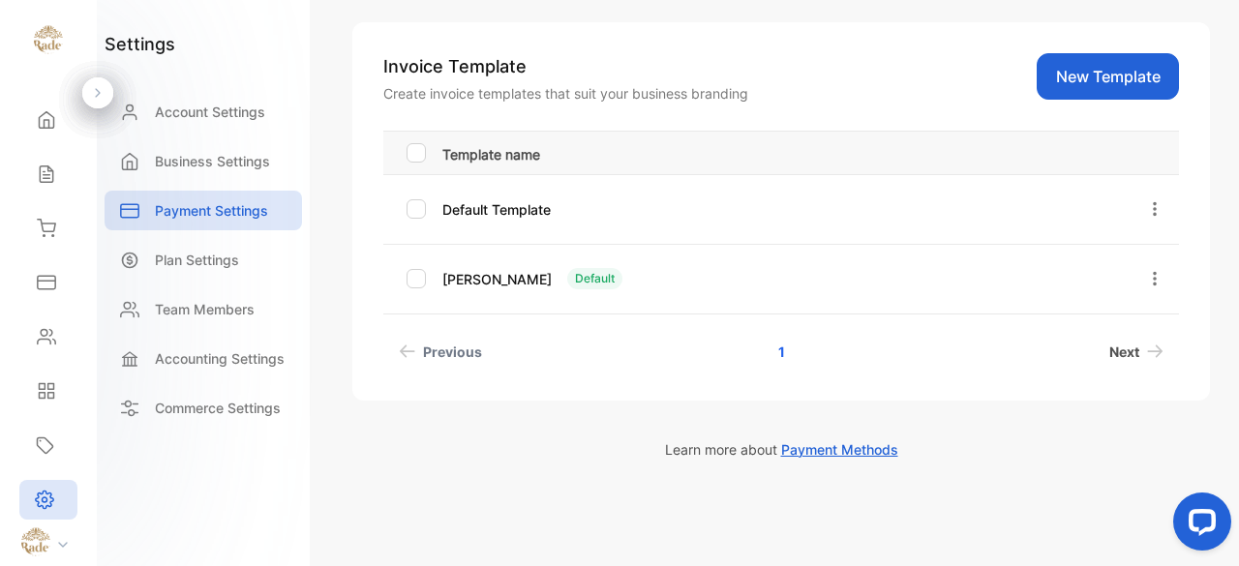
click at [1123, 350] on span "Next" at bounding box center [1125, 352] width 30 height 20
click at [849, 446] on span "Payment Methods" at bounding box center [839, 450] width 117 height 16
click at [251, 217] on p "Payment Settings" at bounding box center [211, 210] width 113 height 20
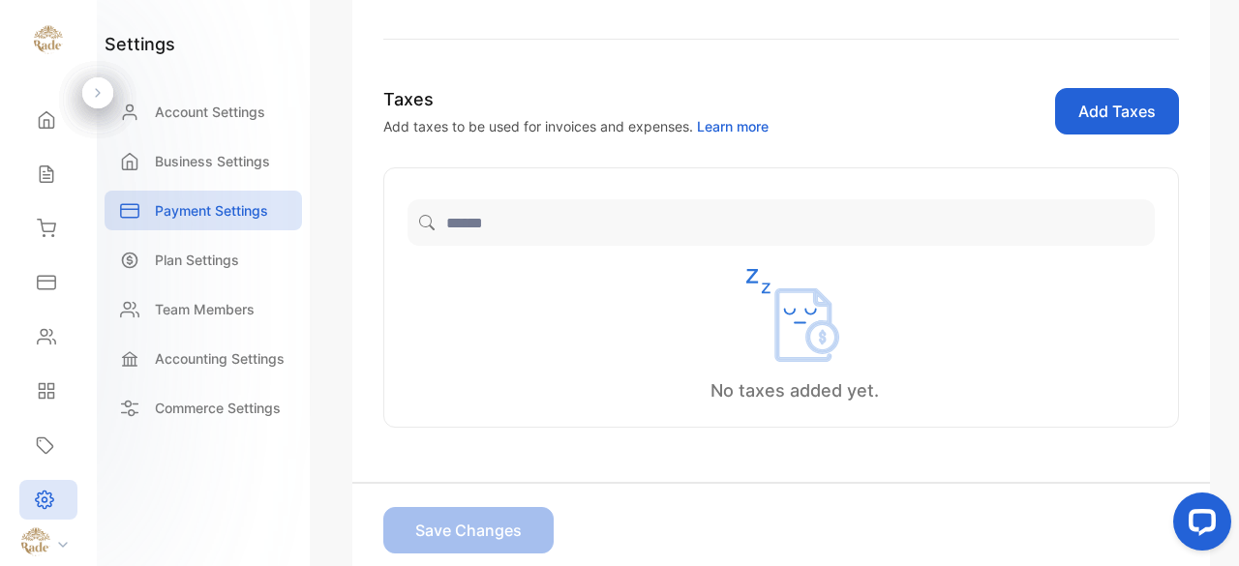
scroll to position [356, 0]
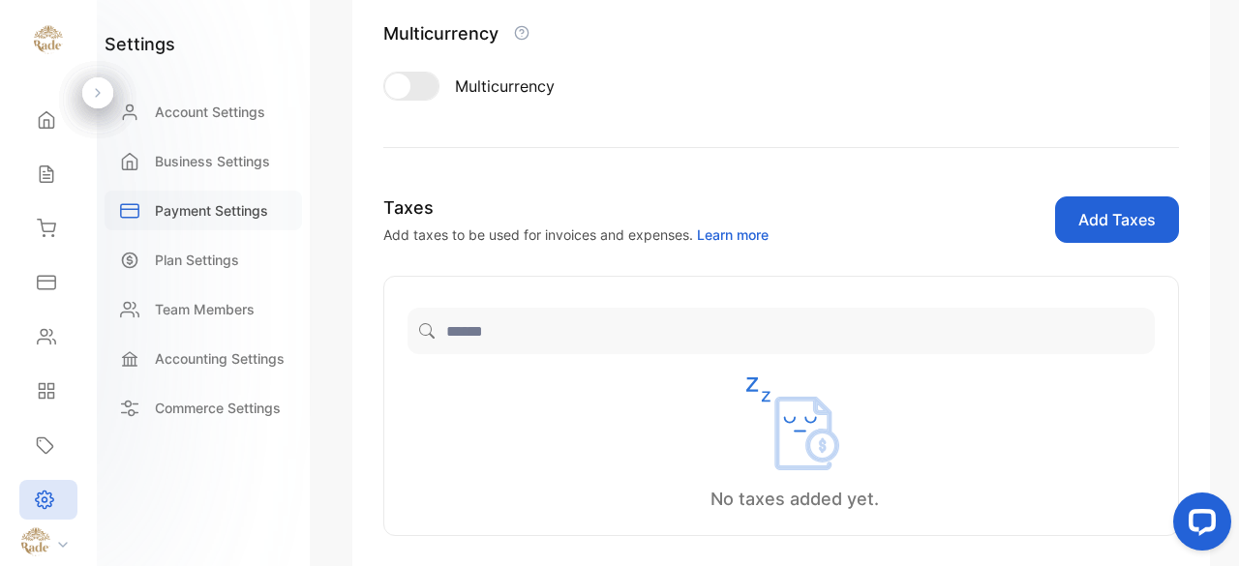
click at [240, 212] on p "Payment Settings" at bounding box center [211, 210] width 113 height 20
click at [244, 162] on p "Business Settings" at bounding box center [212, 161] width 115 height 20
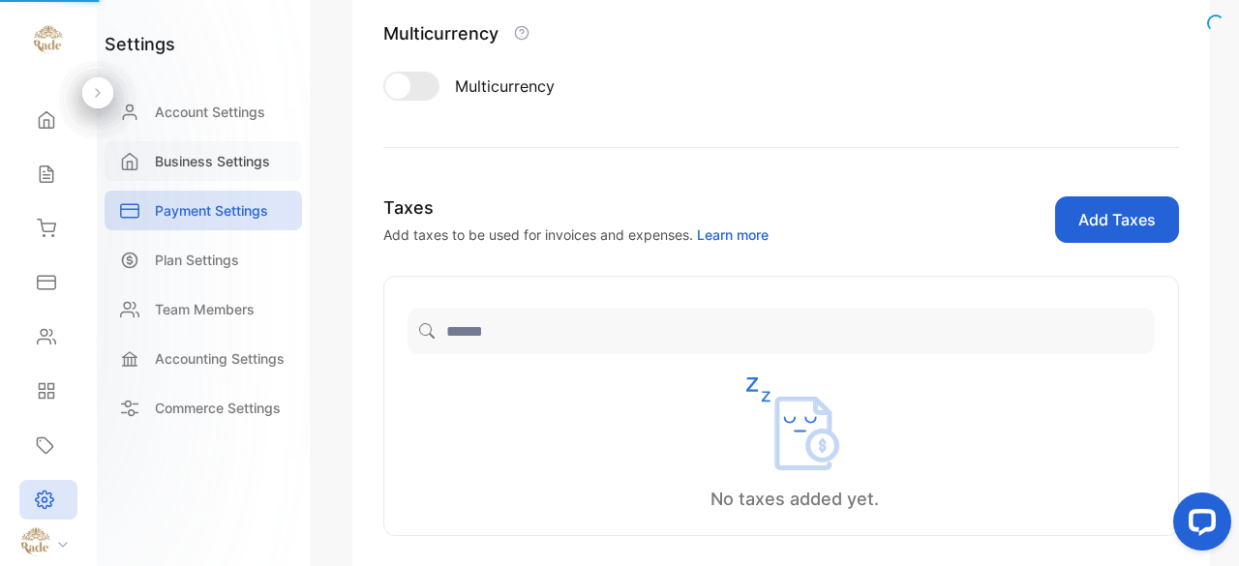
scroll to position [21, 0]
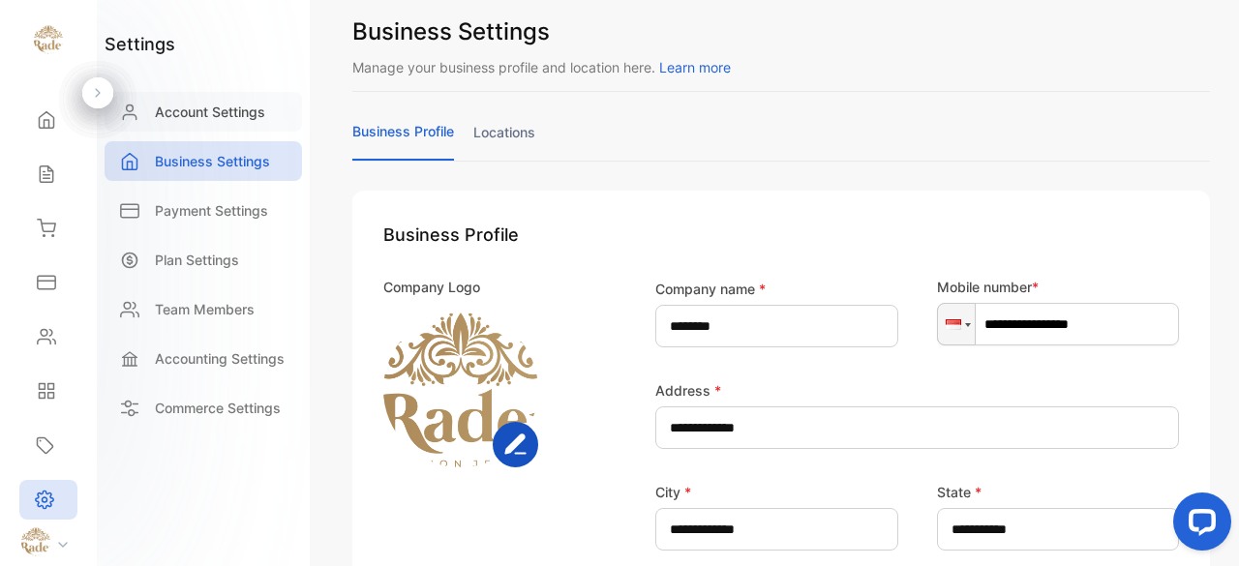
click at [251, 121] on p "Account Settings" at bounding box center [210, 112] width 110 height 20
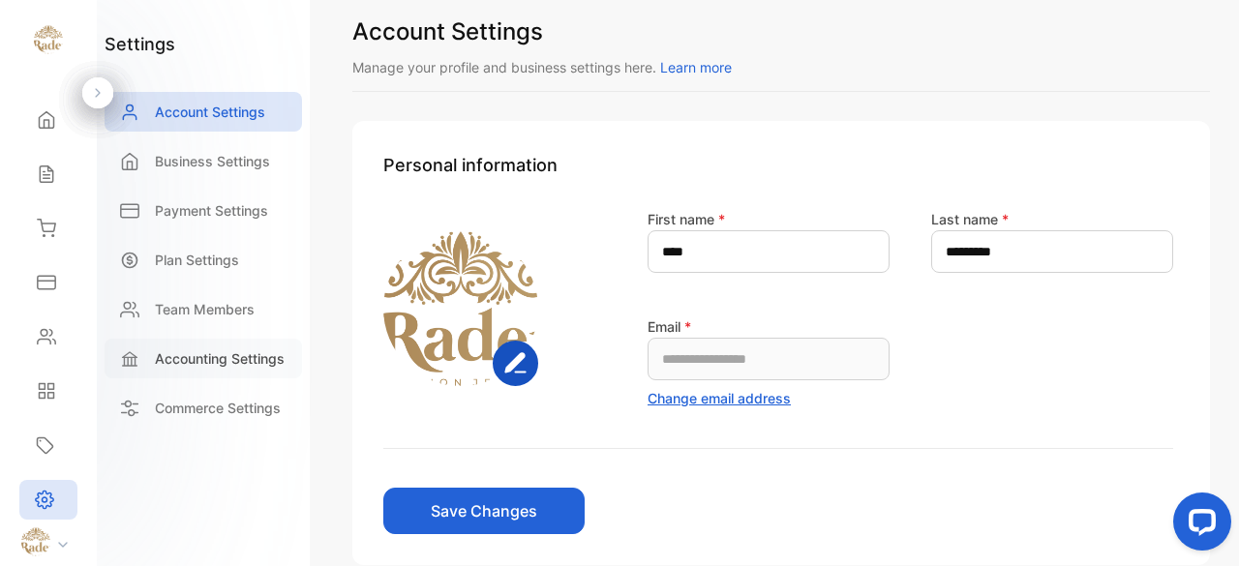
click at [222, 352] on p "Accounting Settings" at bounding box center [220, 359] width 130 height 20
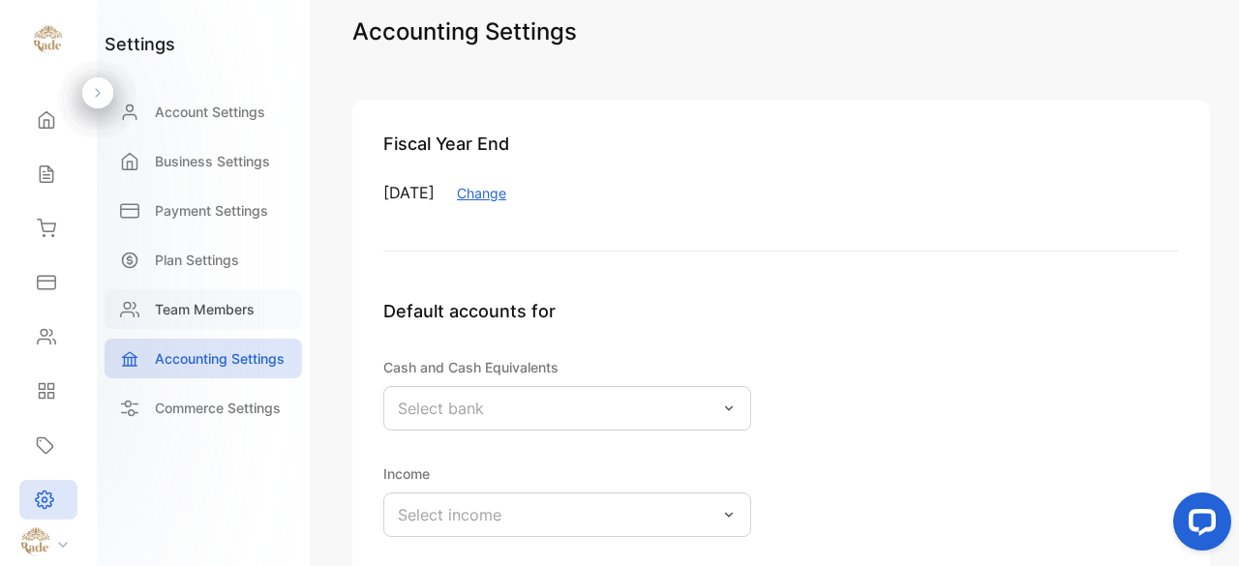
click at [235, 303] on p "Team Members" at bounding box center [205, 309] width 100 height 20
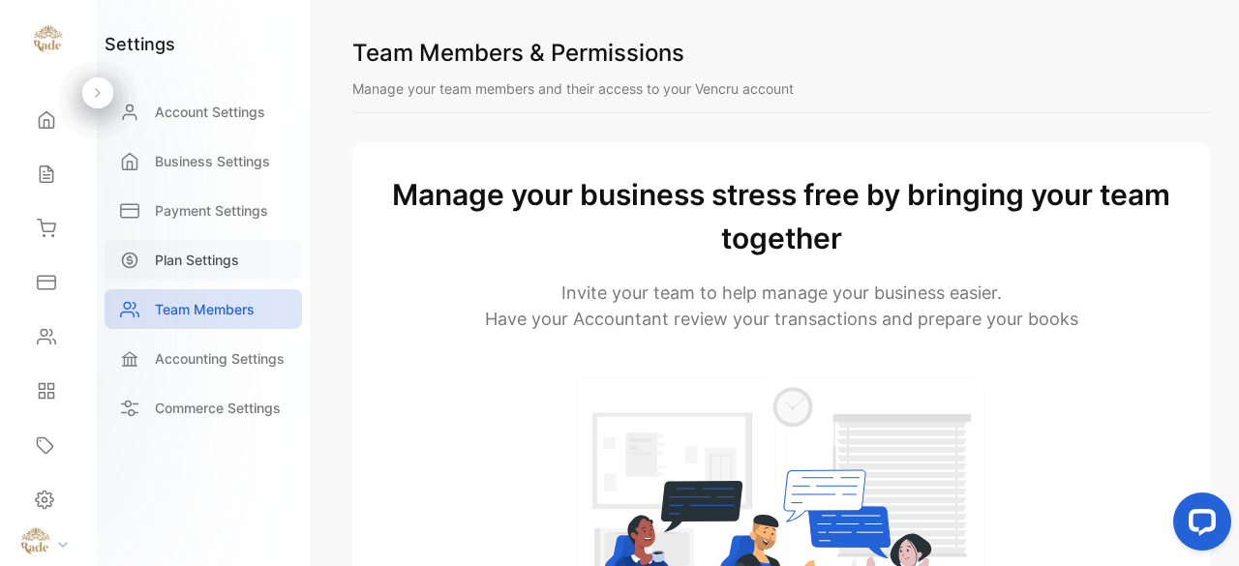
click at [226, 257] on p "Plan Settings" at bounding box center [197, 260] width 84 height 20
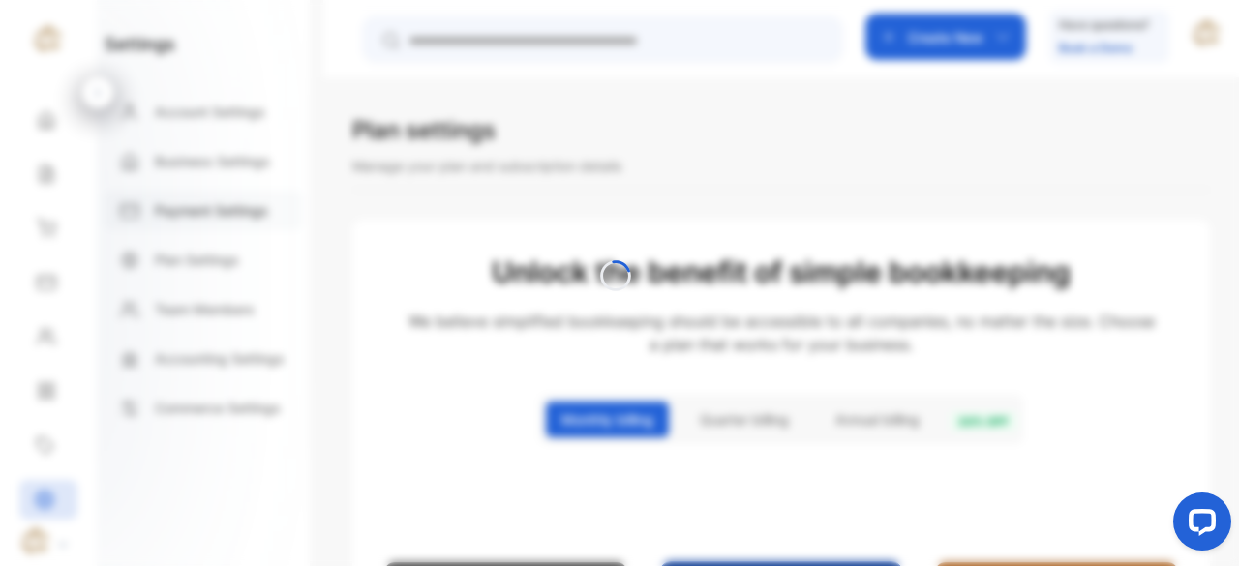
click at [229, 202] on div at bounding box center [619, 283] width 1239 height 566
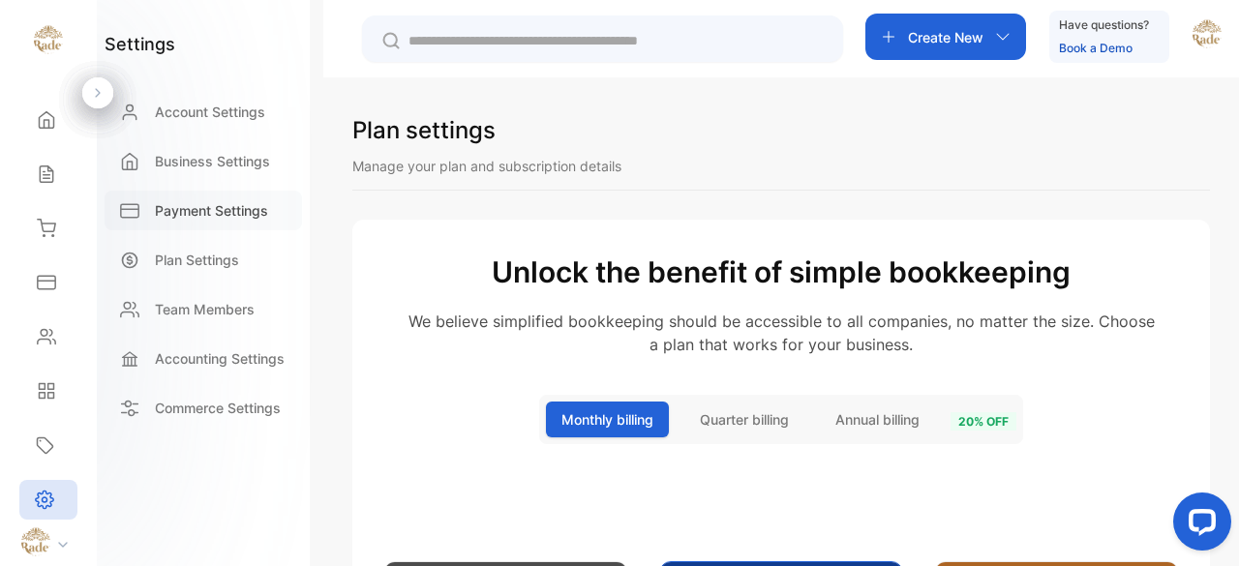
click at [231, 202] on p "Payment Settings" at bounding box center [211, 210] width 113 height 20
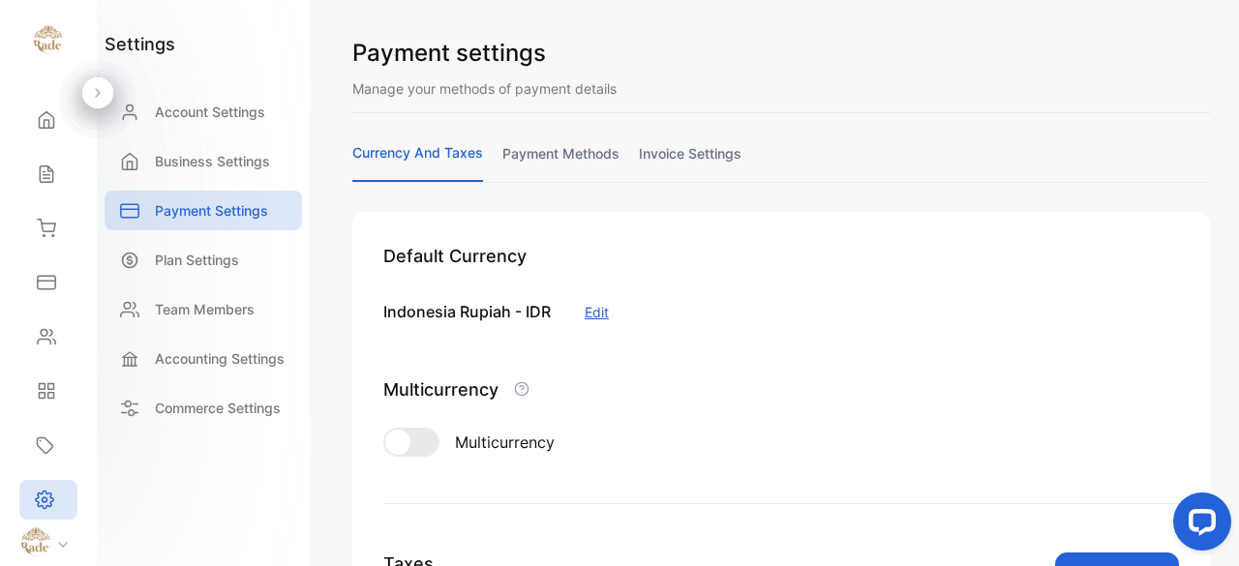
click at [714, 156] on link "invoice settings" at bounding box center [690, 162] width 103 height 38
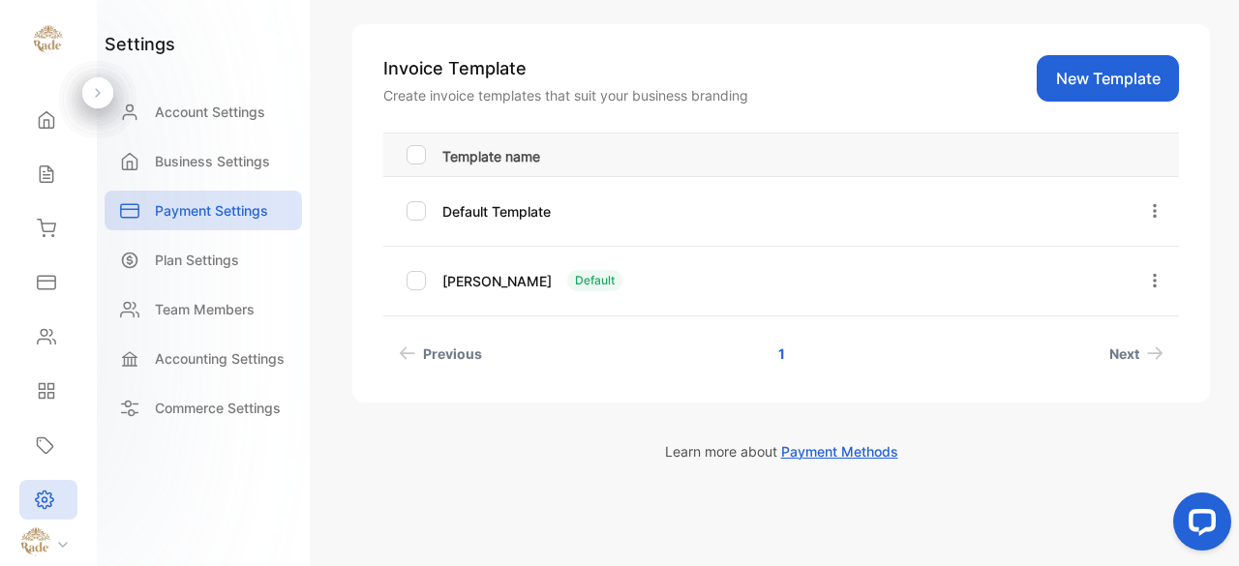
scroll to position [190, 0]
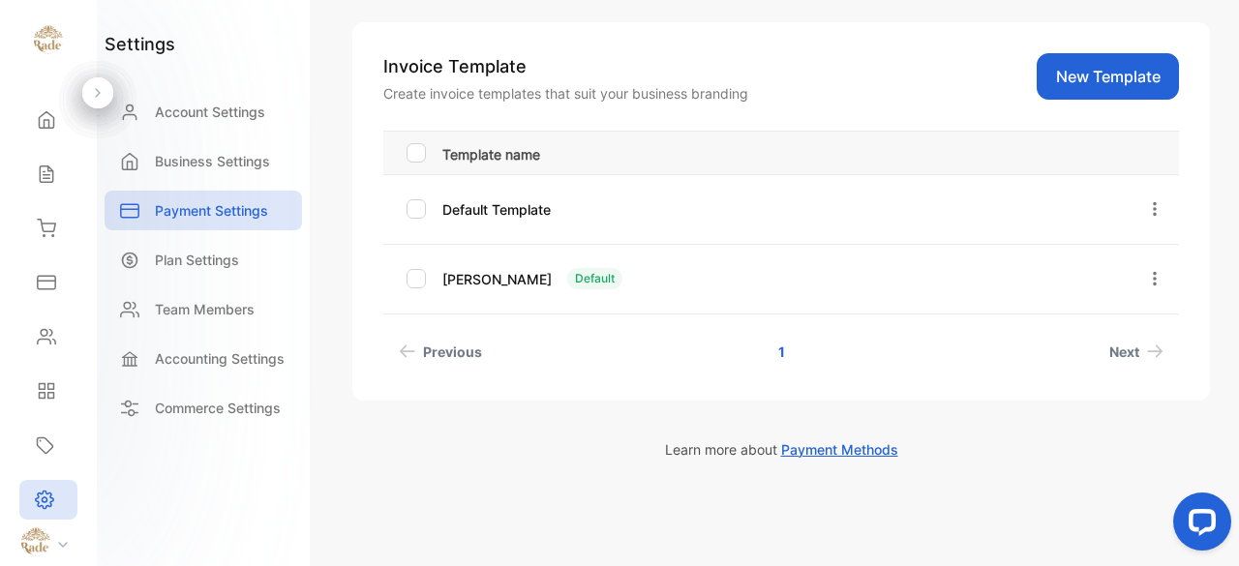
click at [871, 447] on span "Payment Methods" at bounding box center [839, 450] width 117 height 16
click at [37, 339] on icon at bounding box center [46, 336] width 19 height 19
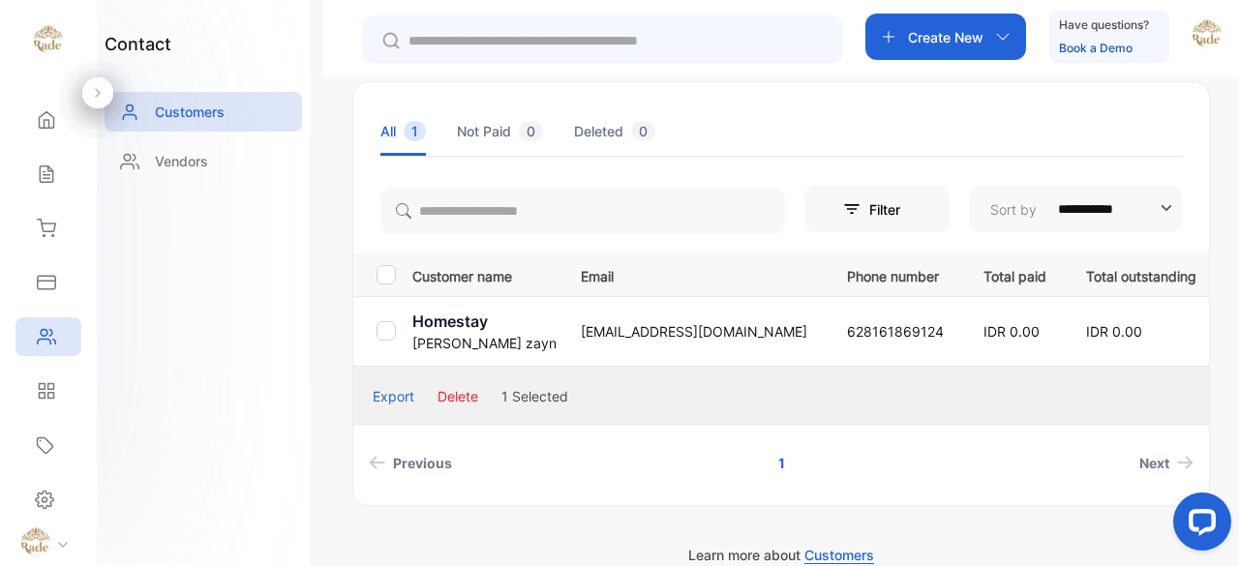
scroll to position [296, 0]
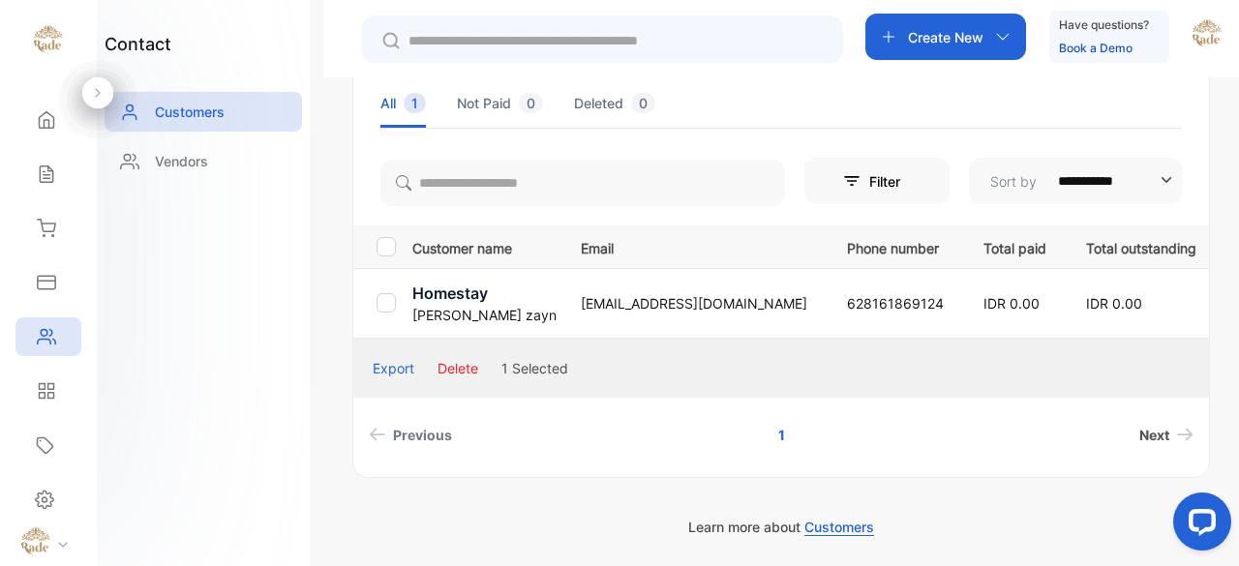
click at [1154, 434] on span "Next" at bounding box center [1155, 435] width 30 height 20
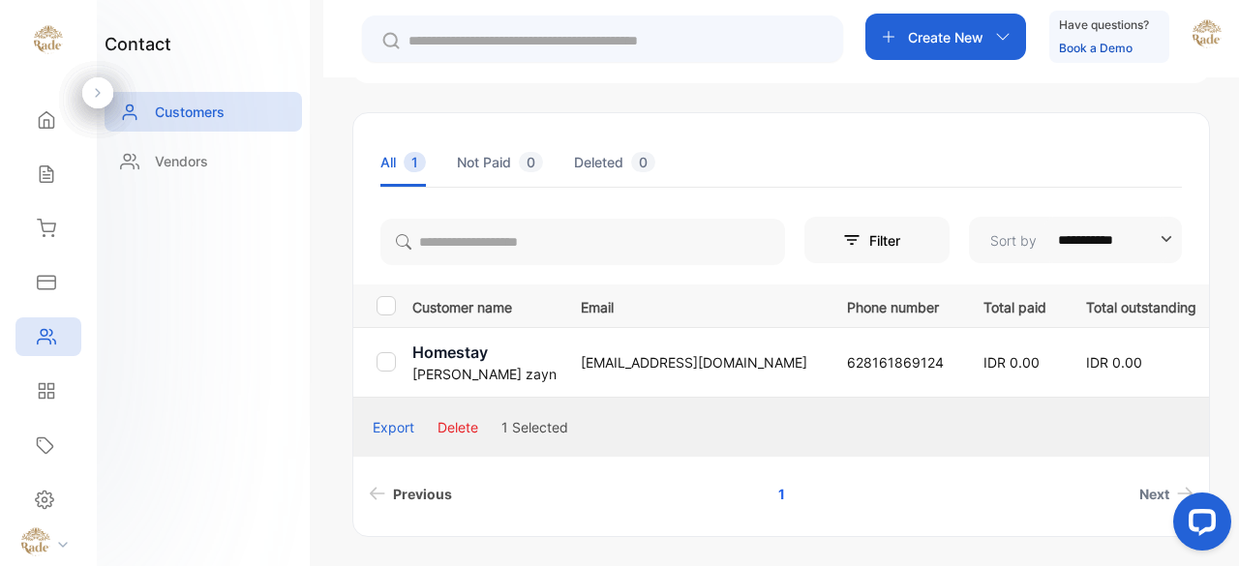
click at [383, 433] on div "Export" at bounding box center [394, 427] width 42 height 20
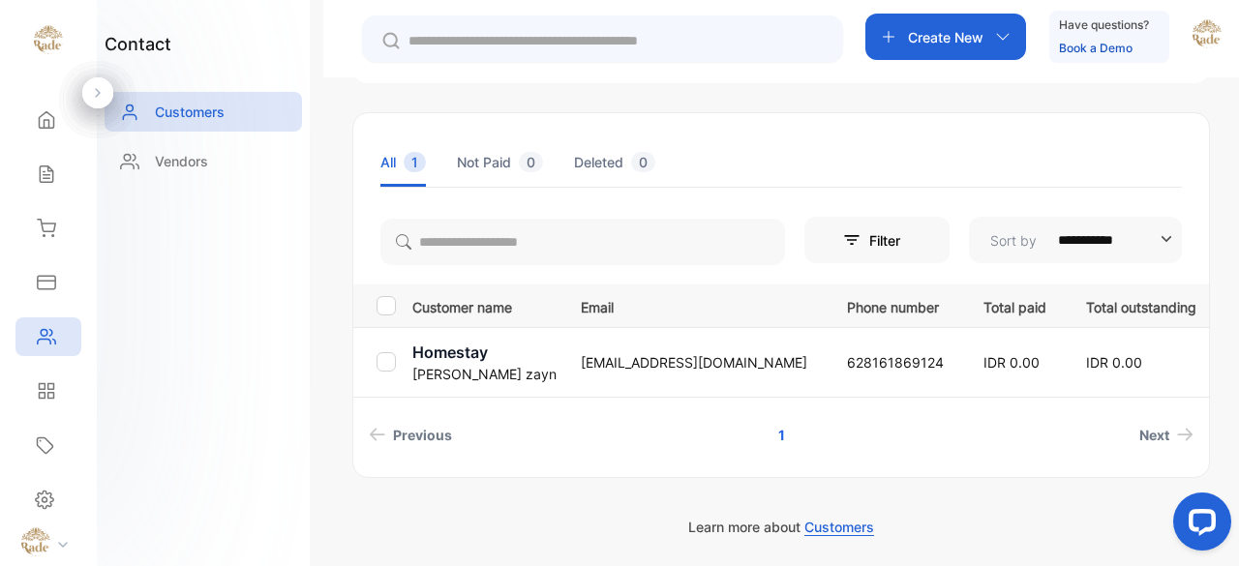
click at [939, 36] on p "Create New" at bounding box center [946, 37] width 76 height 20
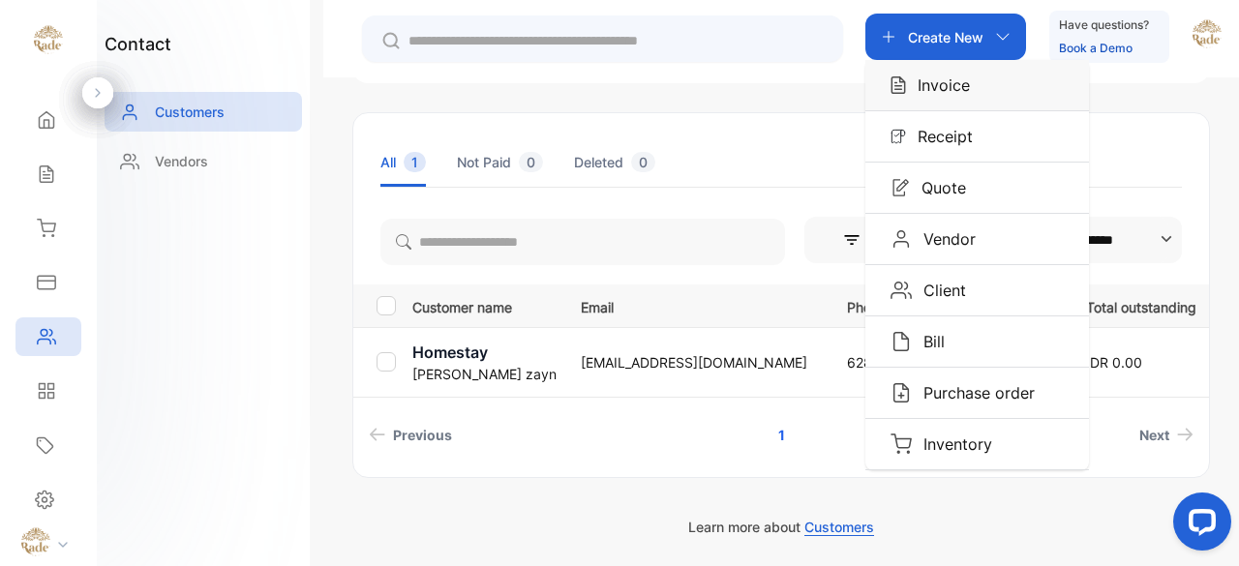
click at [945, 88] on p "Invoice" at bounding box center [938, 85] width 64 height 23
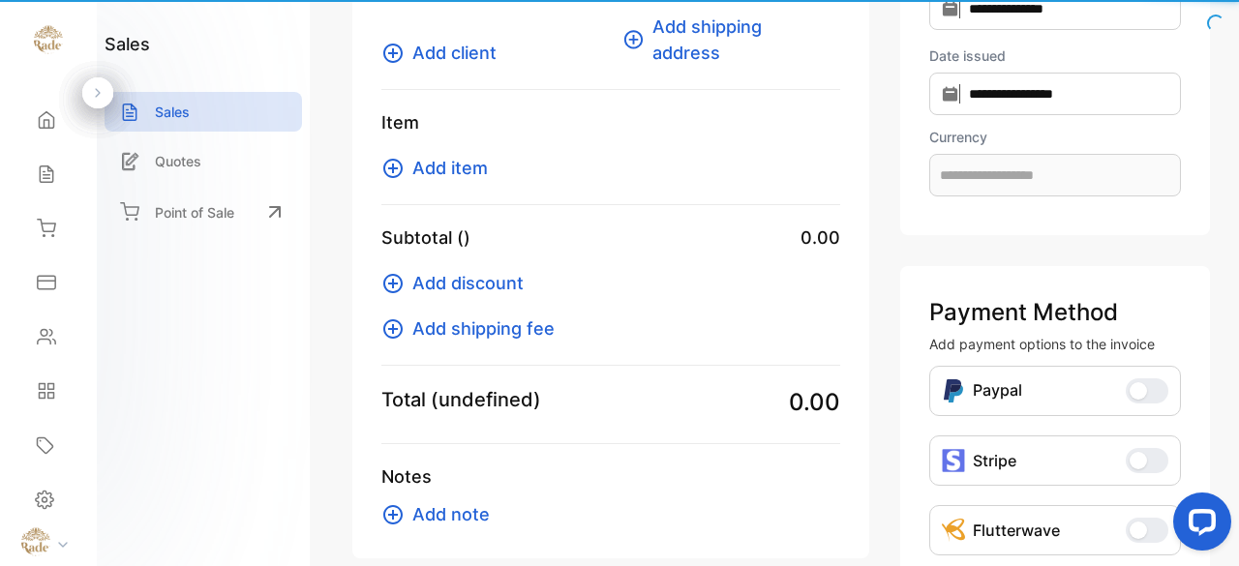
scroll to position [146, 0]
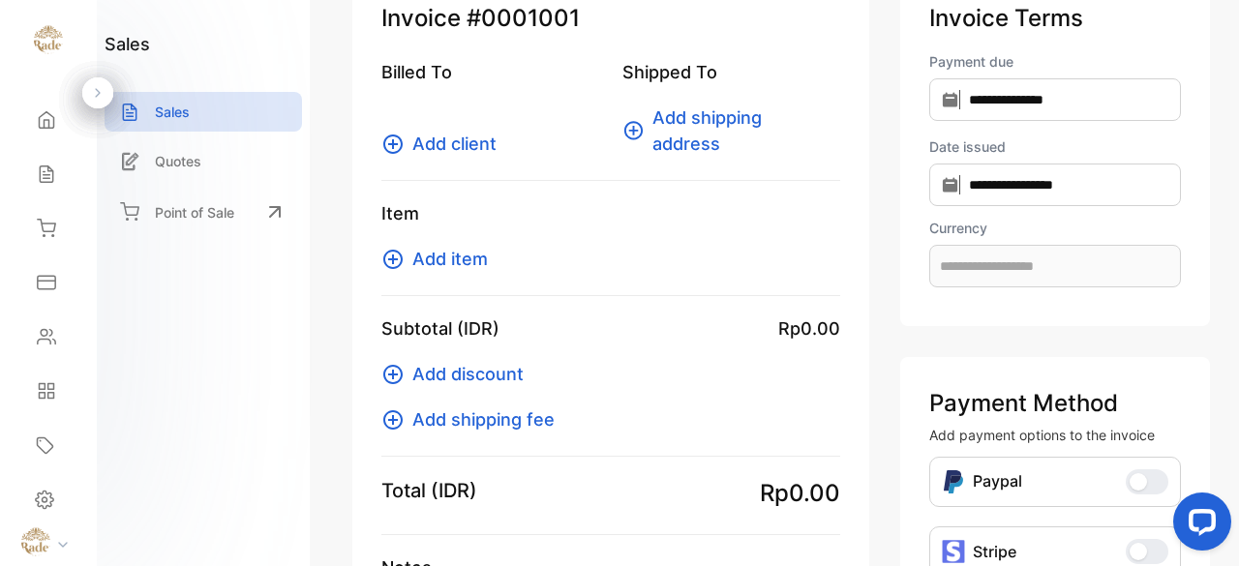
type input "**********"
click at [397, 146] on icon at bounding box center [393, 144] width 23 height 23
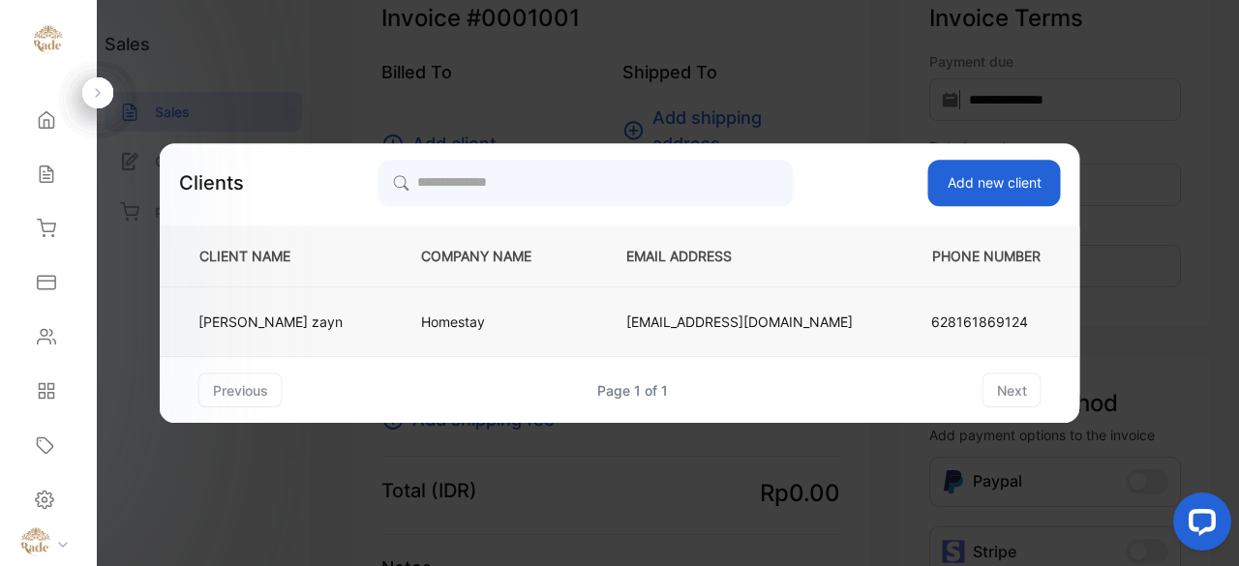
click at [287, 320] on p "[PERSON_NAME]" at bounding box center [271, 322] width 144 height 20
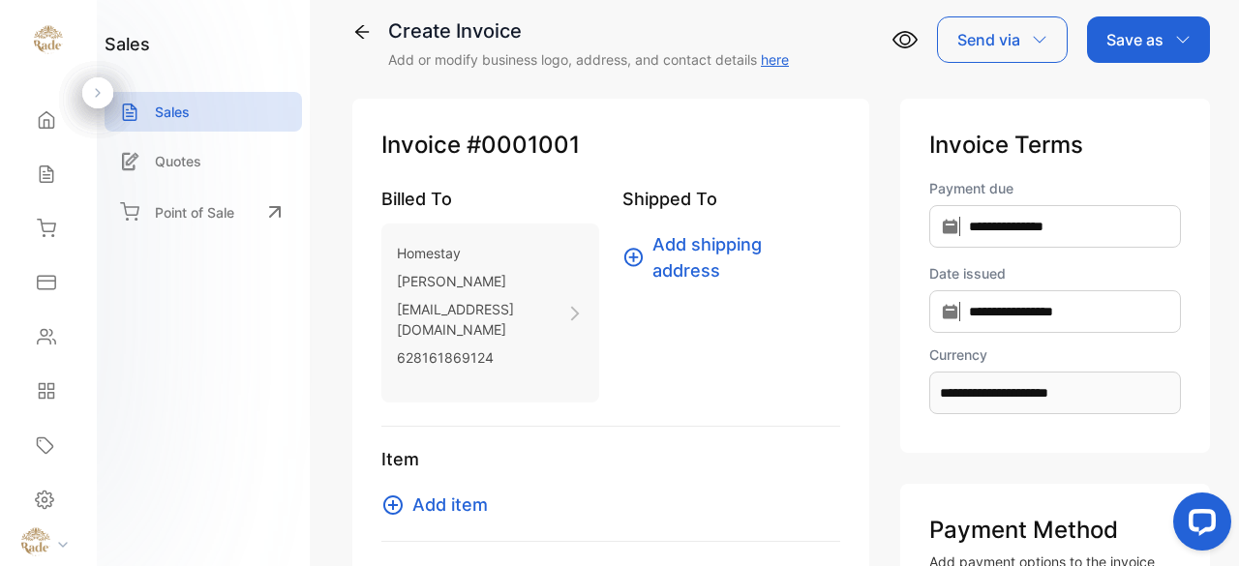
scroll to position [15, 0]
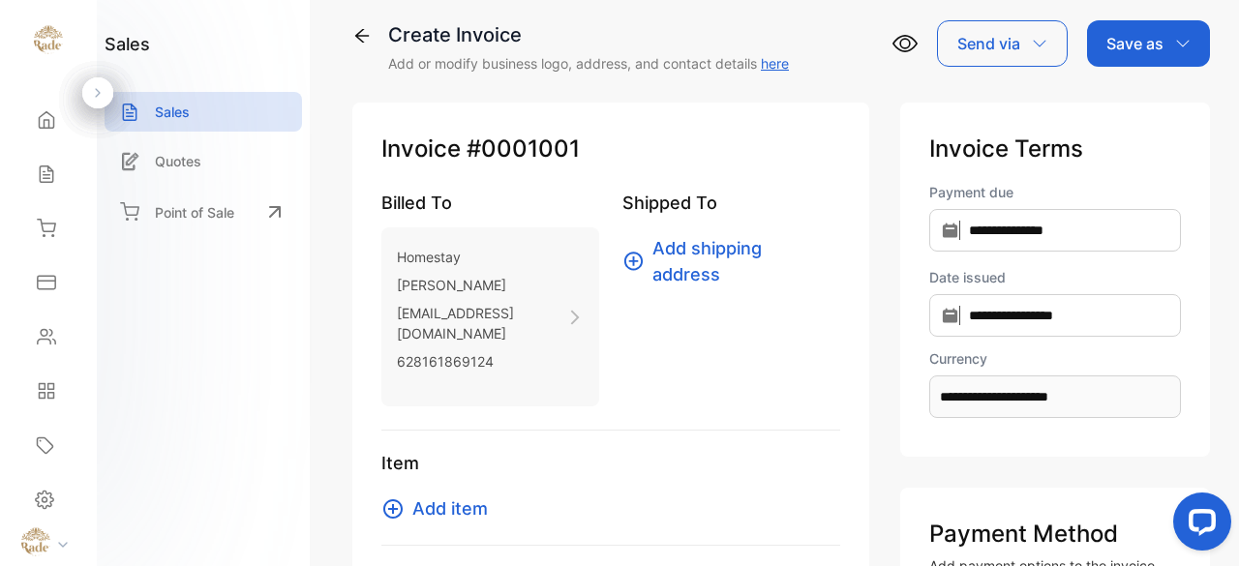
click at [1032, 49] on icon "button" at bounding box center [1039, 43] width 15 height 15
click at [963, 172] on div "Whatsapp" at bounding box center [997, 168] width 119 height 39
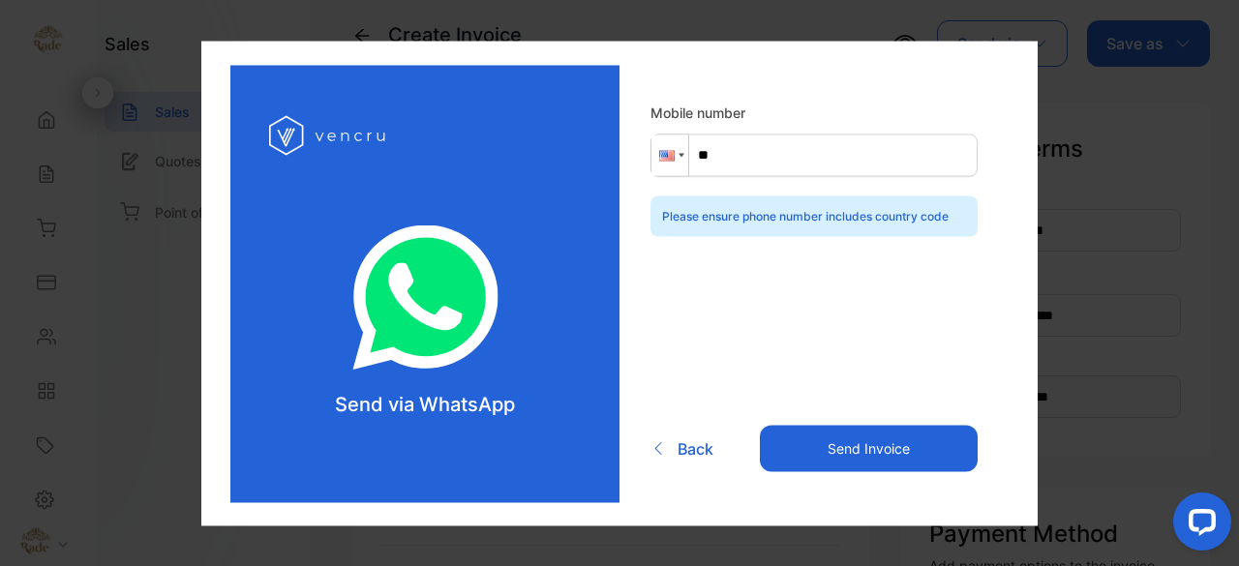
click at [680, 155] on div at bounding box center [682, 156] width 6 height 4
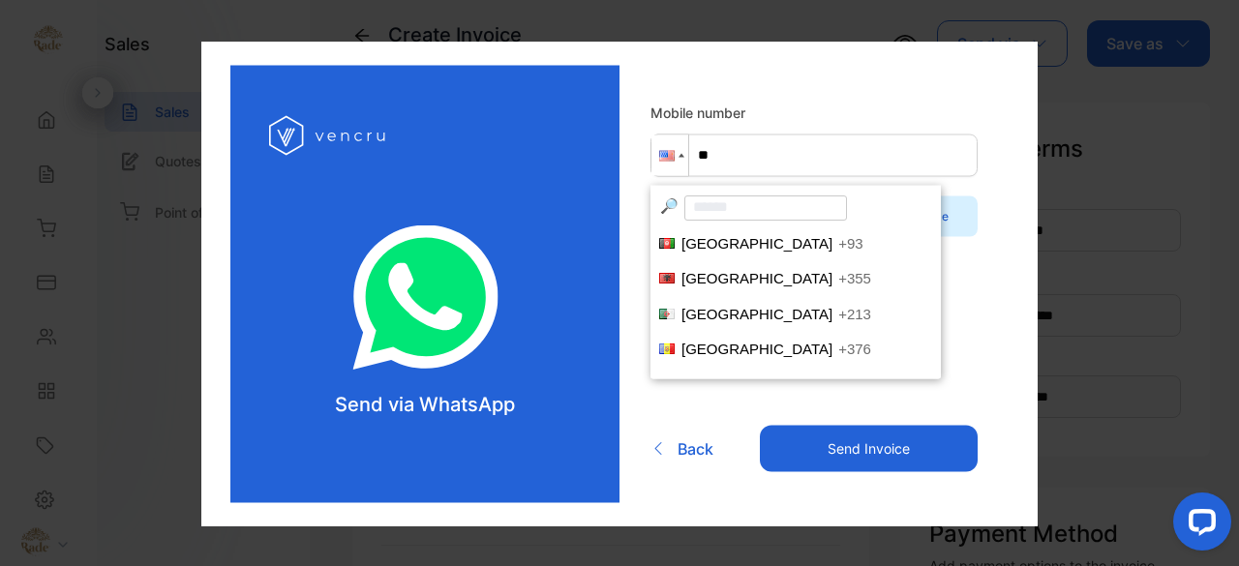
scroll to position [7009, 0]
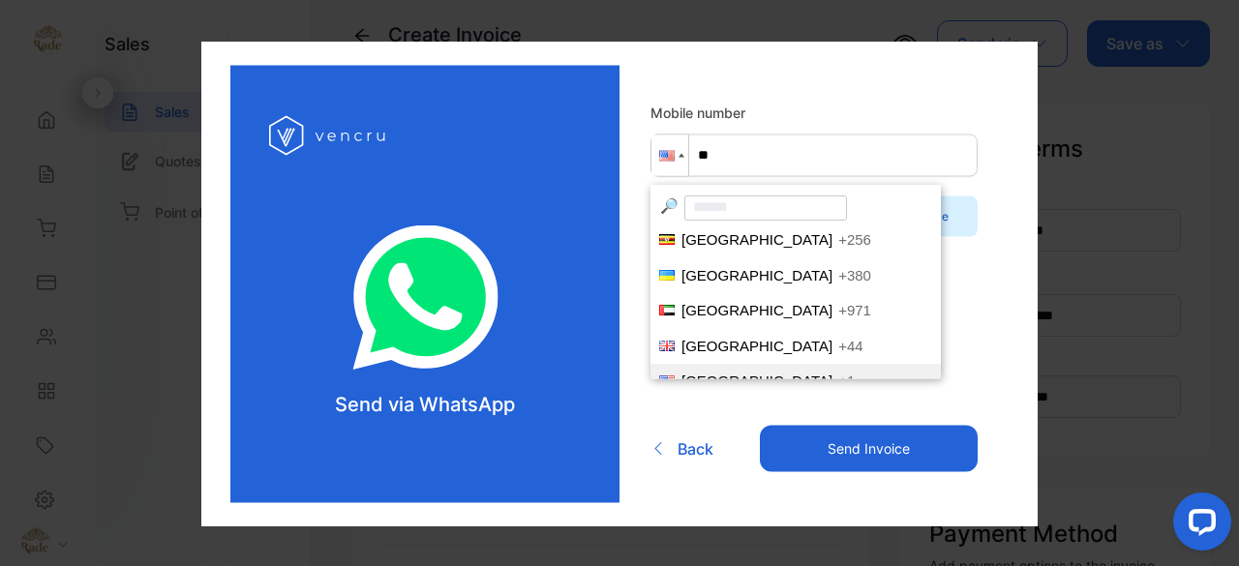
click at [741, 218] on input "search" at bounding box center [766, 207] width 163 height 25
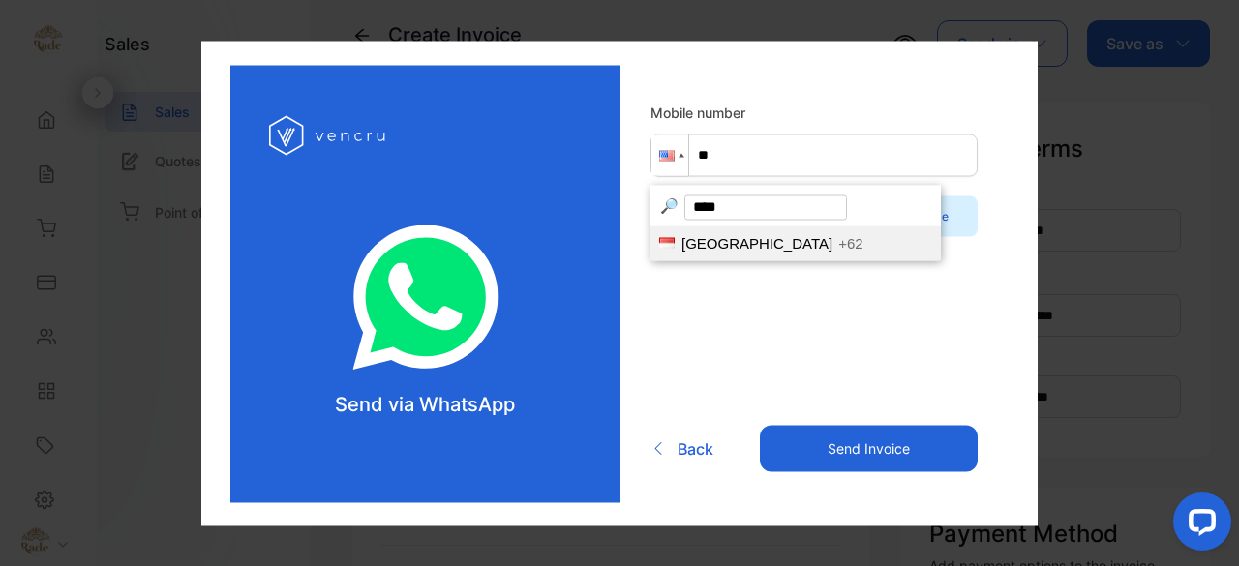
type input "****"
click at [707, 251] on span "[GEOGRAPHIC_DATA]" at bounding box center [757, 242] width 151 height 16
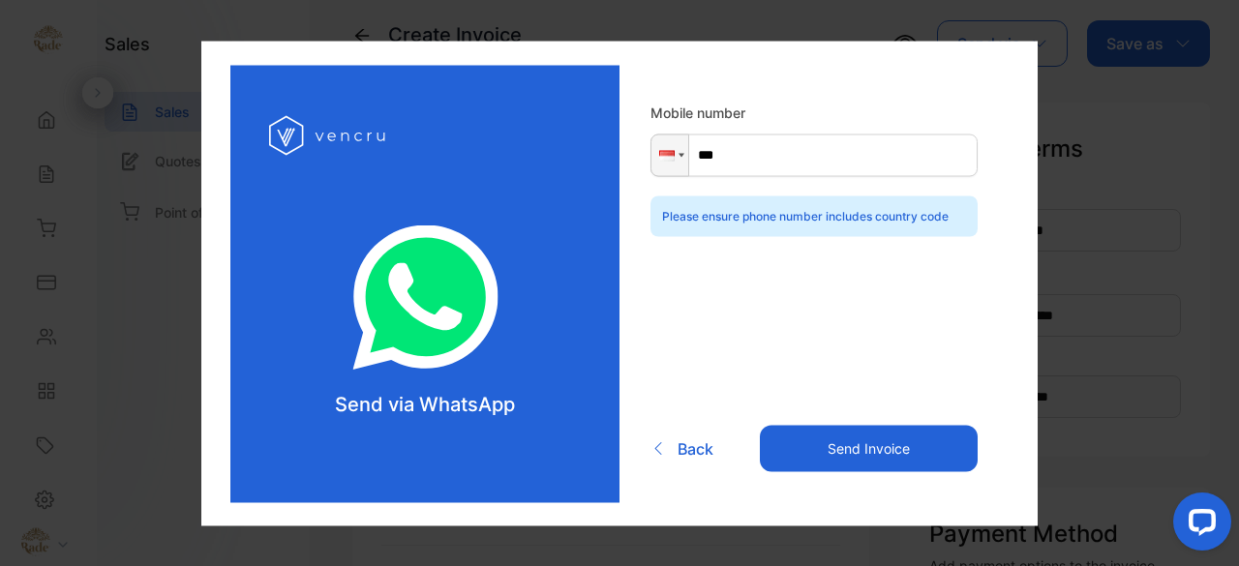
click at [757, 158] on input "***" at bounding box center [814, 155] width 327 height 43
type input "**********"
click at [837, 450] on button "Send Invoice" at bounding box center [869, 448] width 218 height 46
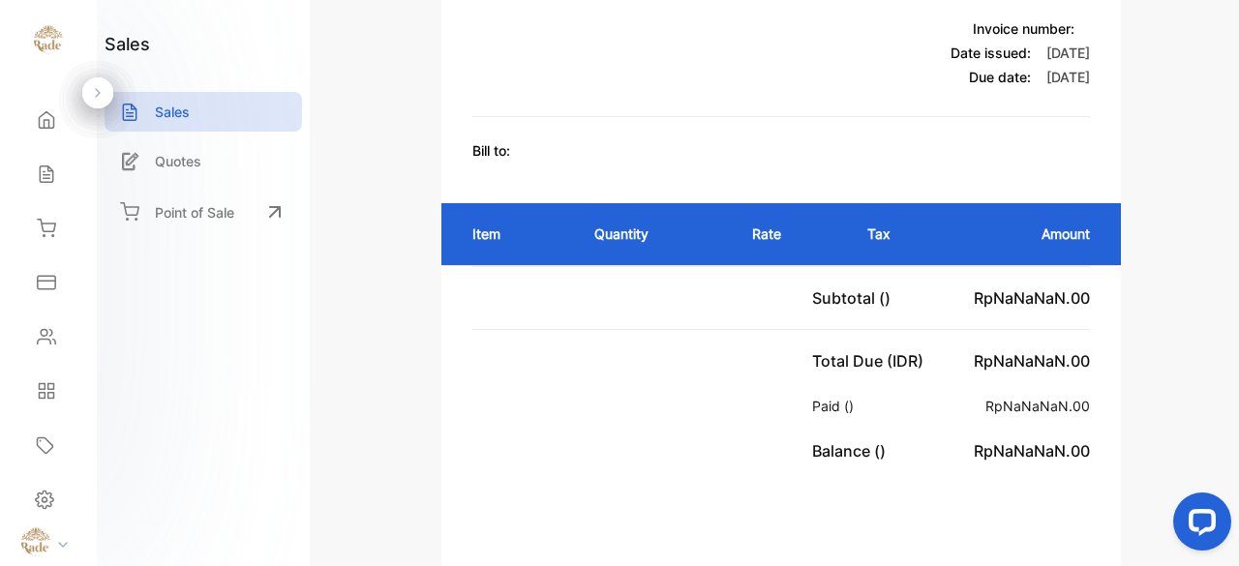
scroll to position [97, 0]
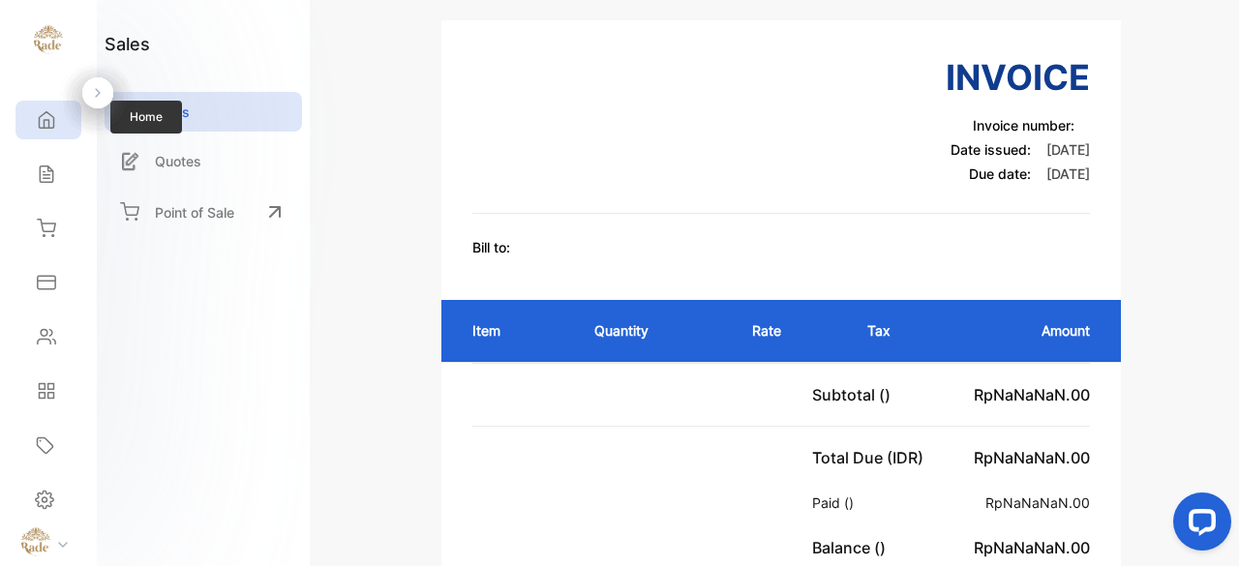
click at [46, 121] on icon at bounding box center [46, 119] width 19 height 19
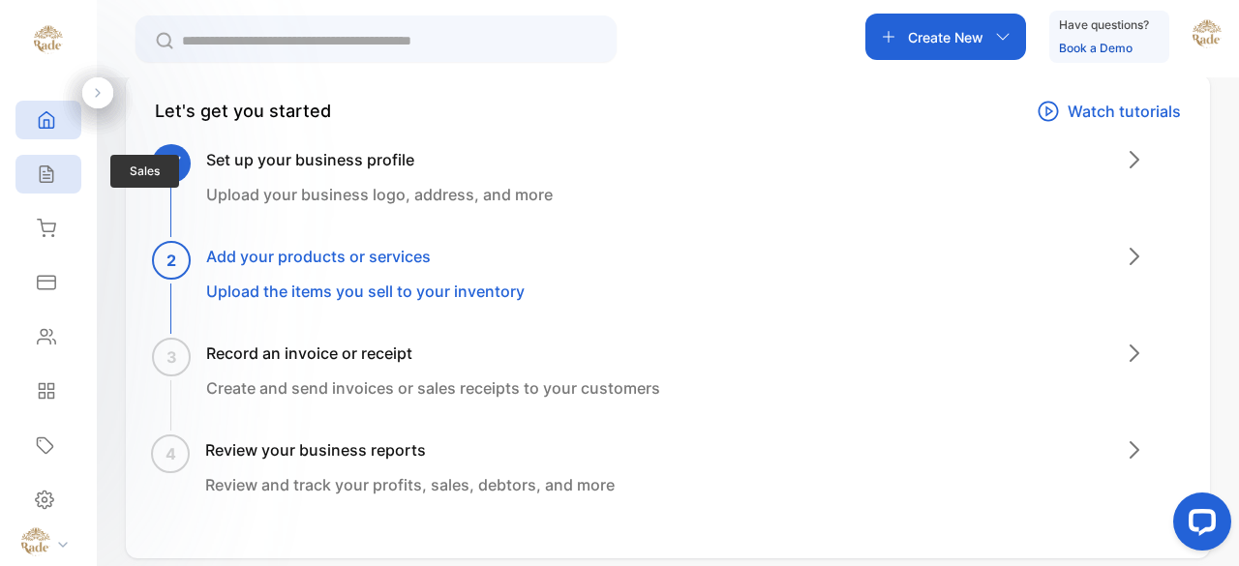
click at [68, 175] on div "Sales" at bounding box center [48, 174] width 66 height 39
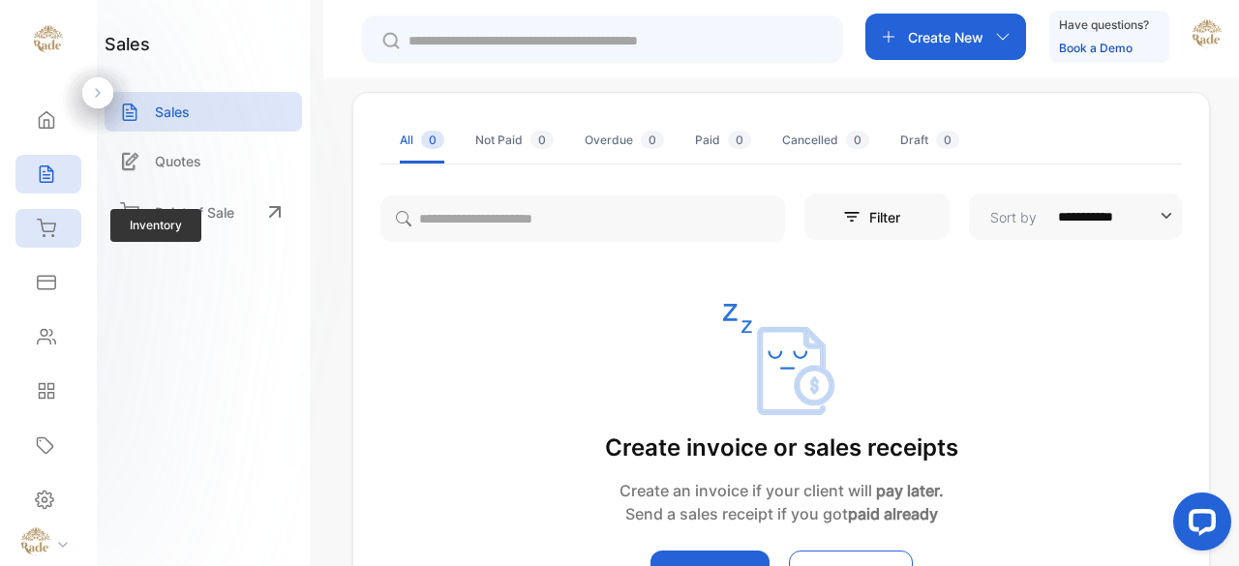
click at [56, 236] on div "Inventory" at bounding box center [48, 228] width 66 height 39
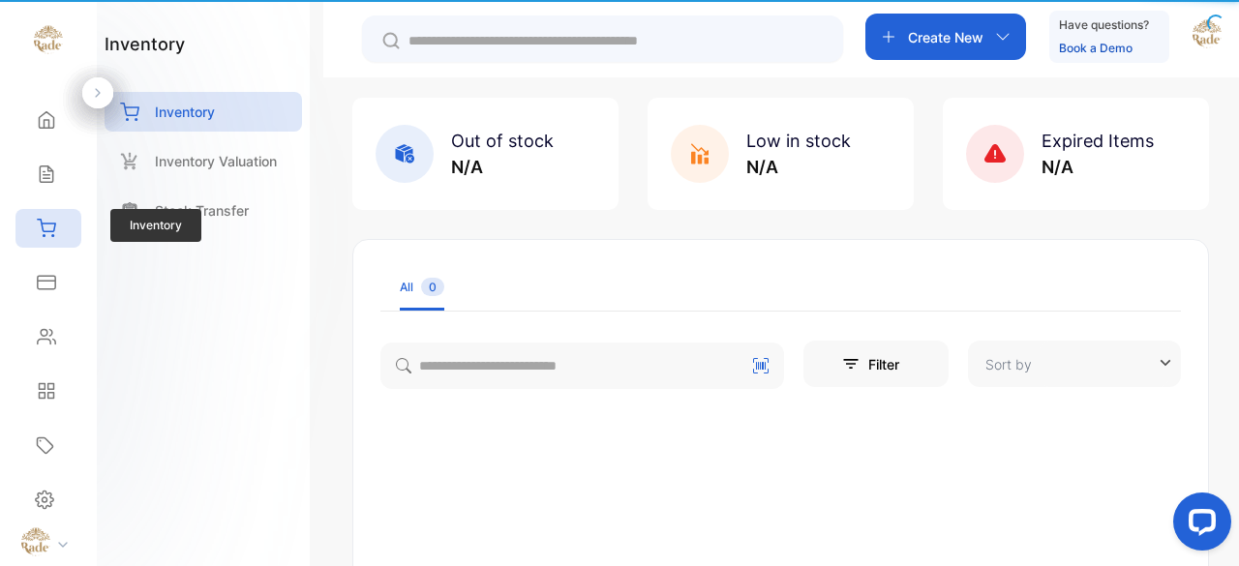
type input "**********"
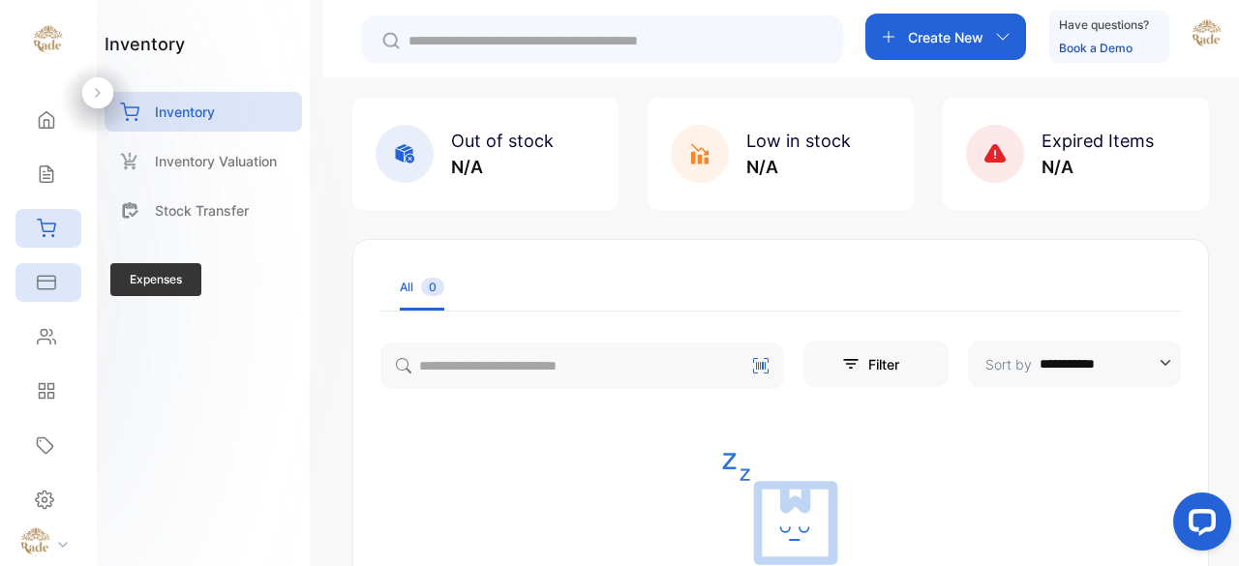
click at [56, 277] on div "Expenses" at bounding box center [48, 282] width 66 height 39
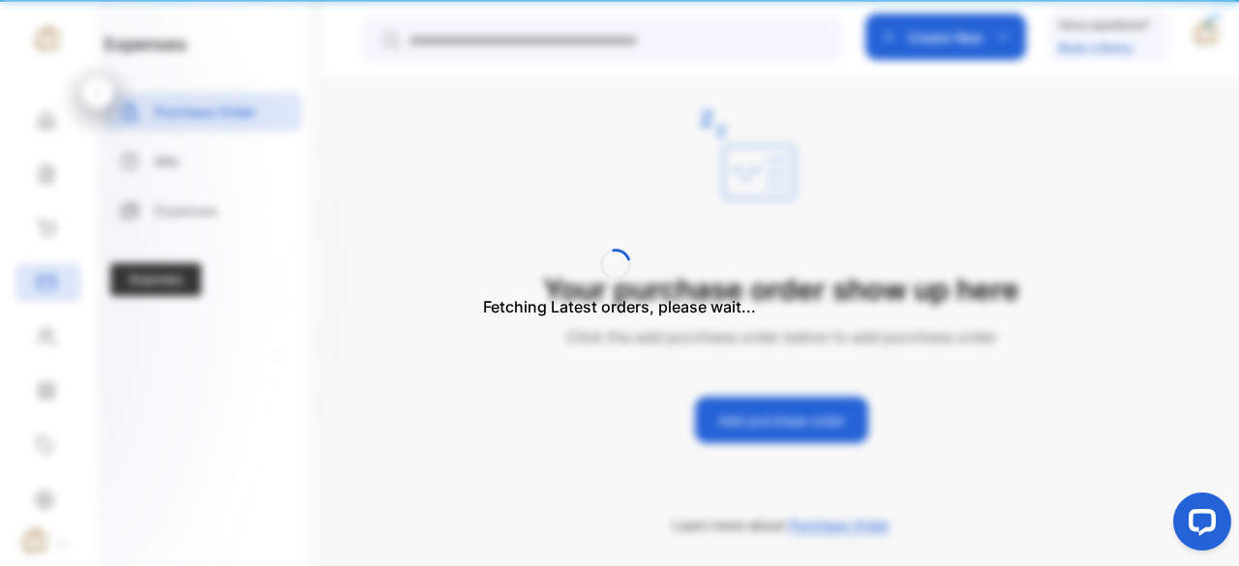
scroll to position [33, 0]
